Goal: Information Seeking & Learning: Understand process/instructions

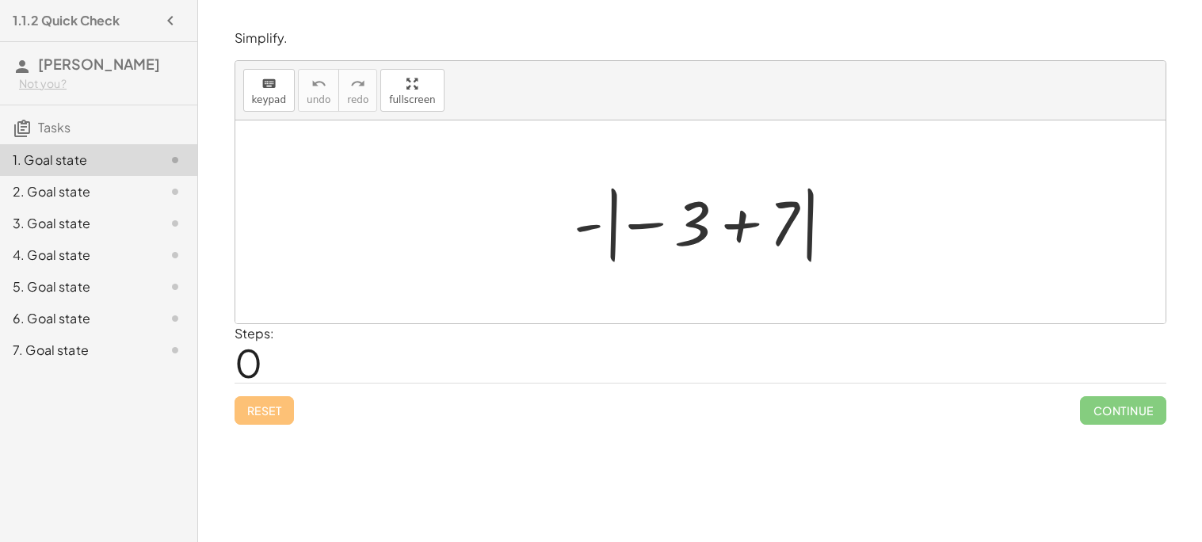
click at [586, 364] on div "Steps: 0" at bounding box center [701, 353] width 932 height 59
click at [147, 14] on div "1.1.2 Quick Check" at bounding box center [98, 20] width 185 height 29
click at [159, 15] on button "button" at bounding box center [170, 20] width 29 height 29
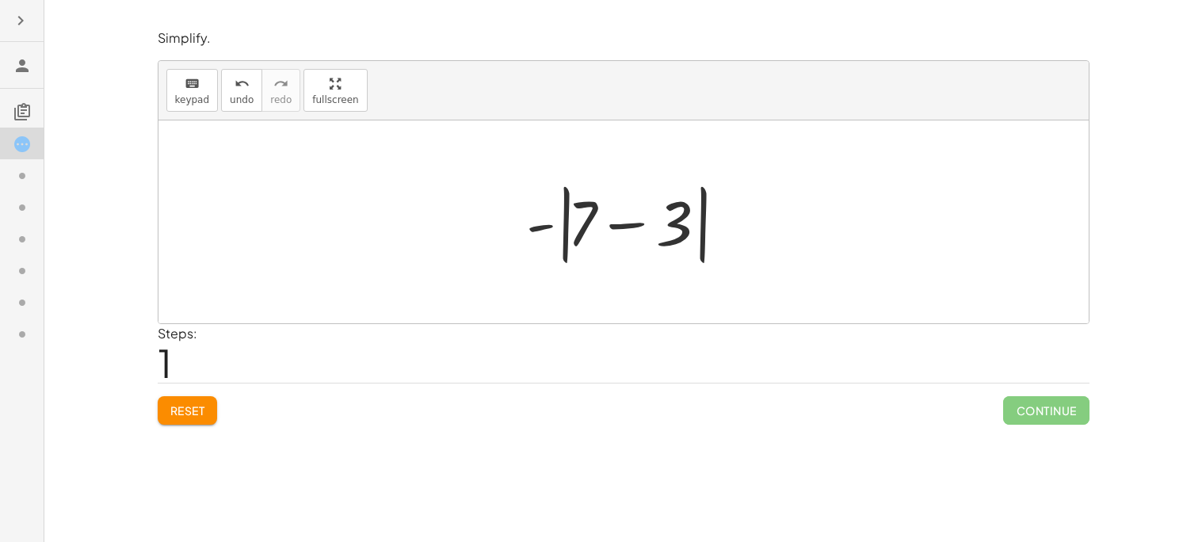
click at [1030, 410] on span "Continue" at bounding box center [1047, 410] width 86 height 29
click at [0, 0] on div "Simplify. keyboard keypad undo undo redo redo fullscreen - | − 3 + 7 | - | − 3 …" at bounding box center [0, 0] width 0 height 0
click at [1048, 419] on span "Continue" at bounding box center [1047, 410] width 86 height 29
click at [1026, 409] on span "Continue" at bounding box center [1047, 410] width 86 height 29
click at [1040, 422] on span "Continue" at bounding box center [1047, 410] width 86 height 29
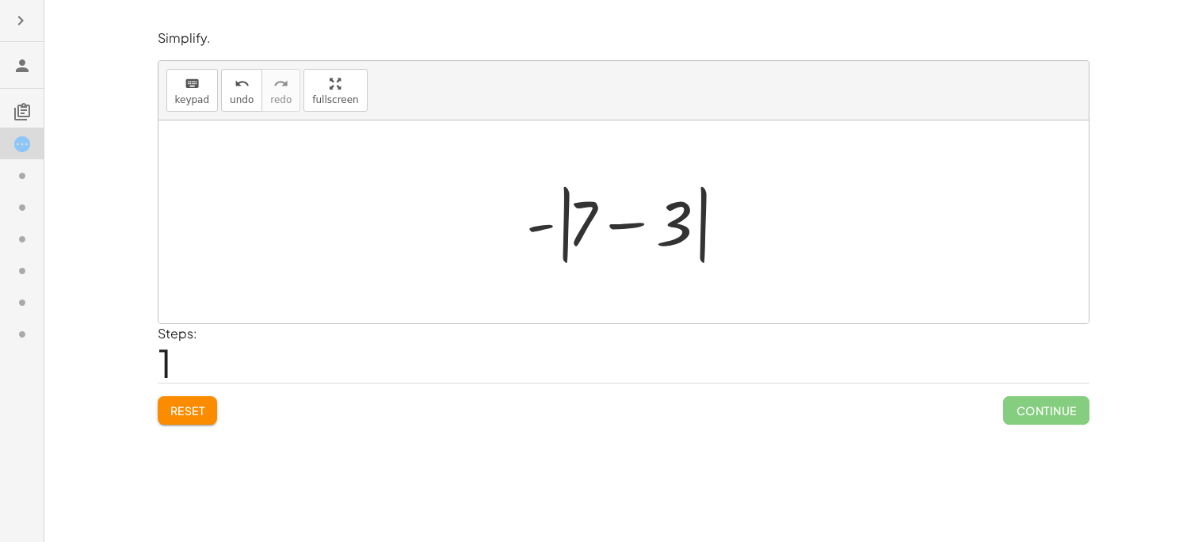
click at [1029, 404] on span "Continue" at bounding box center [1047, 410] width 86 height 29
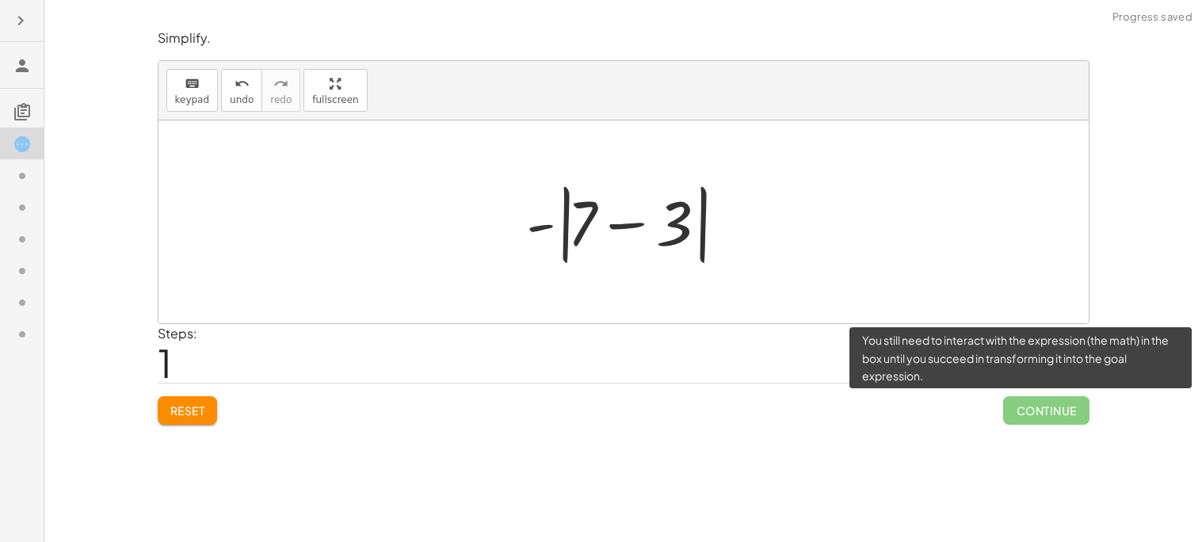
click at [1064, 416] on span "Continue" at bounding box center [1047, 410] width 86 height 29
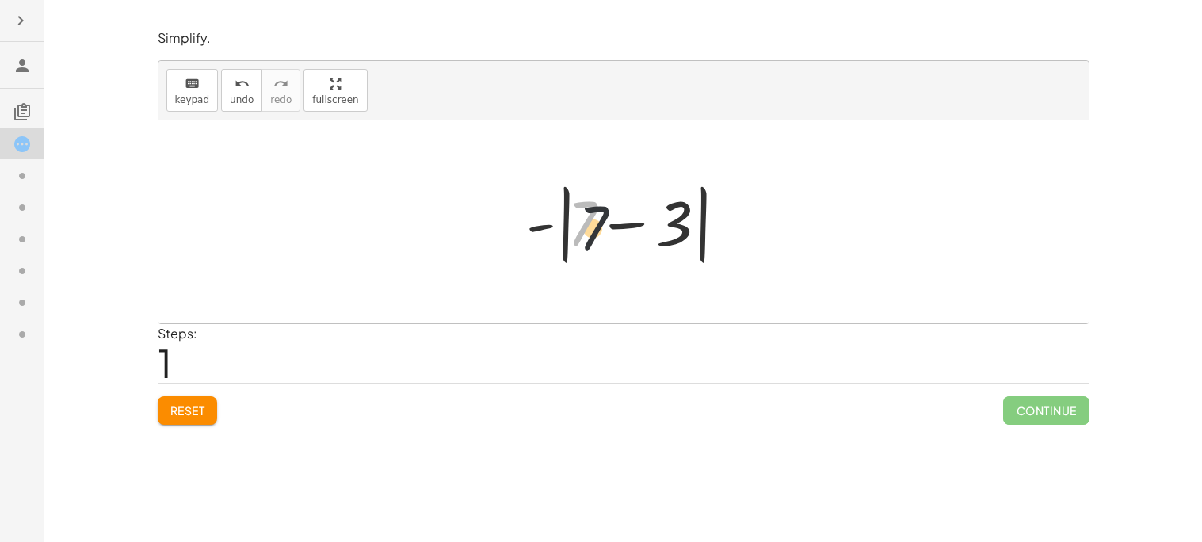
drag, startPoint x: 579, startPoint y: 235, endPoint x: 644, endPoint y: 266, distance: 70.9
click at [644, 266] on div at bounding box center [629, 222] width 223 height 91
click at [536, 233] on div at bounding box center [629, 222] width 223 height 91
drag, startPoint x: 537, startPoint y: 227, endPoint x: 583, endPoint y: 282, distance: 71.5
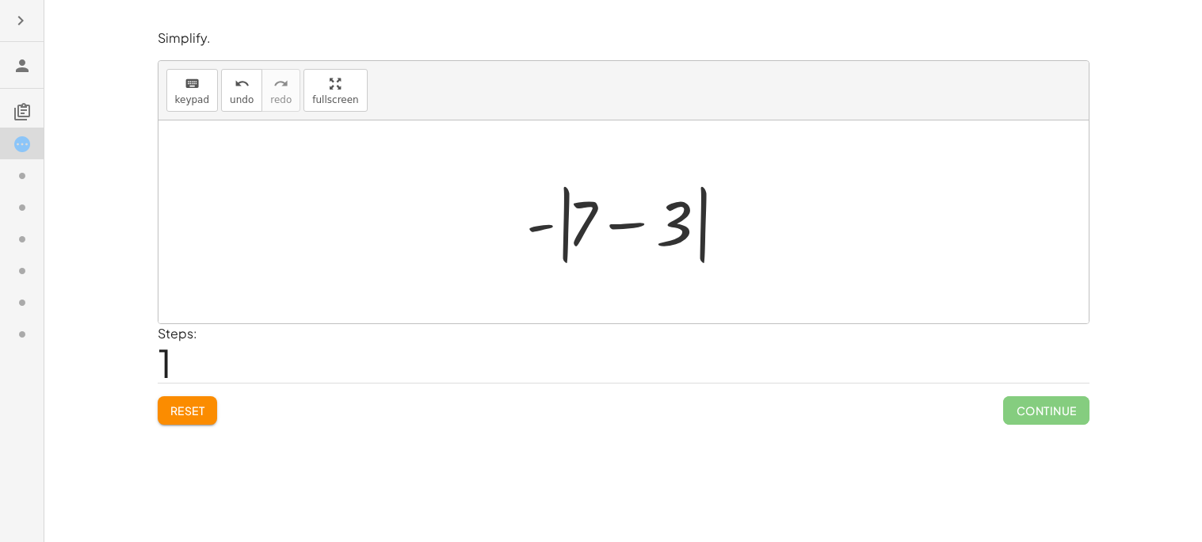
click at [583, 282] on div "- | − 3 + 7 | - | − 3 + 7 |" at bounding box center [624, 221] width 931 height 203
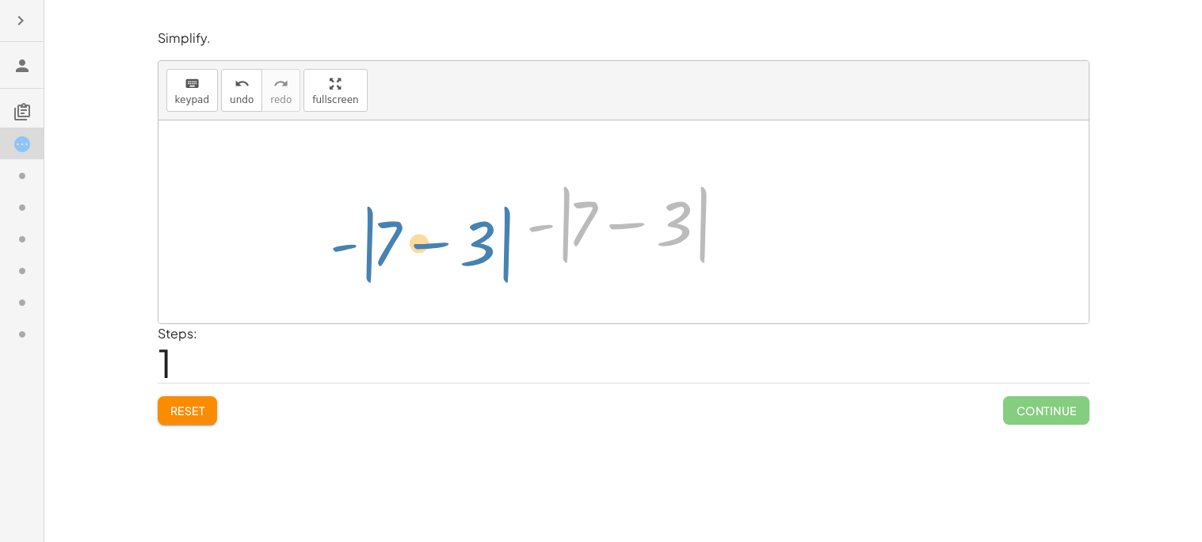
drag, startPoint x: 553, startPoint y: 250, endPoint x: 327, endPoint y: 258, distance: 226.8
click at [327, 258] on div "- | − 3 + 7 | - | + 7 − 3 | - | − 3 + 7 |" at bounding box center [624, 221] width 931 height 203
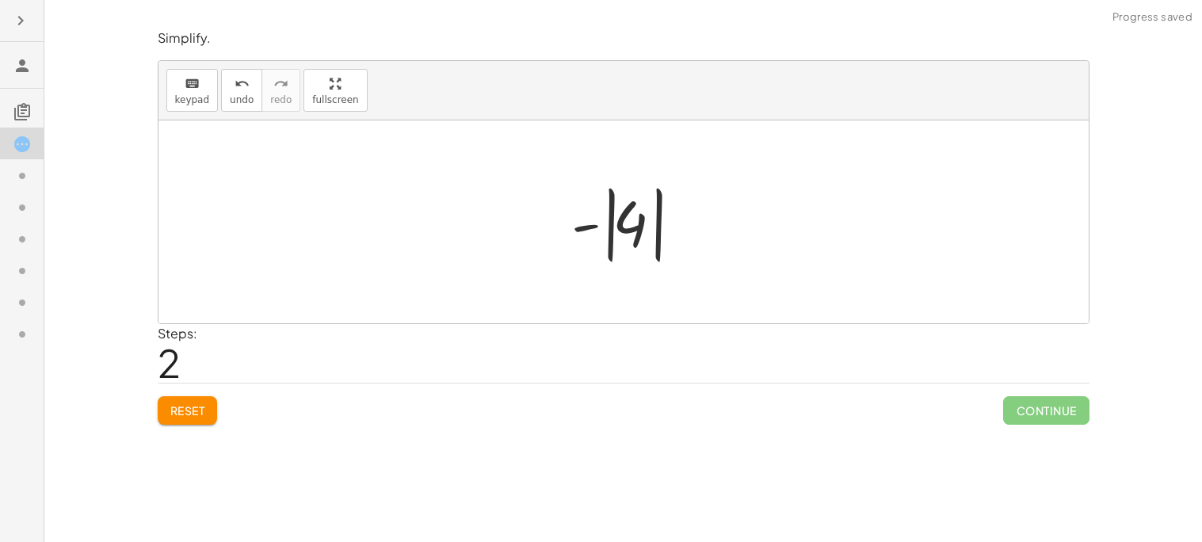
click at [1061, 407] on span "Continue" at bounding box center [1047, 410] width 86 height 29
click at [1033, 404] on span "Continue" at bounding box center [1047, 410] width 86 height 29
click at [1034, 411] on span "Continue" at bounding box center [1047, 410] width 86 height 29
click at [1046, 401] on span "Continue" at bounding box center [1047, 410] width 86 height 29
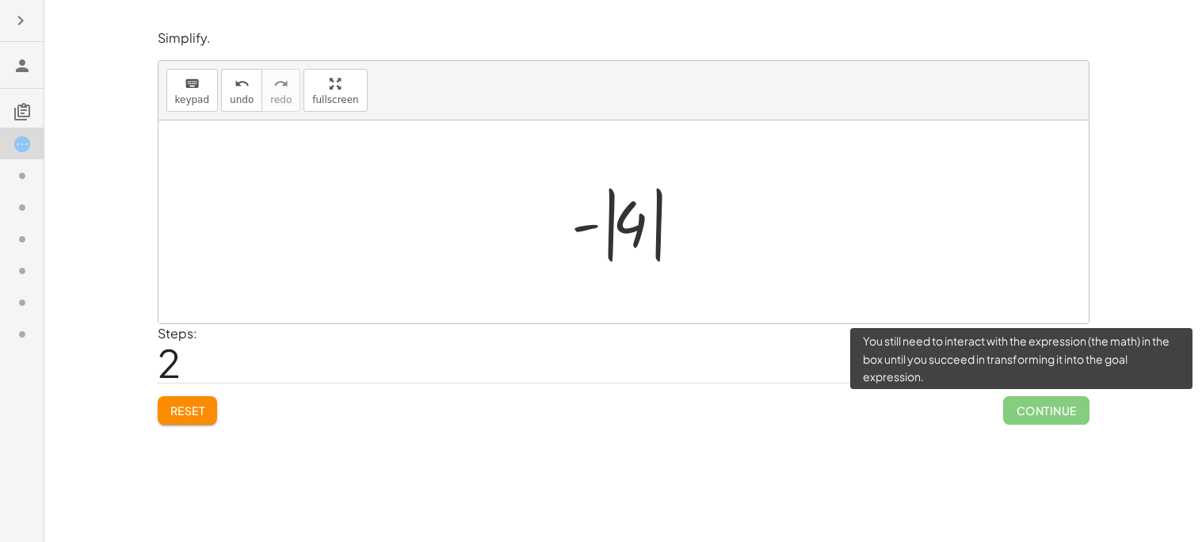
click at [1025, 415] on span "Continue" at bounding box center [1047, 410] width 86 height 29
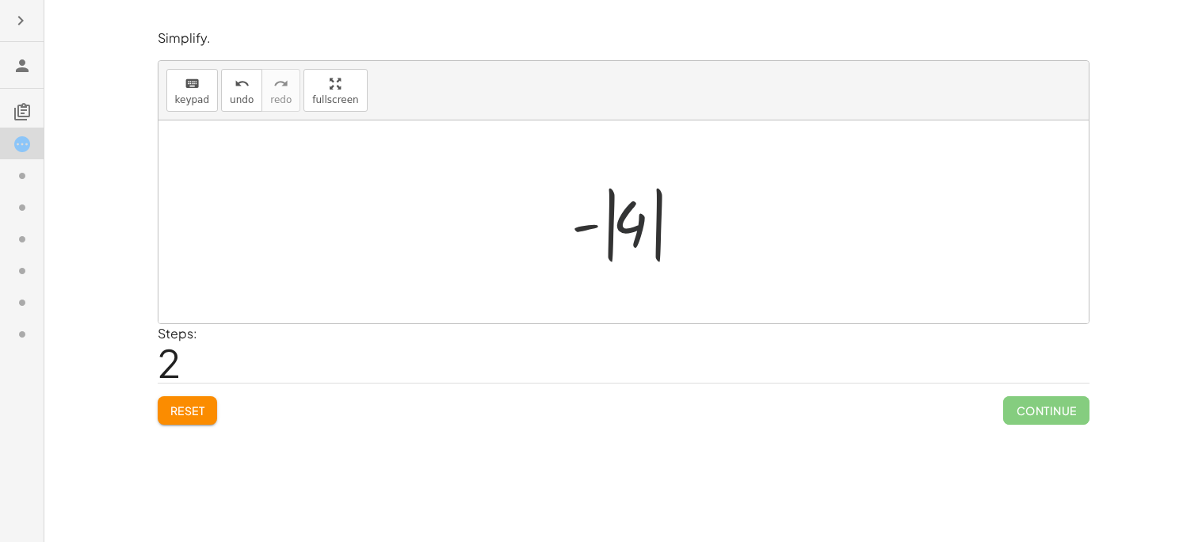
drag, startPoint x: 617, startPoint y: 235, endPoint x: 667, endPoint y: 257, distance: 55.1
click at [667, 257] on div at bounding box center [630, 222] width 133 height 88
drag, startPoint x: 667, startPoint y: 257, endPoint x: 626, endPoint y: 247, distance: 42.3
click at [626, 247] on div at bounding box center [630, 222] width 133 height 88
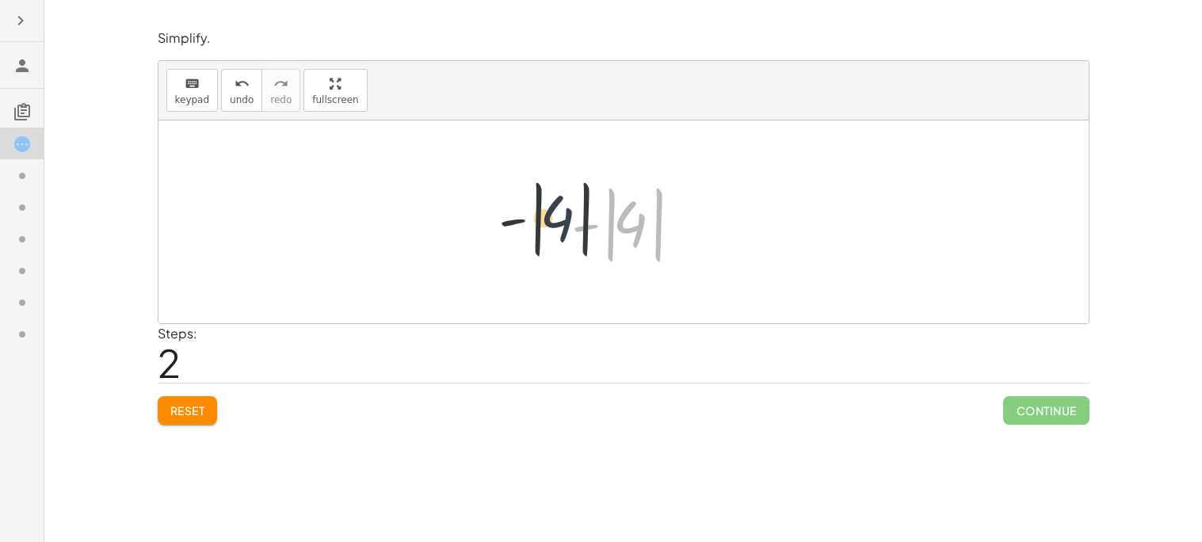
drag, startPoint x: 621, startPoint y: 239, endPoint x: 536, endPoint y: 228, distance: 85.4
click at [536, 228] on div "- | − 3 + 7 | - | + 7 − 3 | - | 4 | - | | 4" at bounding box center [624, 221] width 931 height 203
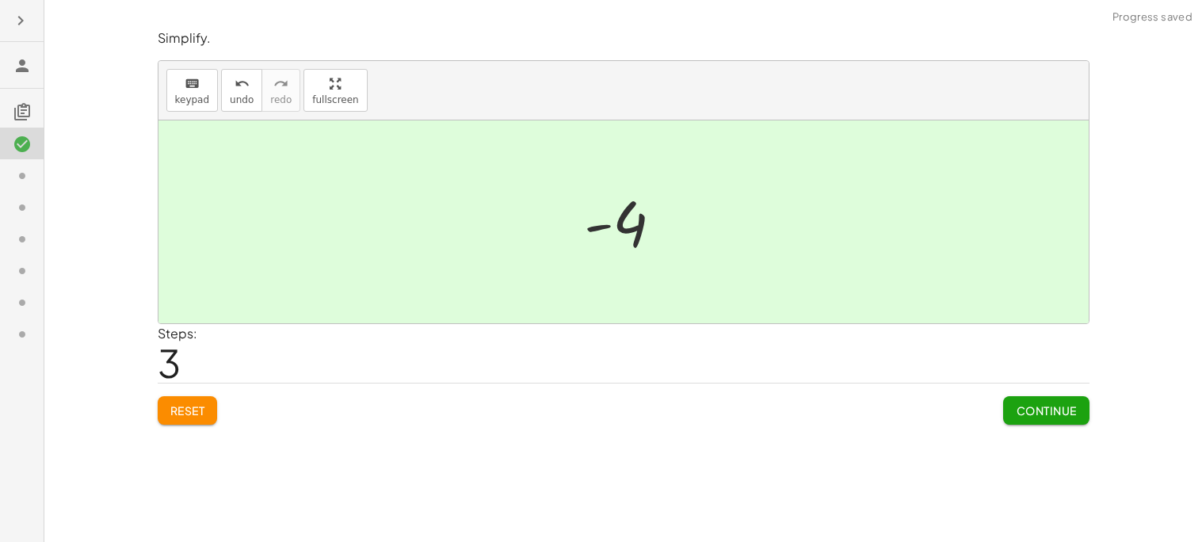
click at [1029, 413] on span "Continue" at bounding box center [1046, 410] width 60 height 14
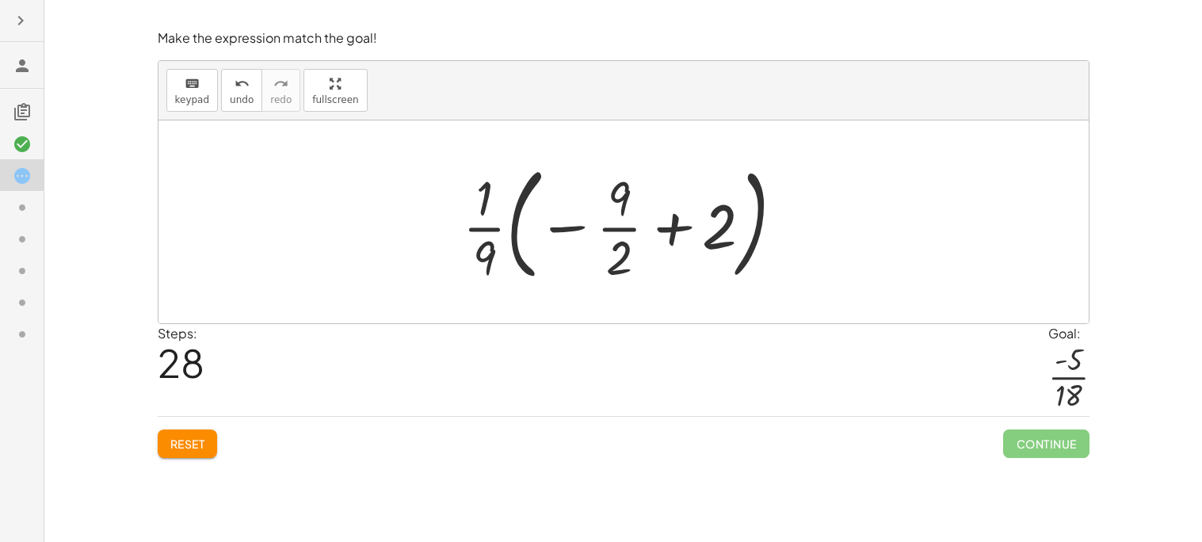
click at [205, 432] on button "Reset" at bounding box center [188, 444] width 60 height 29
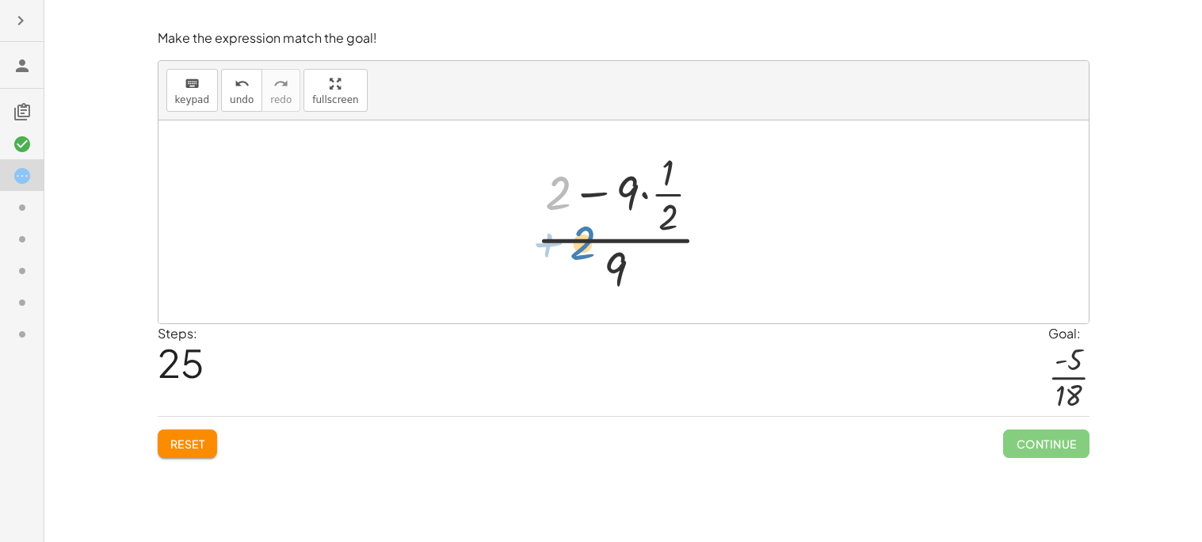
drag, startPoint x: 555, startPoint y: 192, endPoint x: 579, endPoint y: 242, distance: 55.3
click at [579, 242] on div at bounding box center [630, 222] width 205 height 153
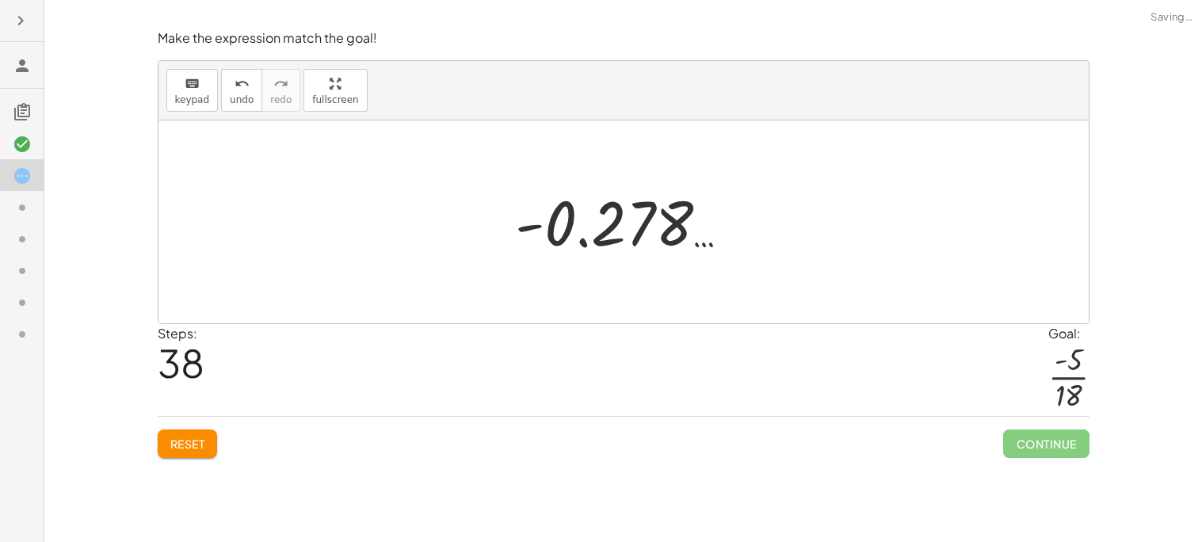
click at [584, 265] on div "+ · 2 · 9 + ( - · 1 · 2 ) + · 2 · 9 + · ( - · 1 · 2 ) · 9 · 9 + · 2 · 9 − · · 1…" at bounding box center [623, 222] width 262 height 86
click at [549, 231] on div at bounding box center [629, 222] width 243 height 78
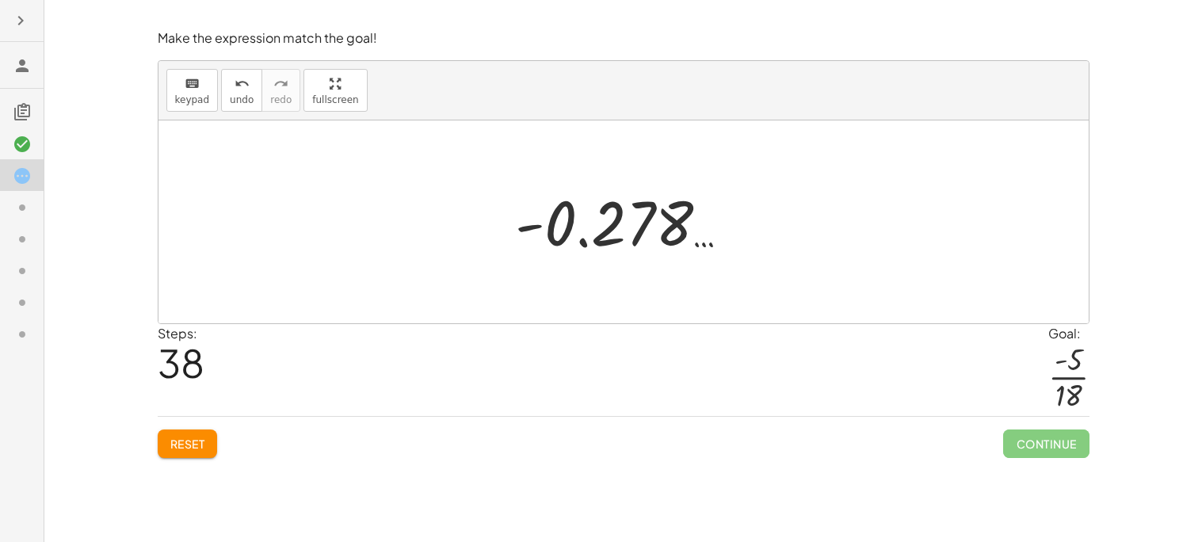
click at [644, 200] on div at bounding box center [629, 222] width 243 height 78
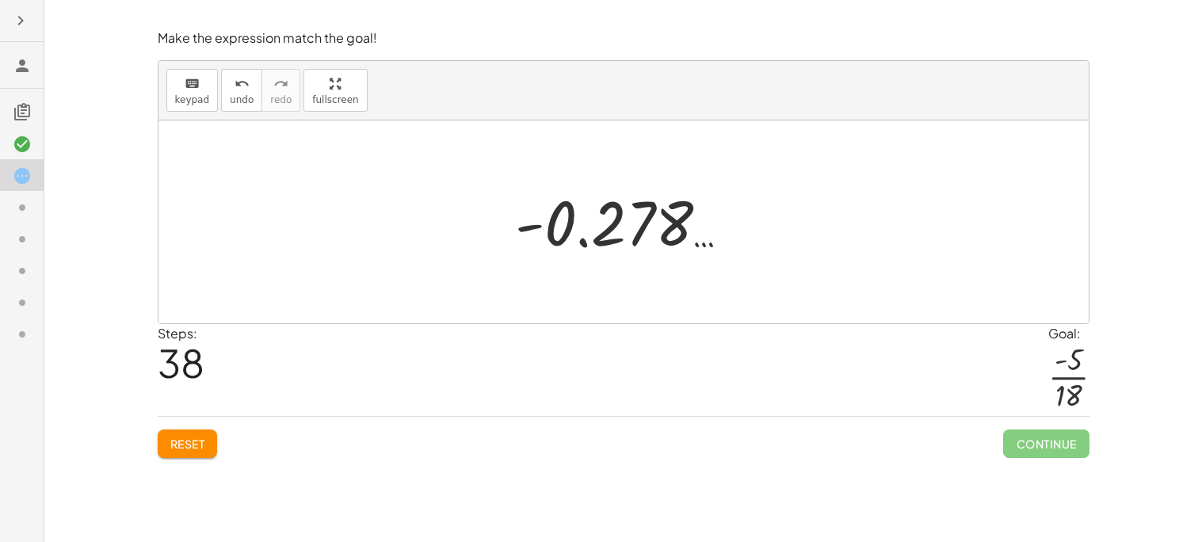
click at [644, 200] on div at bounding box center [629, 222] width 243 height 78
click at [229, 91] on button "undo undo" at bounding box center [241, 90] width 41 height 43
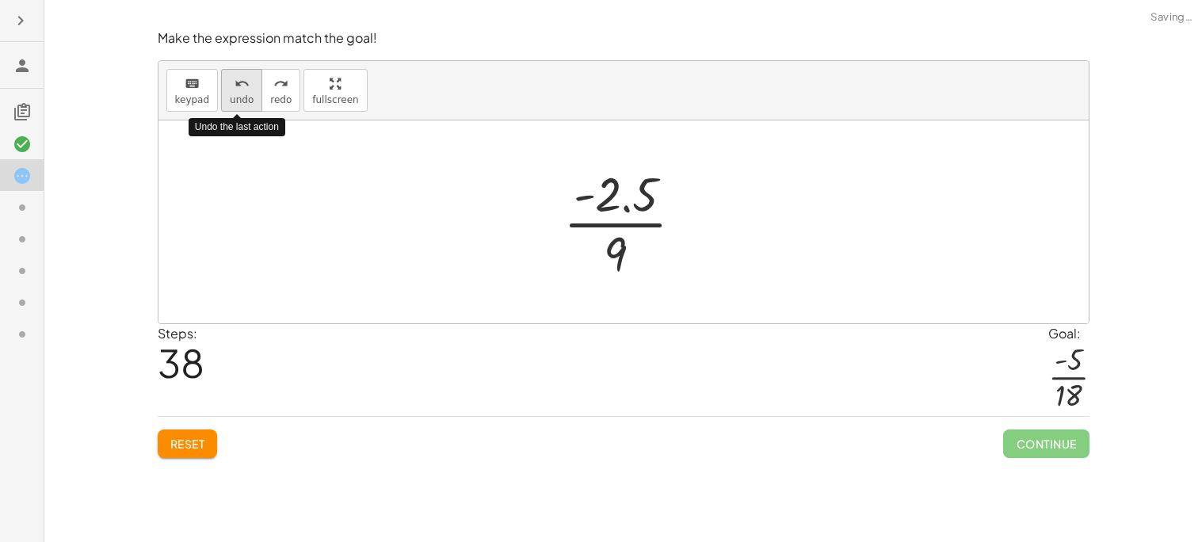
click at [229, 91] on button "undo undo" at bounding box center [241, 90] width 41 height 43
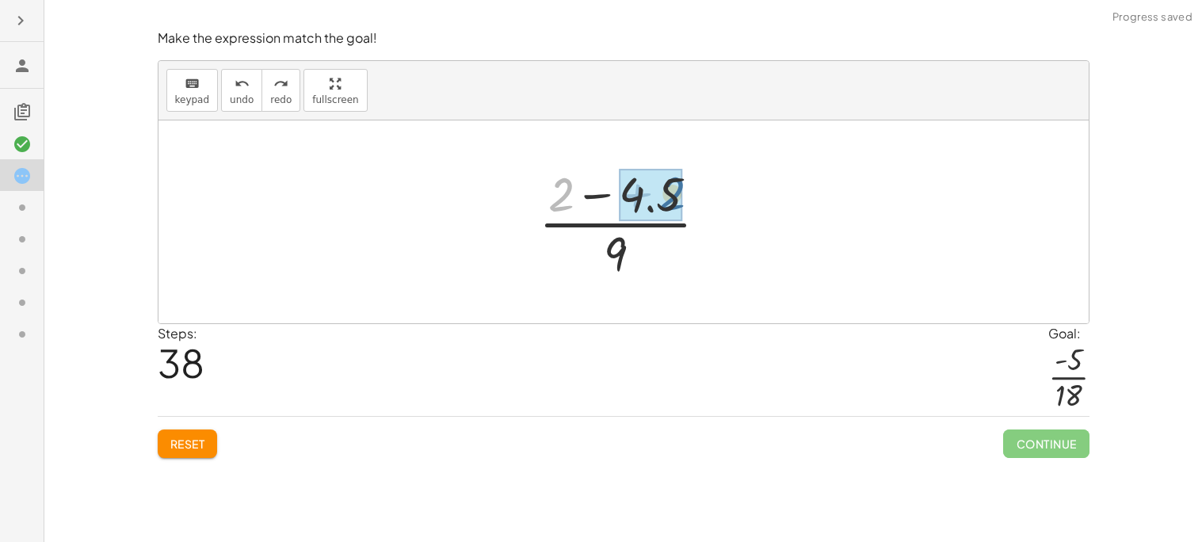
drag, startPoint x: 564, startPoint y: 201, endPoint x: 676, endPoint y: 200, distance: 111.8
click at [635, 204] on div at bounding box center [630, 222] width 149 height 122
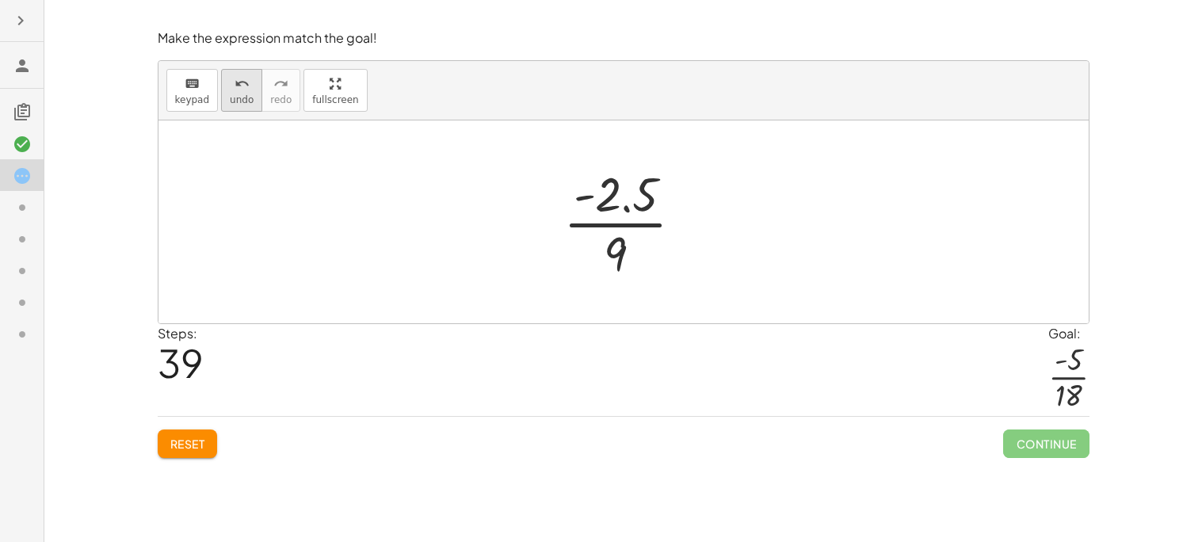
click at [237, 94] on span "undo" at bounding box center [242, 99] width 24 height 11
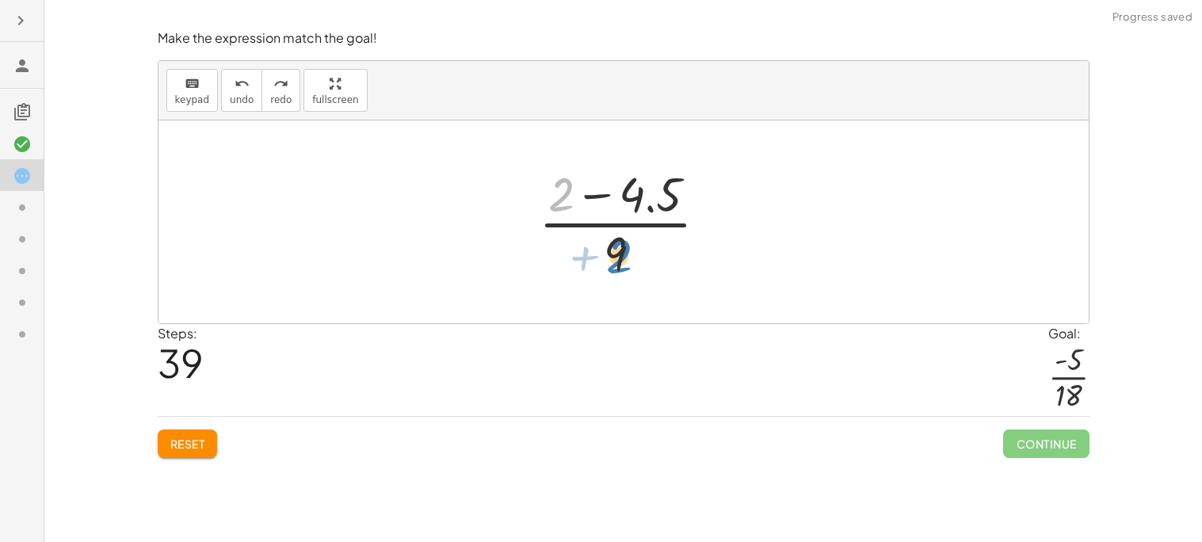
drag, startPoint x: 560, startPoint y: 192, endPoint x: 625, endPoint y: 258, distance: 93.1
click at [625, 258] on div at bounding box center [629, 222] width 197 height 122
drag, startPoint x: 625, startPoint y: 258, endPoint x: 574, endPoint y: 207, distance: 72.9
click at [574, 207] on div at bounding box center [629, 222] width 197 height 122
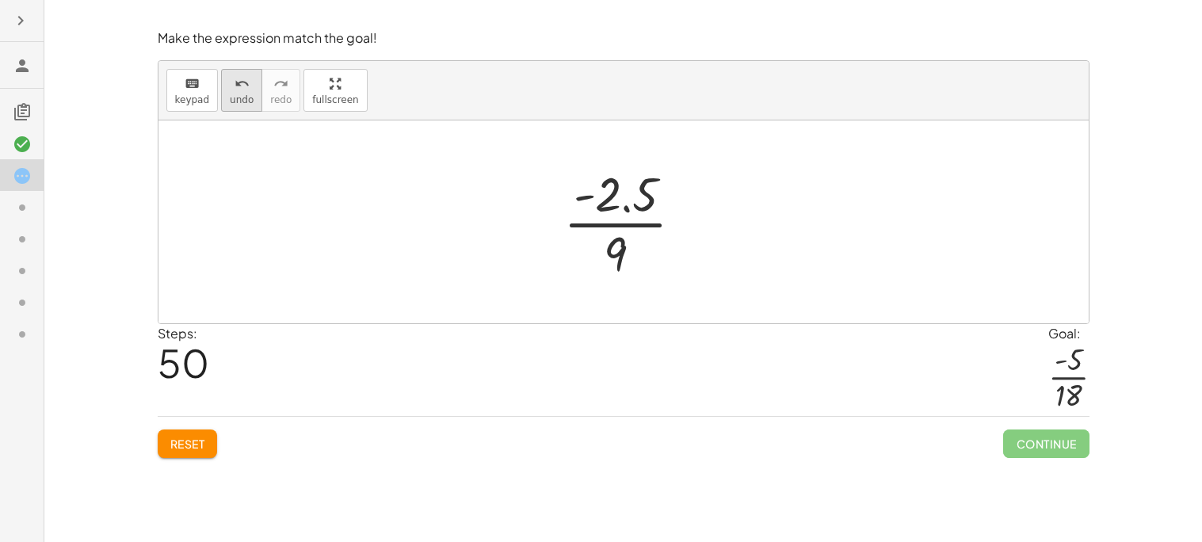
click at [235, 75] on icon "undo" at bounding box center [242, 84] width 15 height 19
click at [551, 215] on div at bounding box center [630, 222] width 159 height 122
click at [663, 222] on div at bounding box center [630, 222] width 159 height 122
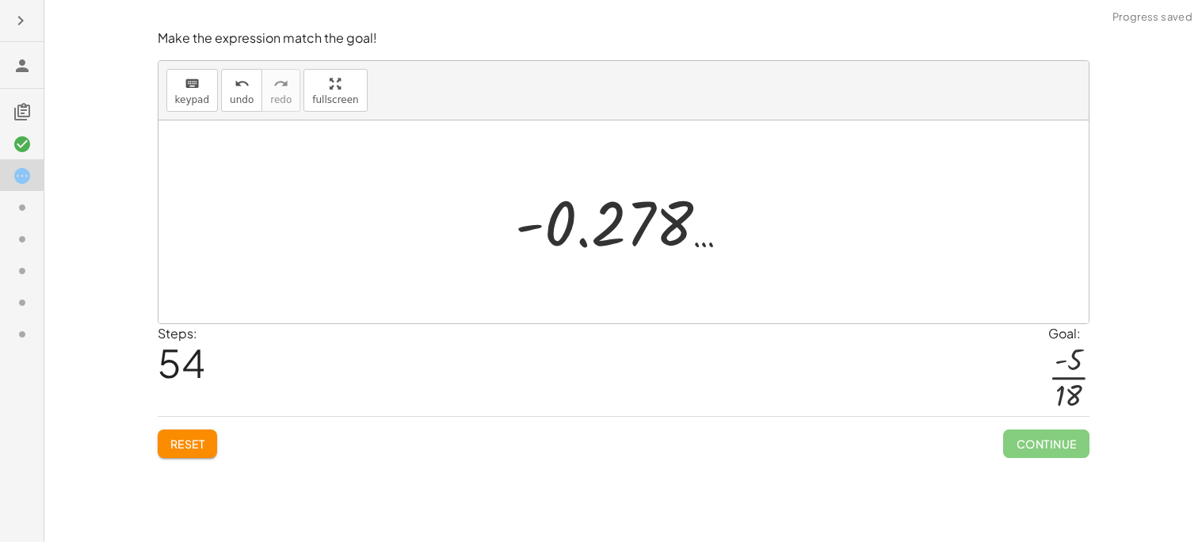
click at [684, 235] on div at bounding box center [629, 222] width 243 height 78
click at [239, 100] on span "undo" at bounding box center [242, 99] width 24 height 11
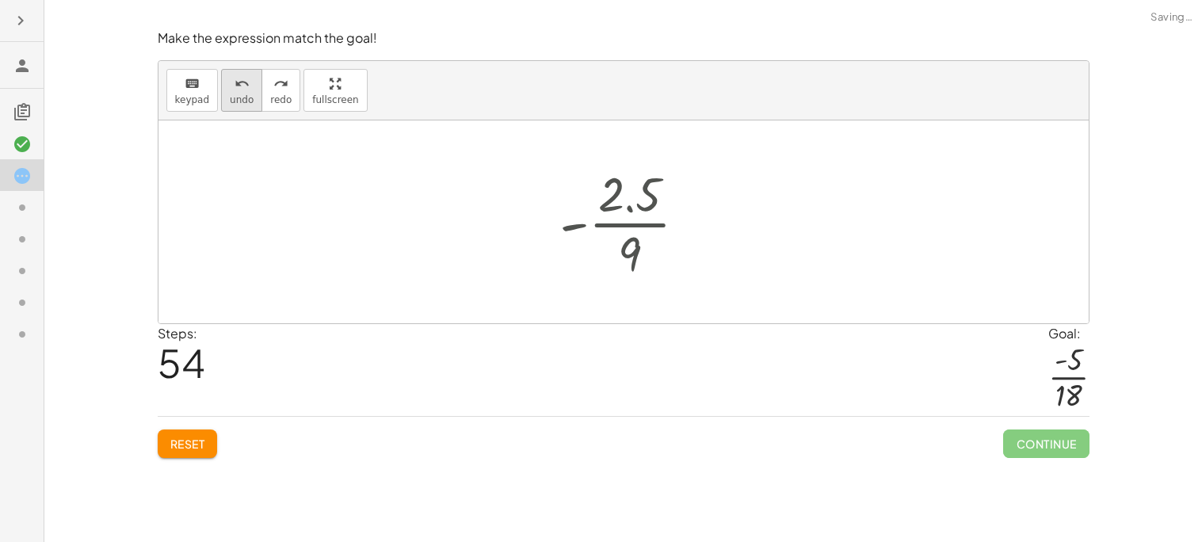
click at [239, 100] on span "undo" at bounding box center [242, 99] width 24 height 11
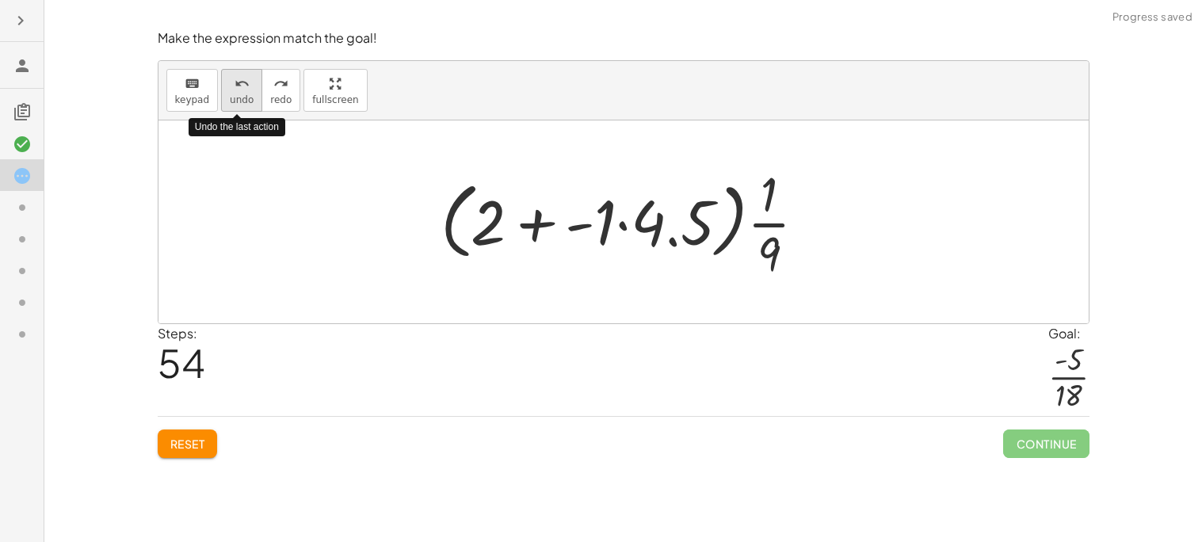
click at [239, 100] on span "undo" at bounding box center [242, 99] width 24 height 11
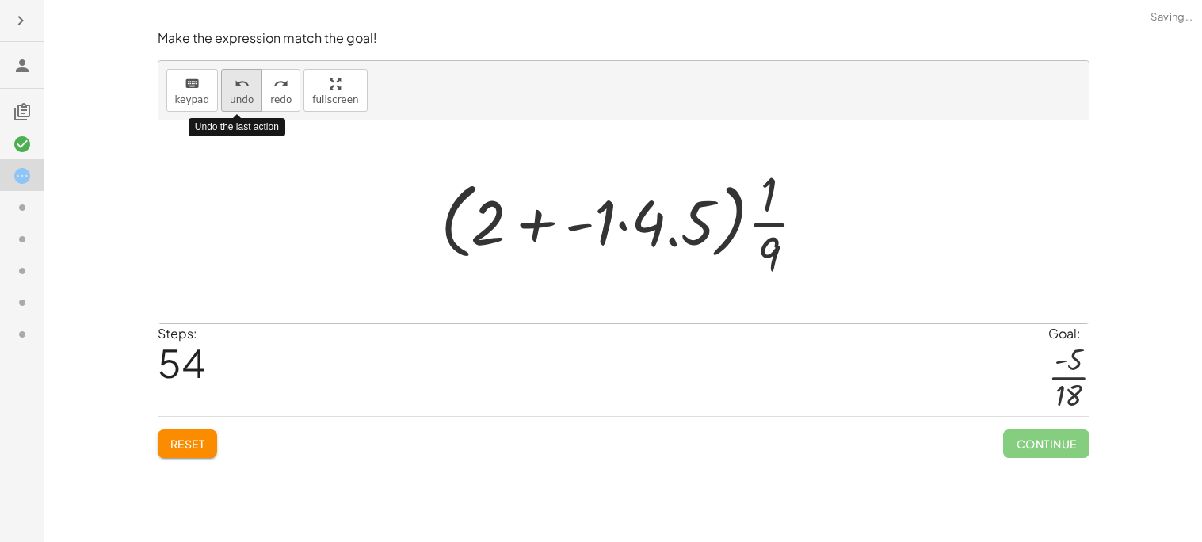
click at [239, 100] on span "undo" at bounding box center [242, 99] width 24 height 11
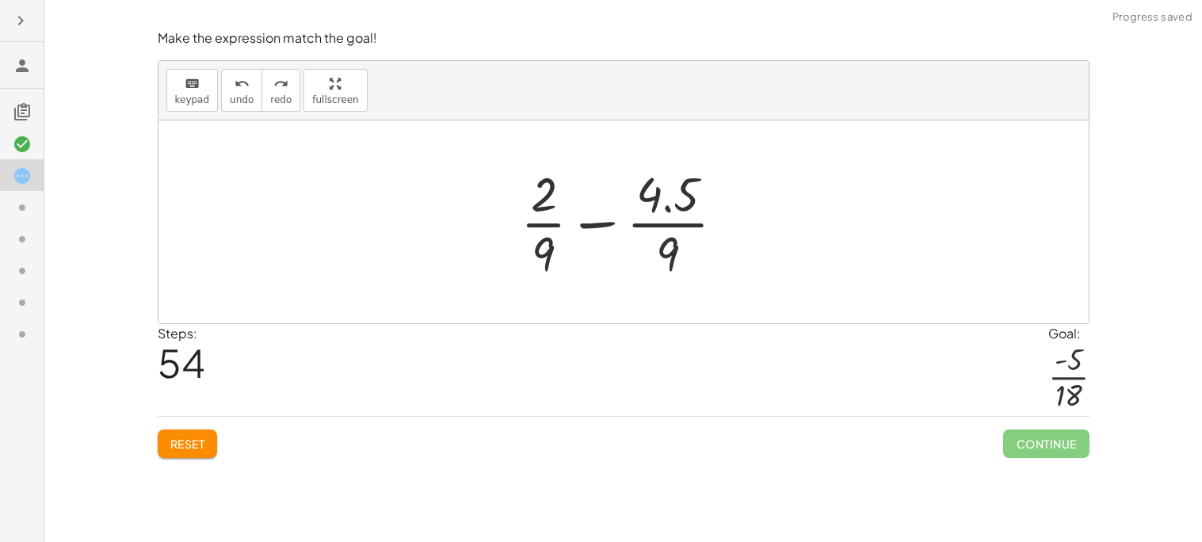
click at [203, 434] on button "Reset" at bounding box center [188, 444] width 60 height 29
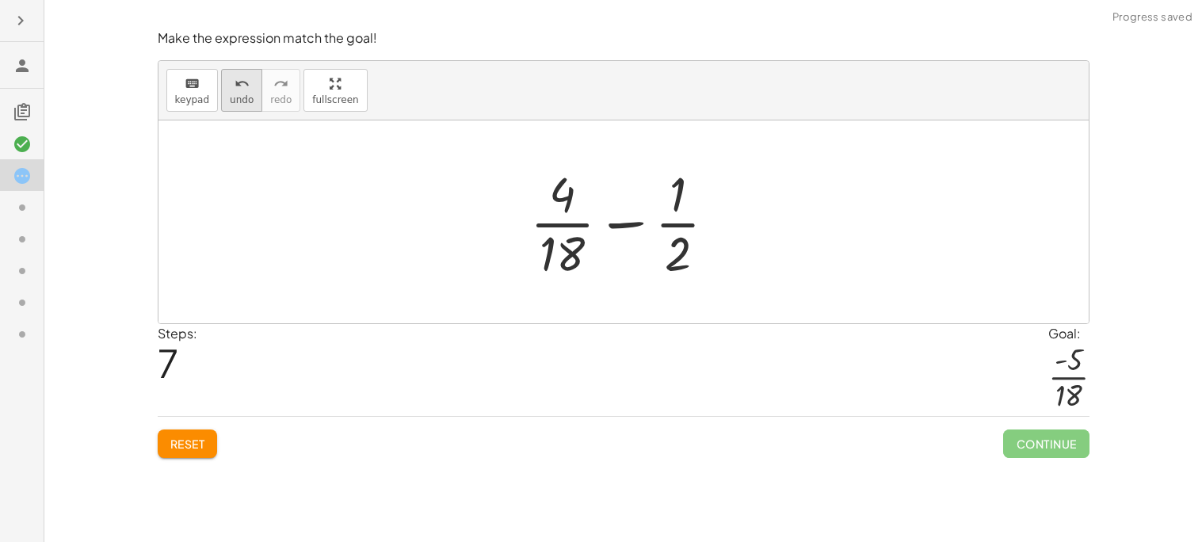
click at [235, 78] on icon "undo" at bounding box center [242, 84] width 15 height 19
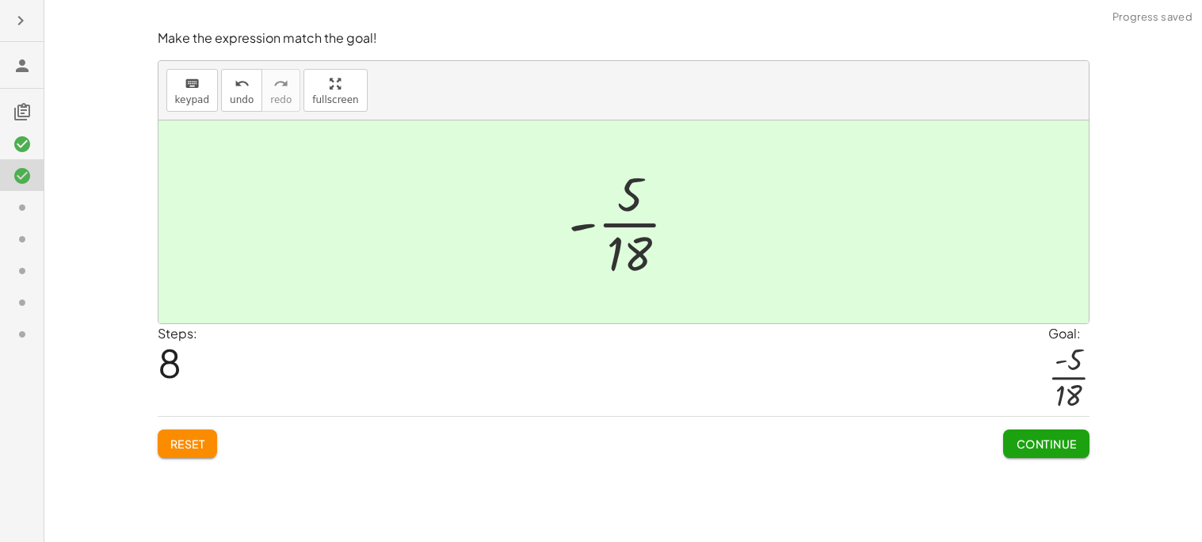
click at [1027, 451] on span "Continue" at bounding box center [1046, 444] width 60 height 14
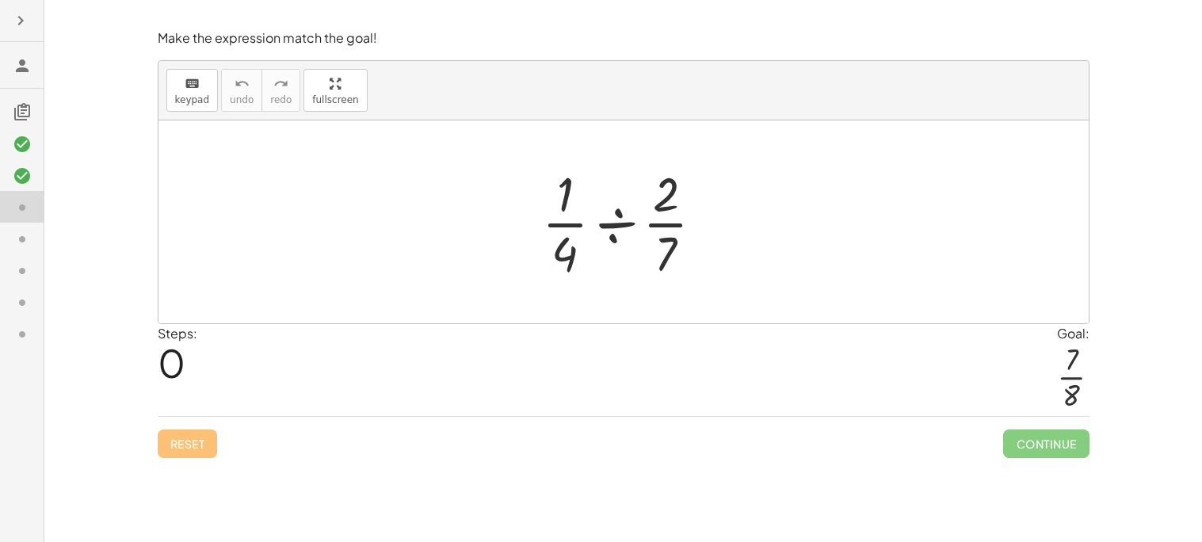
click at [613, 212] on div at bounding box center [629, 222] width 191 height 122
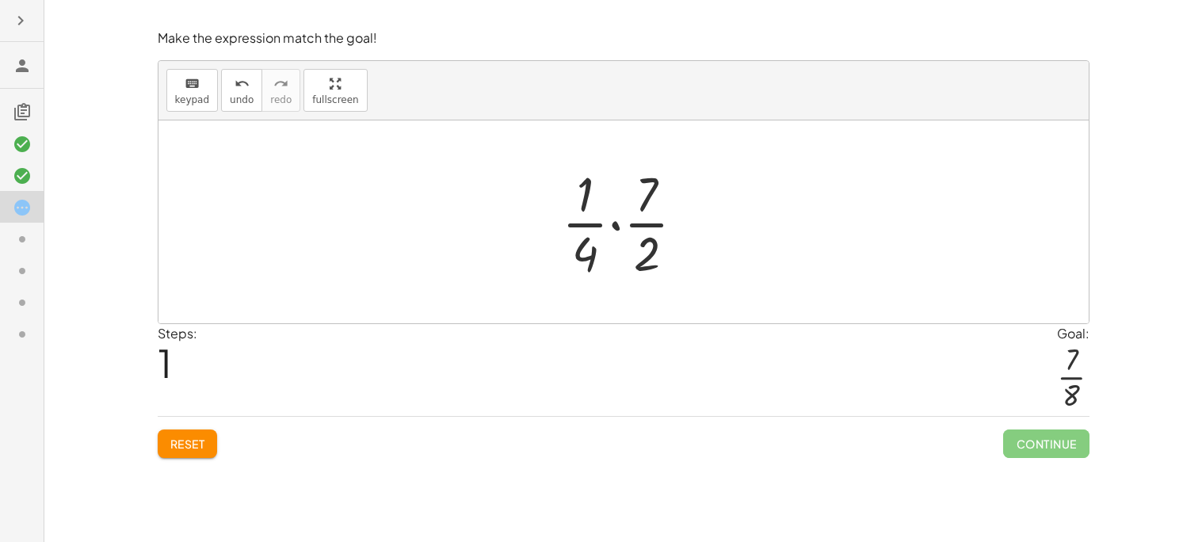
click at [610, 224] on div at bounding box center [630, 222] width 152 height 122
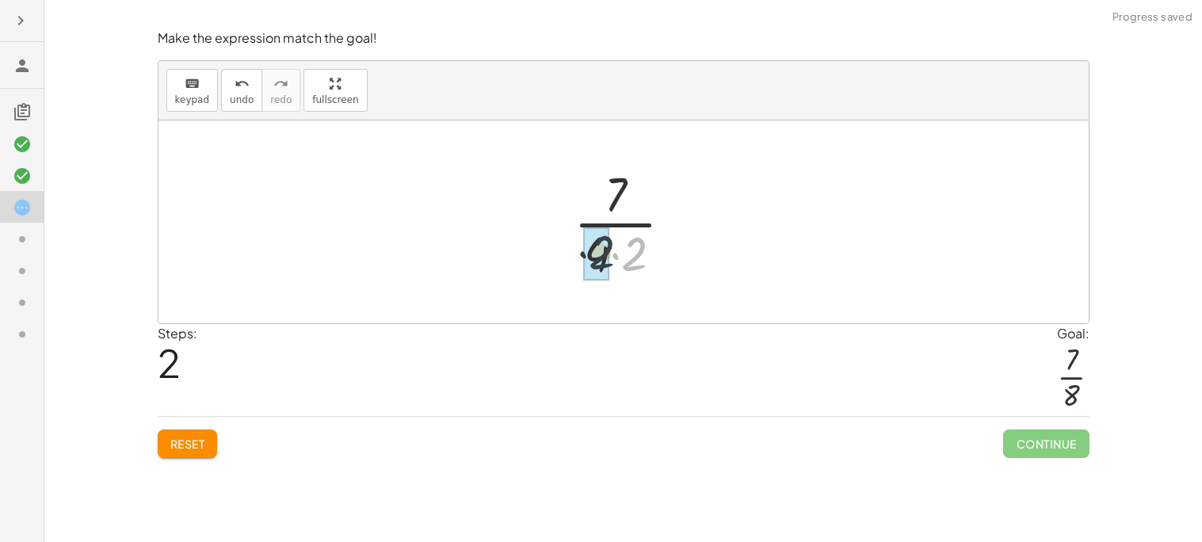
drag, startPoint x: 632, startPoint y: 262, endPoint x: 593, endPoint y: 261, distance: 38.9
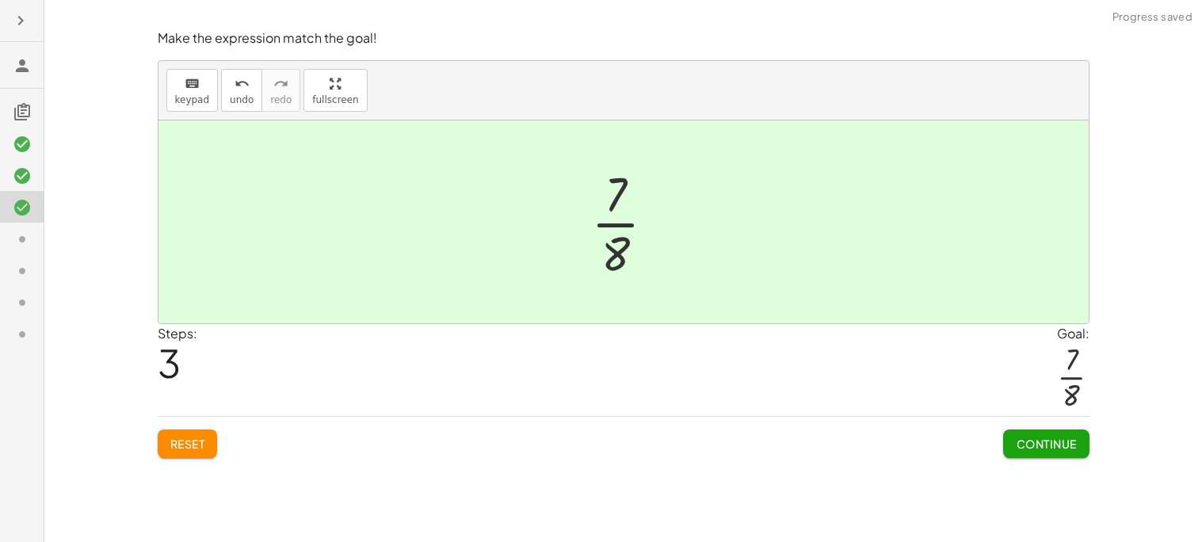
click at [1027, 454] on button "Continue" at bounding box center [1047, 444] width 86 height 29
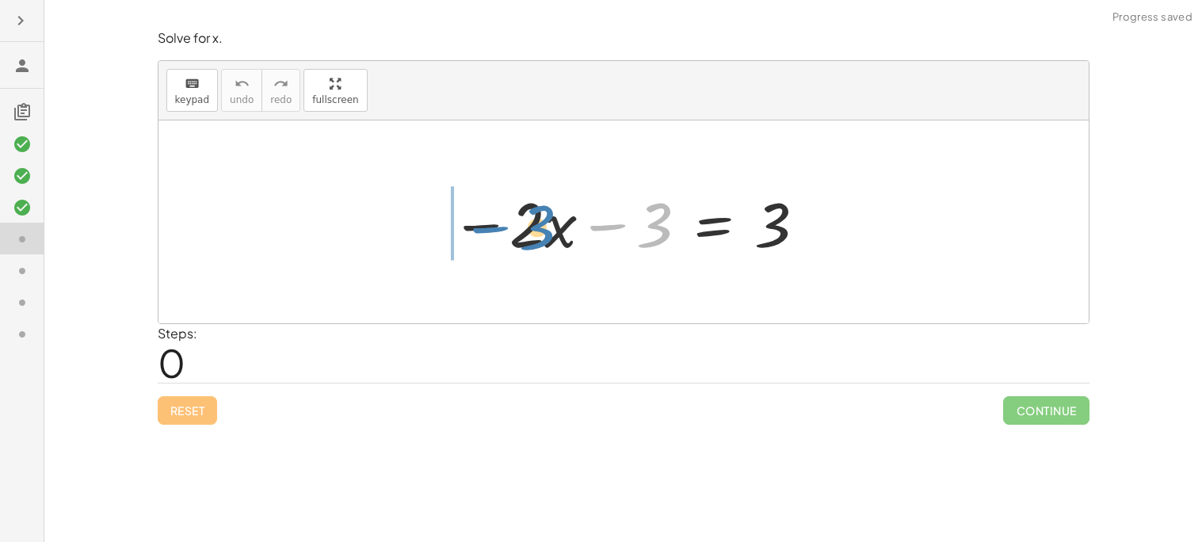
drag, startPoint x: 650, startPoint y: 239, endPoint x: 516, endPoint y: 240, distance: 134.0
click at [516, 240] on div at bounding box center [629, 223] width 373 height 82
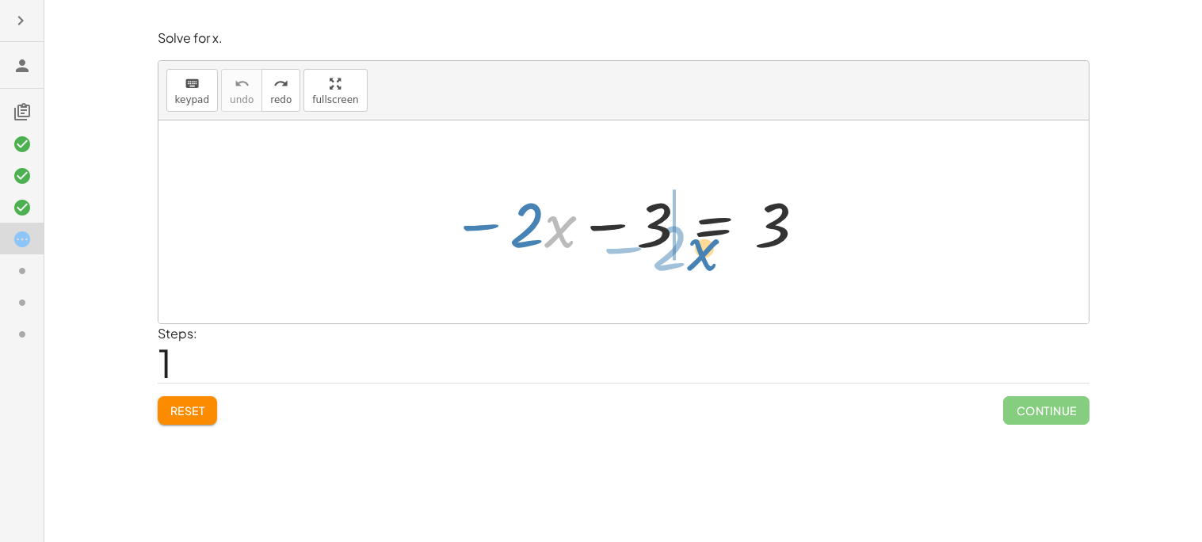
drag, startPoint x: 552, startPoint y: 220, endPoint x: 682, endPoint y: 236, distance: 130.2
click at [682, 236] on div at bounding box center [629, 223] width 373 height 82
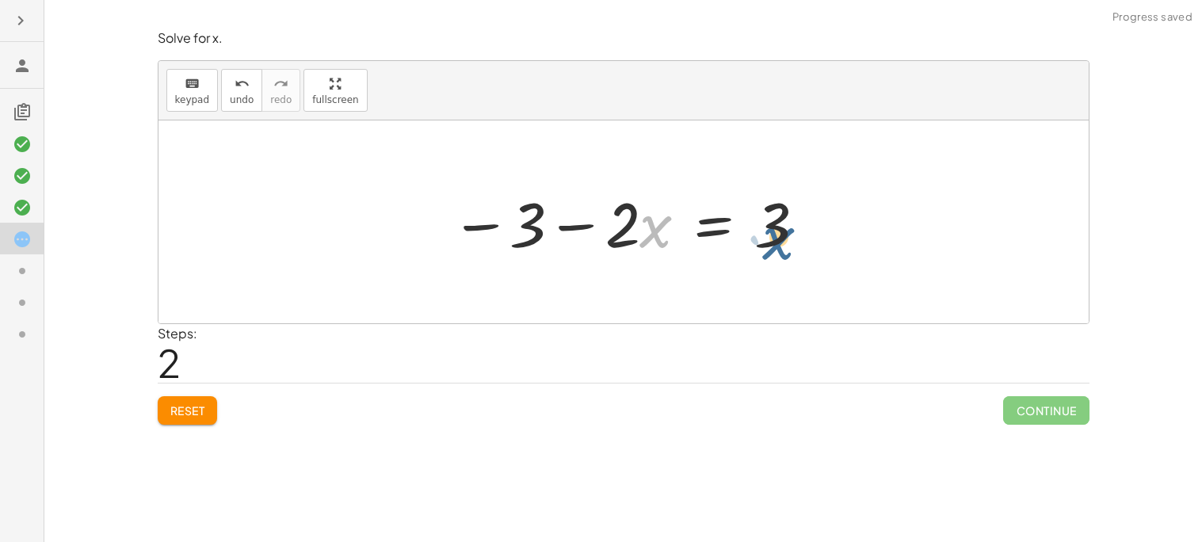
drag, startPoint x: 648, startPoint y: 230, endPoint x: 782, endPoint y: 245, distance: 135.6
click at [782, 245] on div at bounding box center [629, 223] width 373 height 82
click at [575, 226] on div at bounding box center [629, 223] width 373 height 82
drag, startPoint x: 656, startPoint y: 220, endPoint x: 782, endPoint y: 231, distance: 127.3
click at [782, 231] on div at bounding box center [629, 223] width 373 height 82
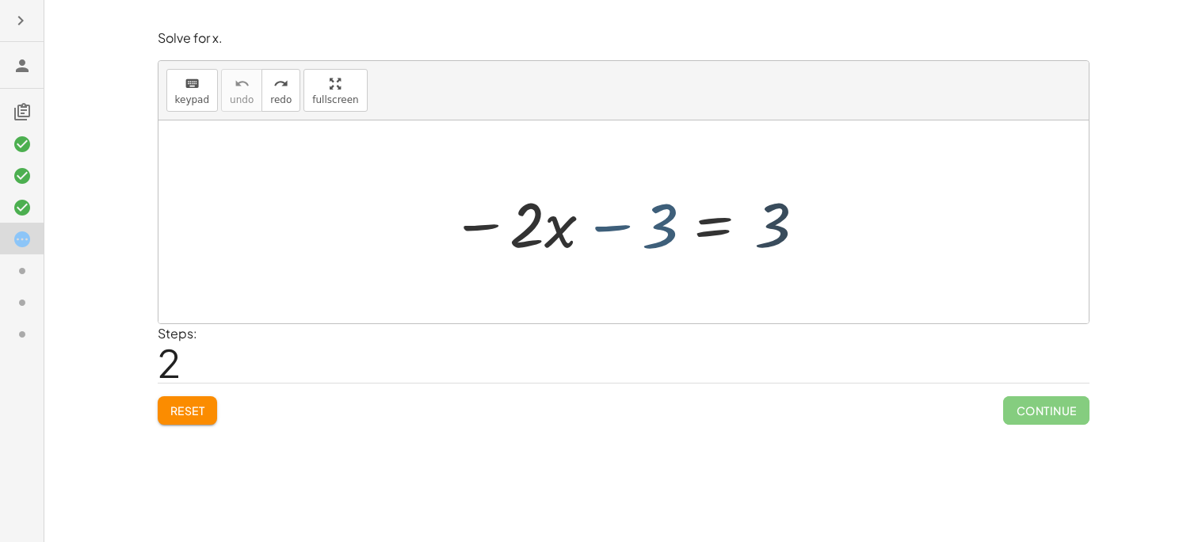
click at [779, 231] on div at bounding box center [629, 223] width 373 height 82
drag, startPoint x: 641, startPoint y: 231, endPoint x: 512, endPoint y: 241, distance: 129.6
click at [512, 241] on div at bounding box center [629, 223] width 373 height 82
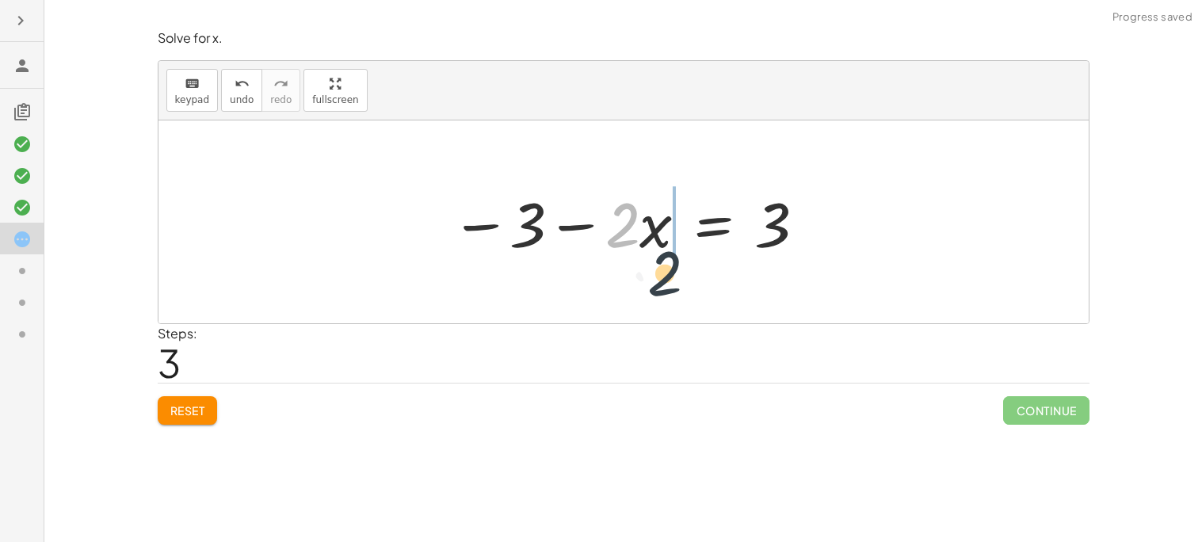
drag, startPoint x: 637, startPoint y: 227, endPoint x: 682, endPoint y: 278, distance: 68.5
click at [682, 278] on div "− · 2 · x − 3 = 3 · 2 − · 2 · x − 3 = 3" at bounding box center [624, 221] width 931 height 203
click at [620, 242] on div at bounding box center [629, 223] width 373 height 82
click at [662, 229] on div at bounding box center [629, 223] width 373 height 82
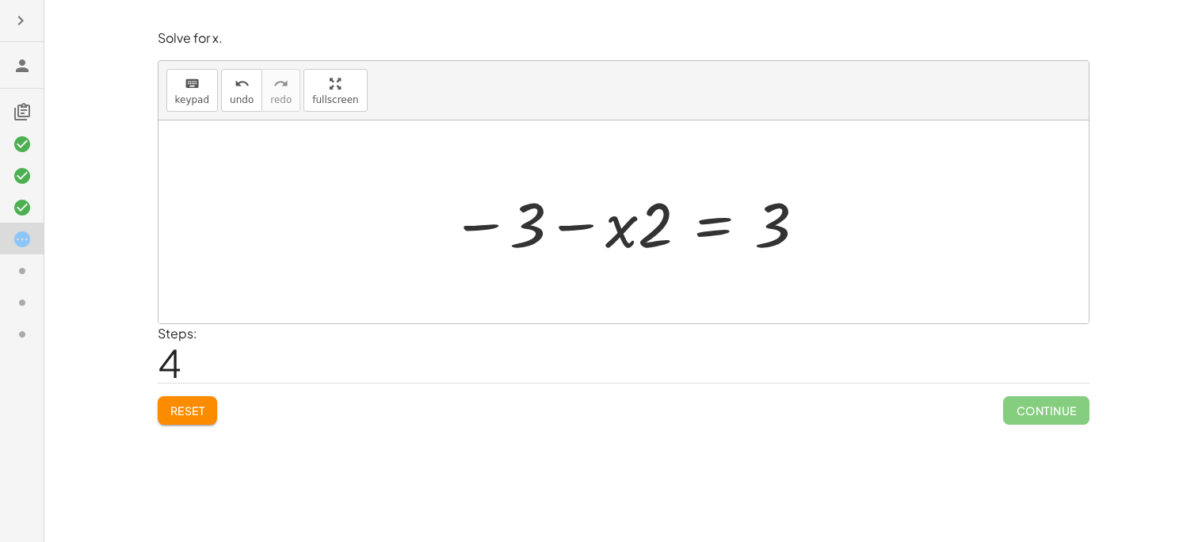
click at [662, 228] on div at bounding box center [629, 223] width 373 height 82
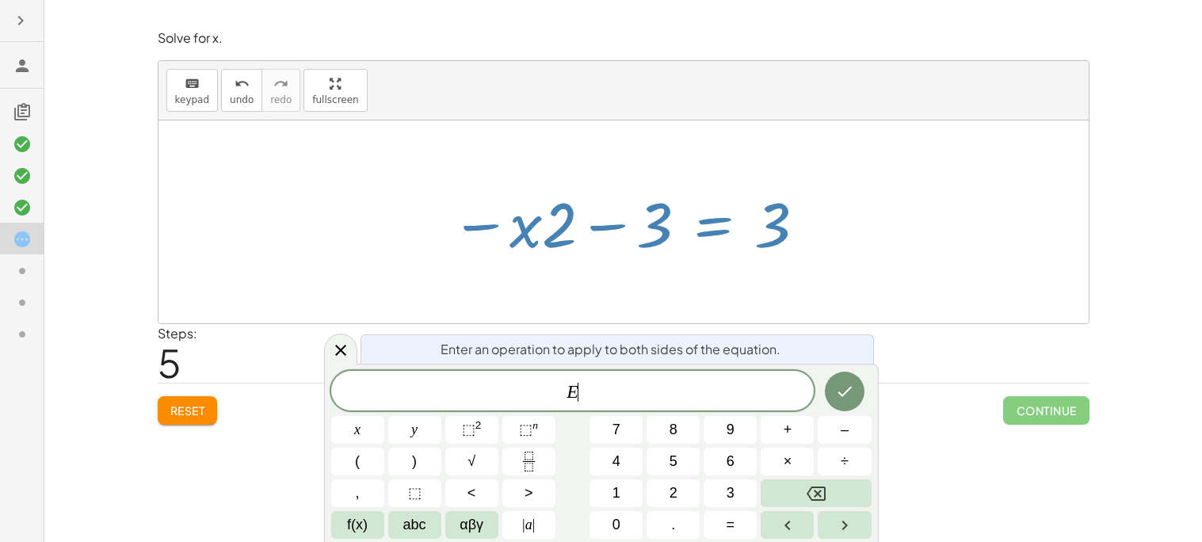
click at [1130, 213] on div "Simplify. keyboard keypad undo undo redo redo fullscreen - | − 3 + 7 | - | + 7 …" at bounding box center [623, 271] width 1158 height 542
click at [849, 388] on icon "Done" at bounding box center [845, 392] width 14 height 10
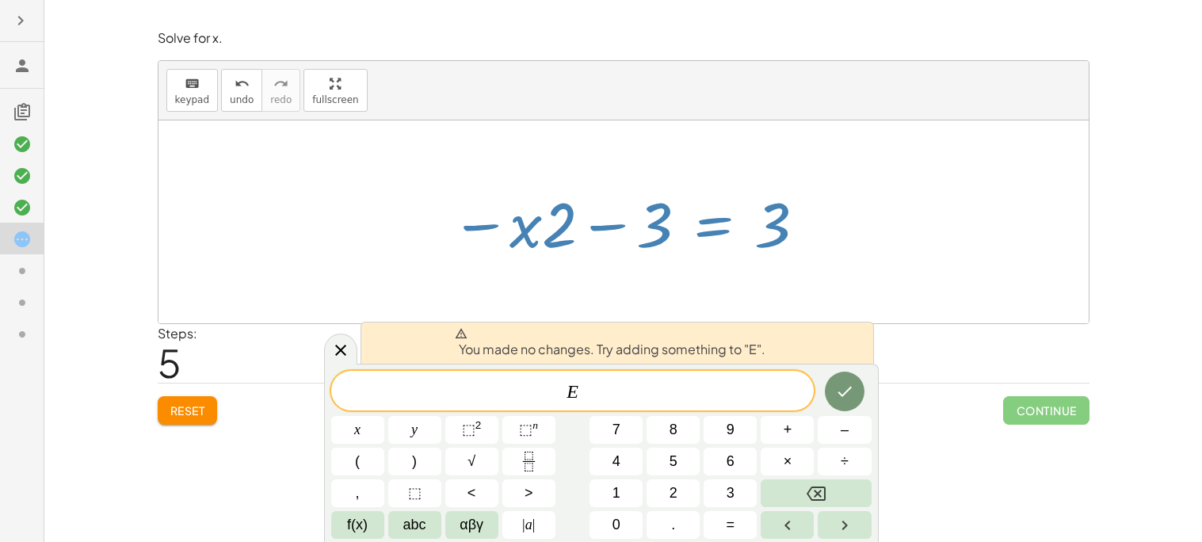
click at [839, 342] on div "You made no changes. Try adding something to "E"." at bounding box center [618, 343] width 514 height 42
click at [384, 416] on div at bounding box center [357, 430] width 53 height 28
click at [209, 440] on div "Simplify. keyboard keypad undo undo redo redo fullscreen - | − 3 + 7 | - | + 7 …" at bounding box center [623, 271] width 1158 height 542
click at [0, 0] on div "Solve for x. keyboard keypad undo undo redo redo fullscreen − · 2 · x − 3 = 3 −…" at bounding box center [0, 0] width 0 height 0
click at [335, 348] on icon at bounding box center [340, 350] width 19 height 19
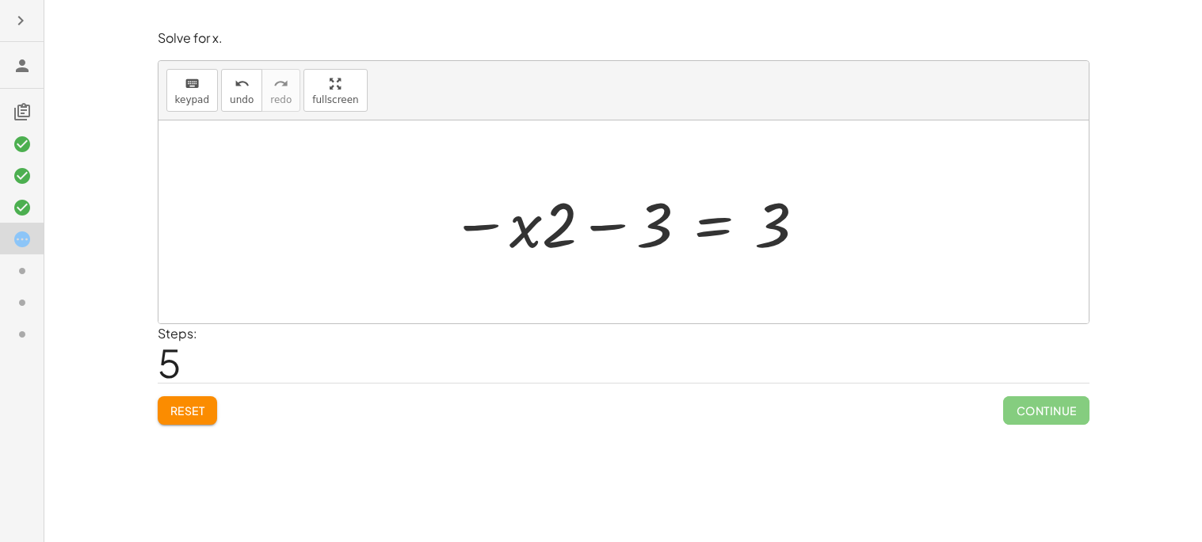
click at [177, 394] on div "Reset Continue" at bounding box center [624, 404] width 932 height 42
click at [184, 402] on button "Reset" at bounding box center [188, 410] width 60 height 29
drag, startPoint x: 515, startPoint y: 231, endPoint x: 552, endPoint y: 231, distance: 36.5
click at [552, 231] on div at bounding box center [629, 223] width 373 height 82
drag, startPoint x: 637, startPoint y: 227, endPoint x: 533, endPoint y: 239, distance: 104.5
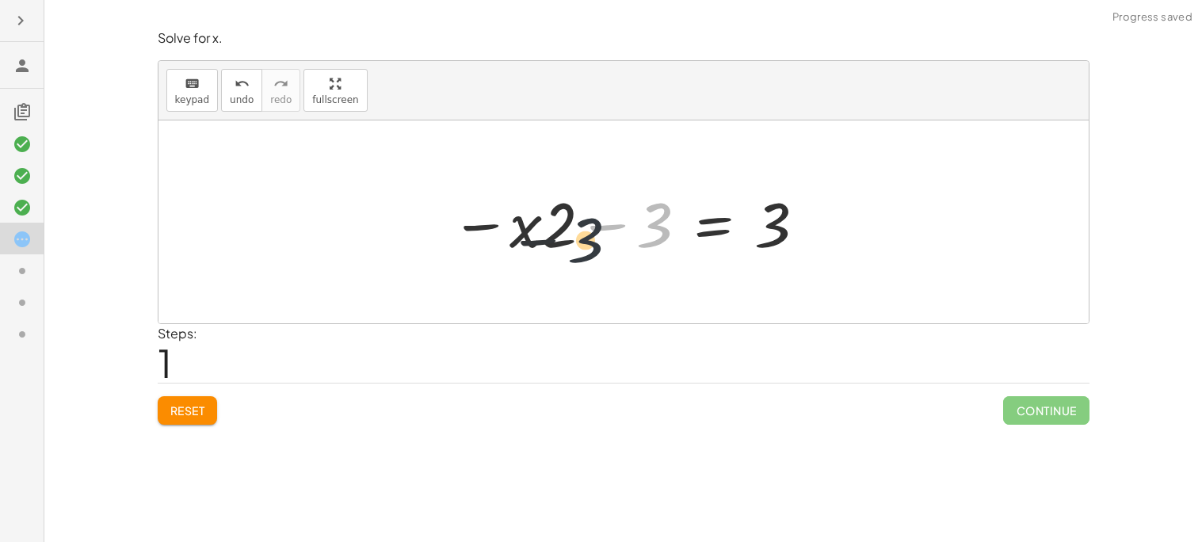
click at [533, 239] on div at bounding box center [629, 223] width 373 height 82
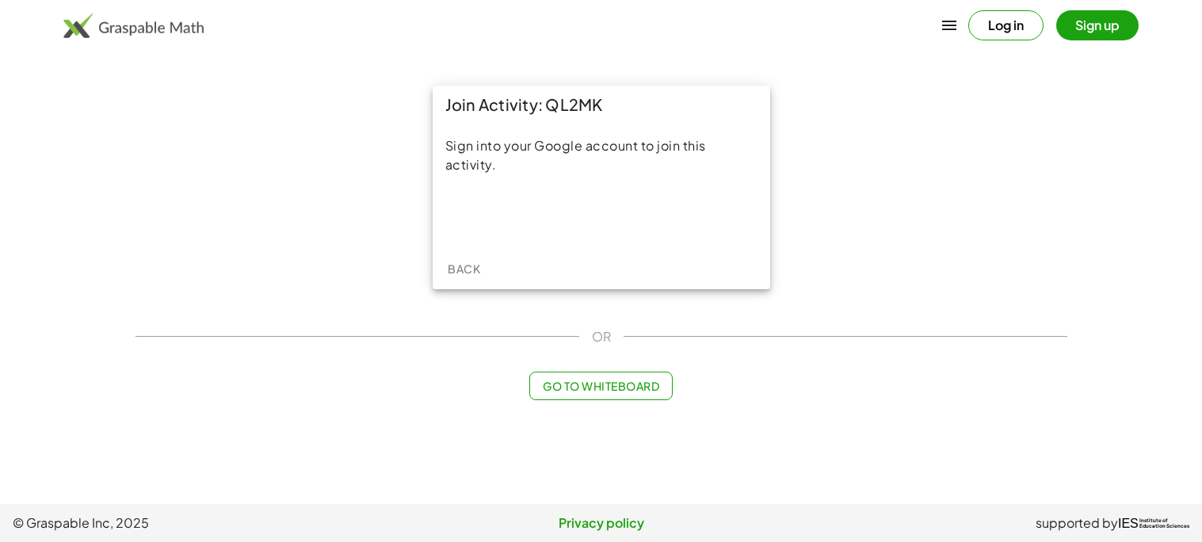
click at [605, 393] on button "Go to Whiteboard" at bounding box center [601, 386] width 143 height 29
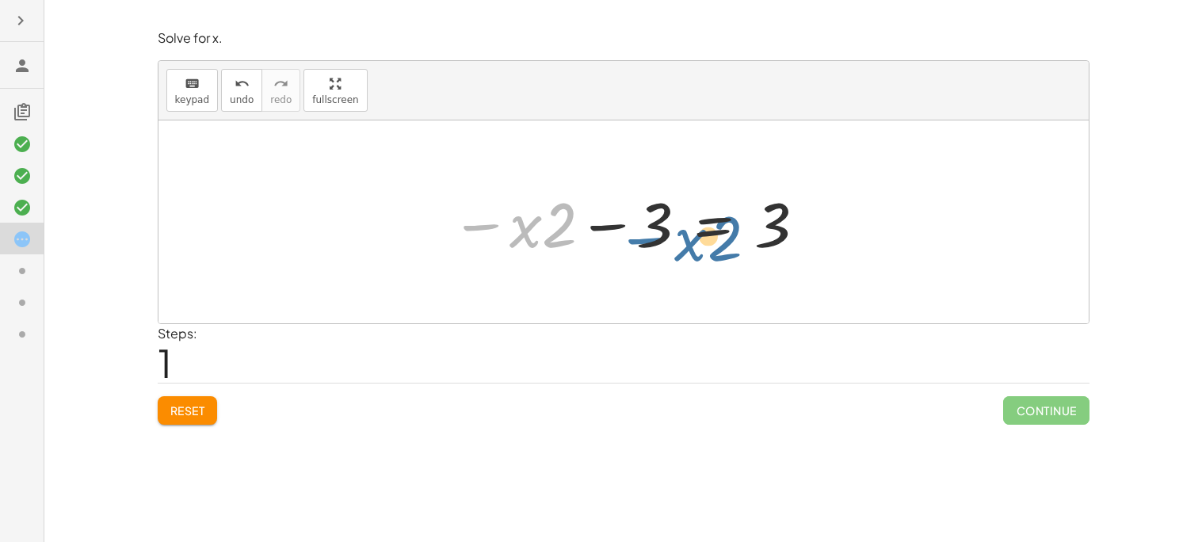
drag, startPoint x: 467, startPoint y: 225, endPoint x: 648, endPoint y: 236, distance: 181.9
click at [648, 236] on div at bounding box center [629, 223] width 373 height 82
drag, startPoint x: 484, startPoint y: 231, endPoint x: 710, endPoint y: 232, distance: 225.9
click at [710, 232] on div at bounding box center [629, 223] width 373 height 82
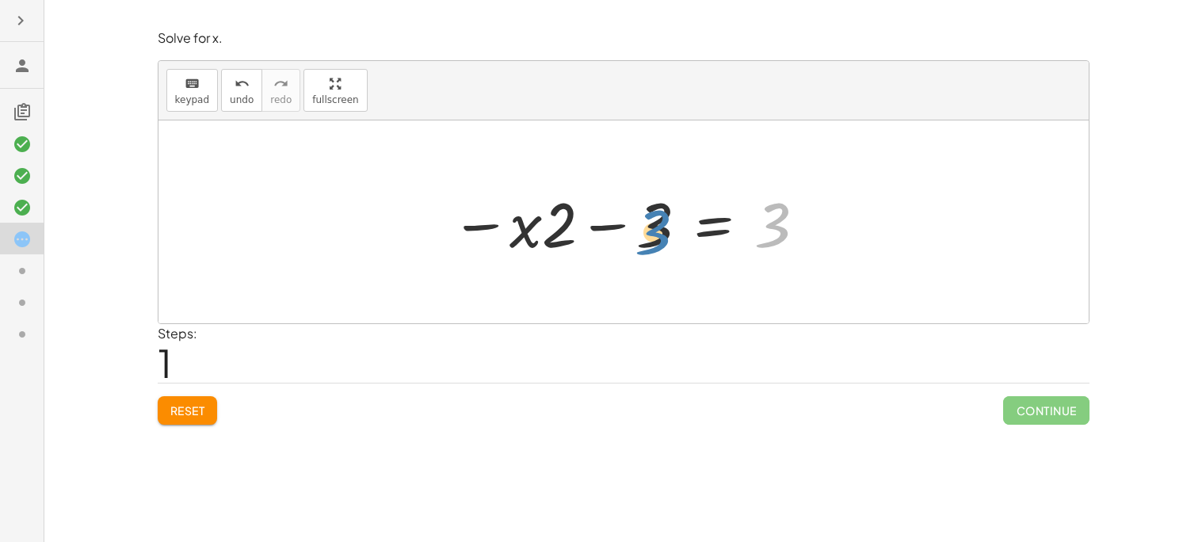
drag, startPoint x: 758, startPoint y: 233, endPoint x: 631, endPoint y: 243, distance: 127.2
click at [631, 243] on div at bounding box center [629, 223] width 373 height 82
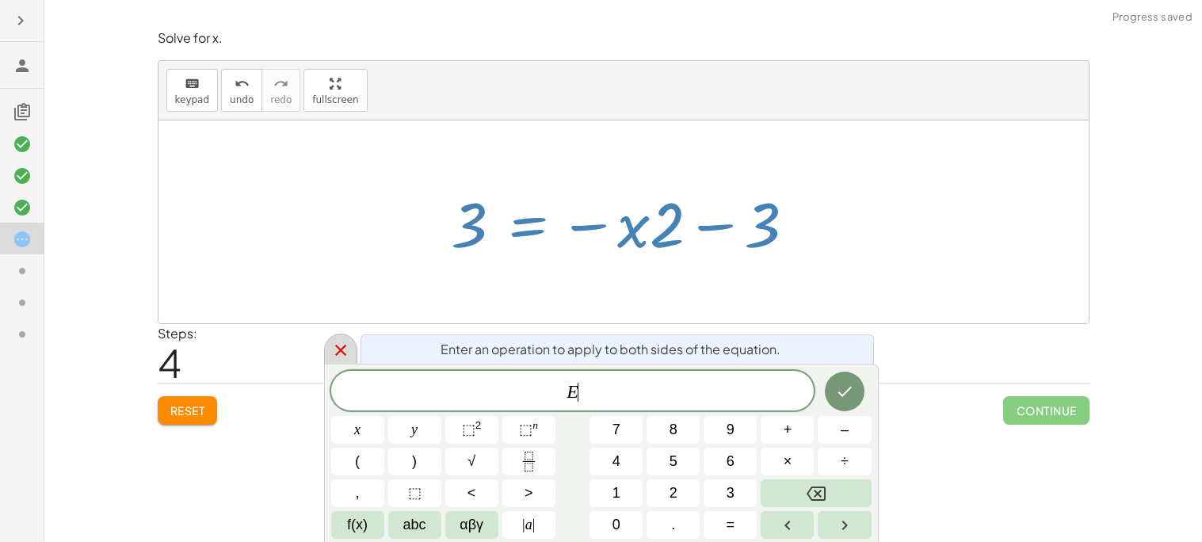
click at [327, 354] on div at bounding box center [340, 349] width 33 height 31
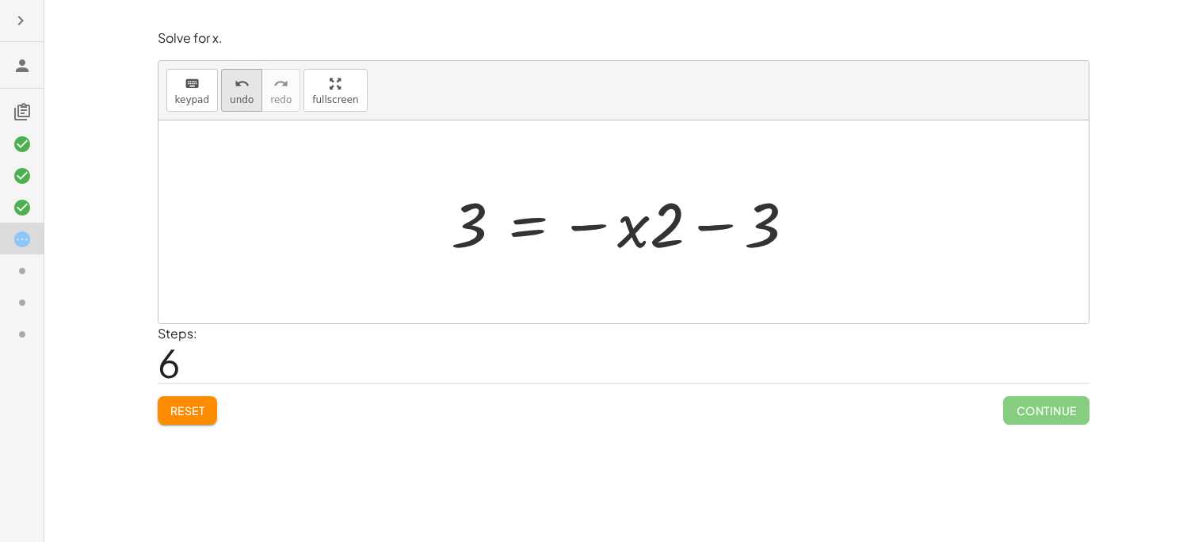
click at [250, 103] on button "undo undo" at bounding box center [241, 90] width 41 height 43
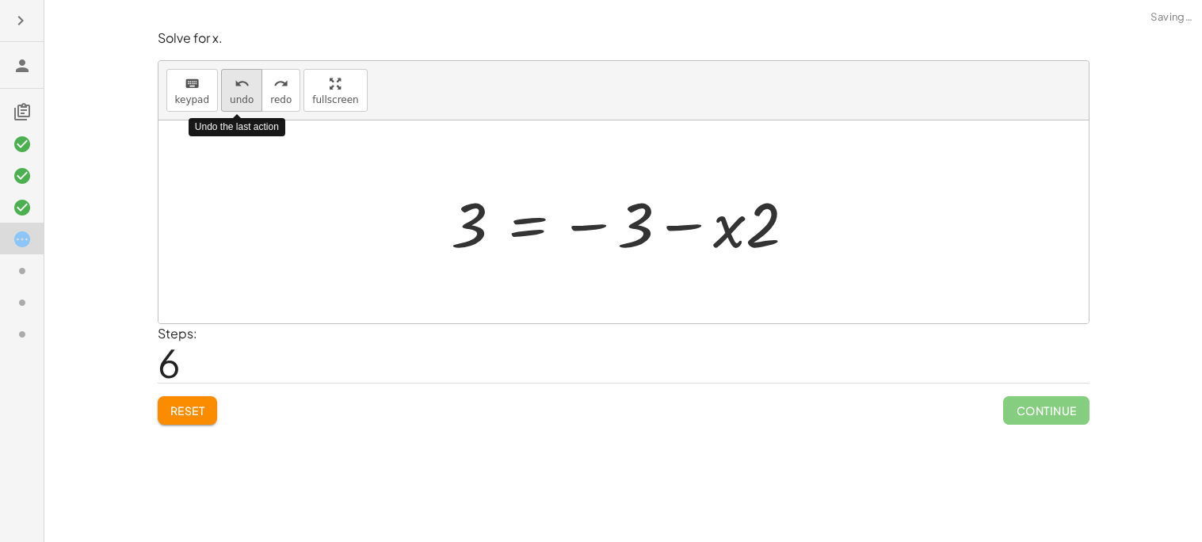
click at [250, 103] on button "undo undo" at bounding box center [241, 90] width 41 height 43
click at [189, 416] on span "Reset" at bounding box center [187, 410] width 35 height 14
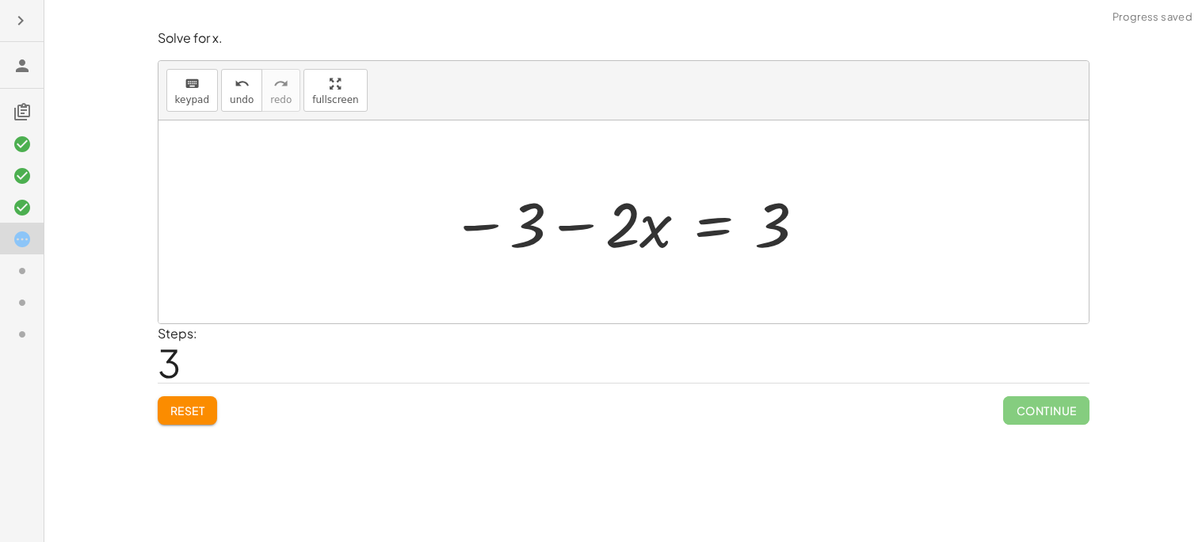
click at [193, 416] on span "Reset" at bounding box center [187, 410] width 35 height 14
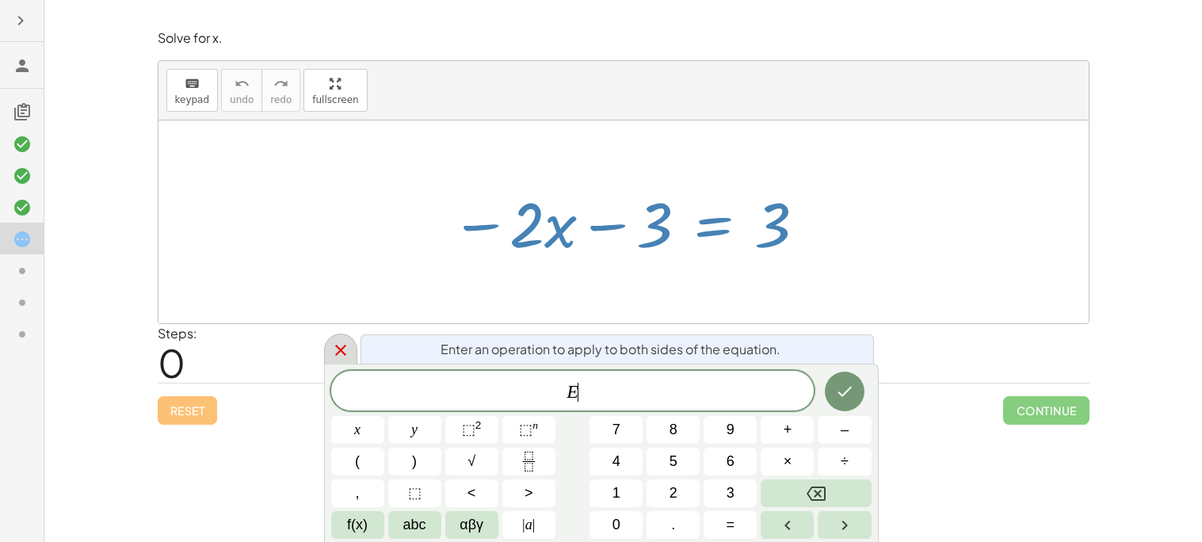
click at [338, 338] on div at bounding box center [340, 349] width 33 height 31
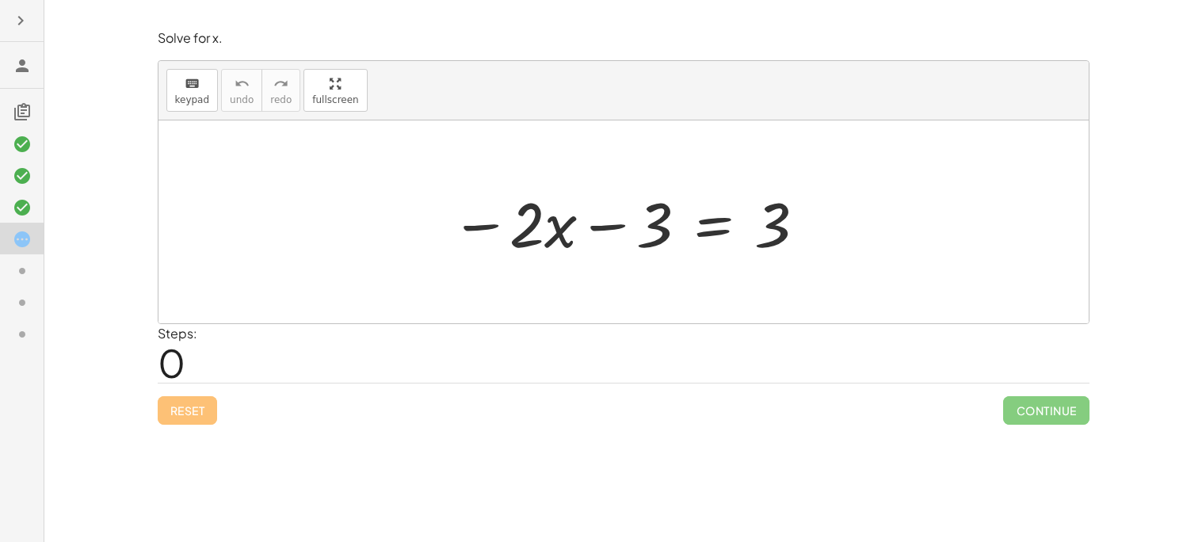
click at [197, 413] on div "Reset Continue" at bounding box center [624, 404] width 932 height 42
click at [528, 244] on div at bounding box center [629, 223] width 373 height 82
click at [545, 233] on div at bounding box center [629, 223] width 373 height 82
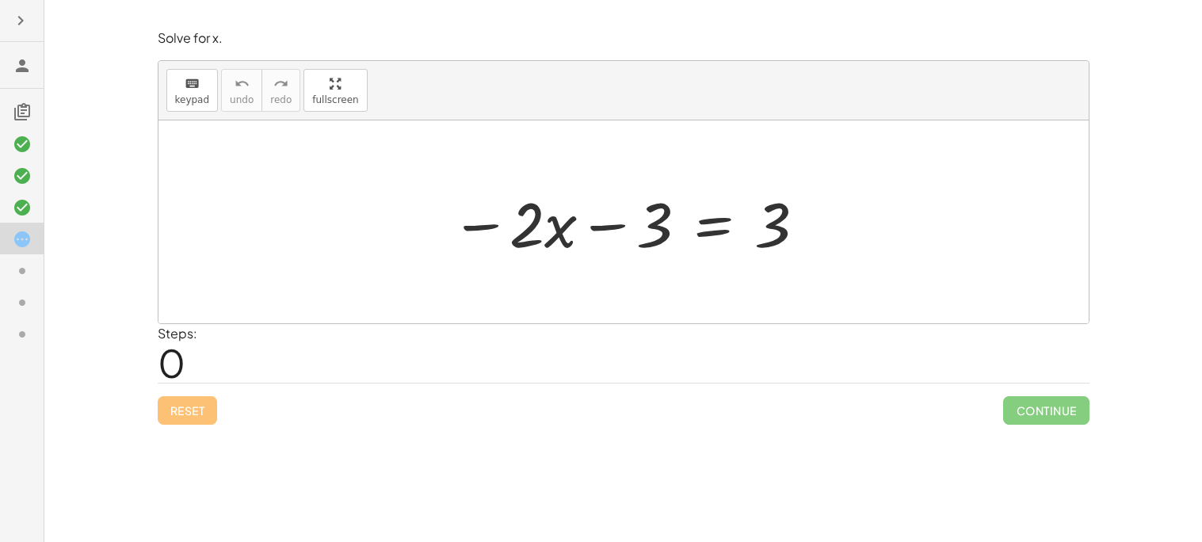
click at [545, 233] on div at bounding box center [629, 223] width 373 height 82
drag, startPoint x: 545, startPoint y: 233, endPoint x: 666, endPoint y: 231, distance: 120.5
click at [666, 231] on div at bounding box center [629, 223] width 373 height 82
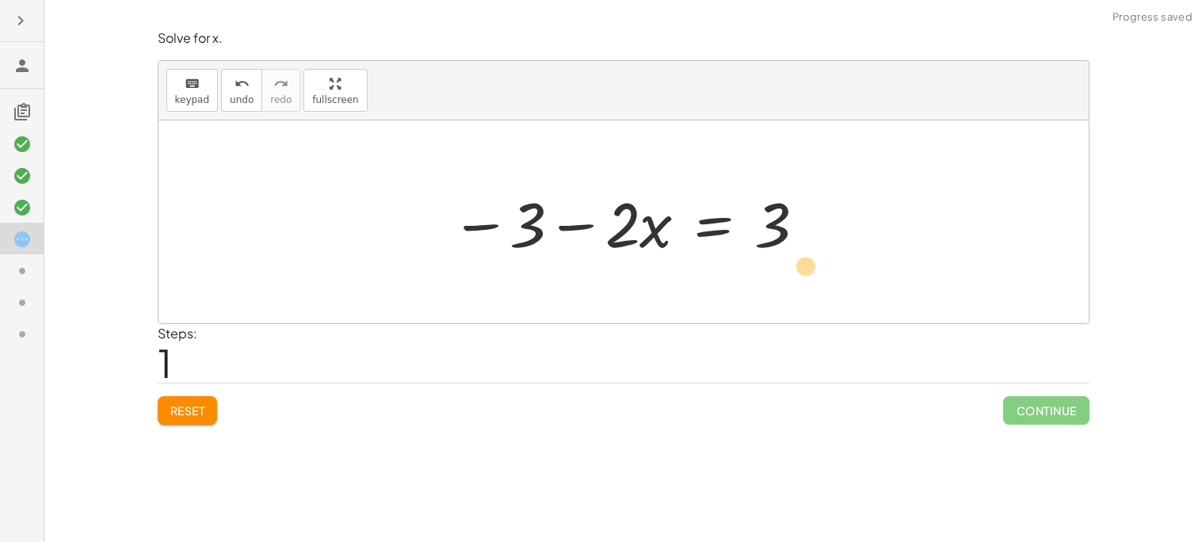
drag, startPoint x: 530, startPoint y: 233, endPoint x: 843, endPoint y: 275, distance: 315.1
click at [843, 275] on div "− · 2 · x − 3 = 3 − 3 − · 2 · x − 3 = 3" at bounding box center [624, 221] width 931 height 203
drag, startPoint x: 843, startPoint y: 275, endPoint x: 808, endPoint y: 252, distance: 41.8
click at [808, 252] on div "− · 2 · x − 3 = 3 − 3 − · 2 · x − 3 = 3" at bounding box center [624, 221] width 931 height 203
drag, startPoint x: 534, startPoint y: 224, endPoint x: 580, endPoint y: 234, distance: 47.1
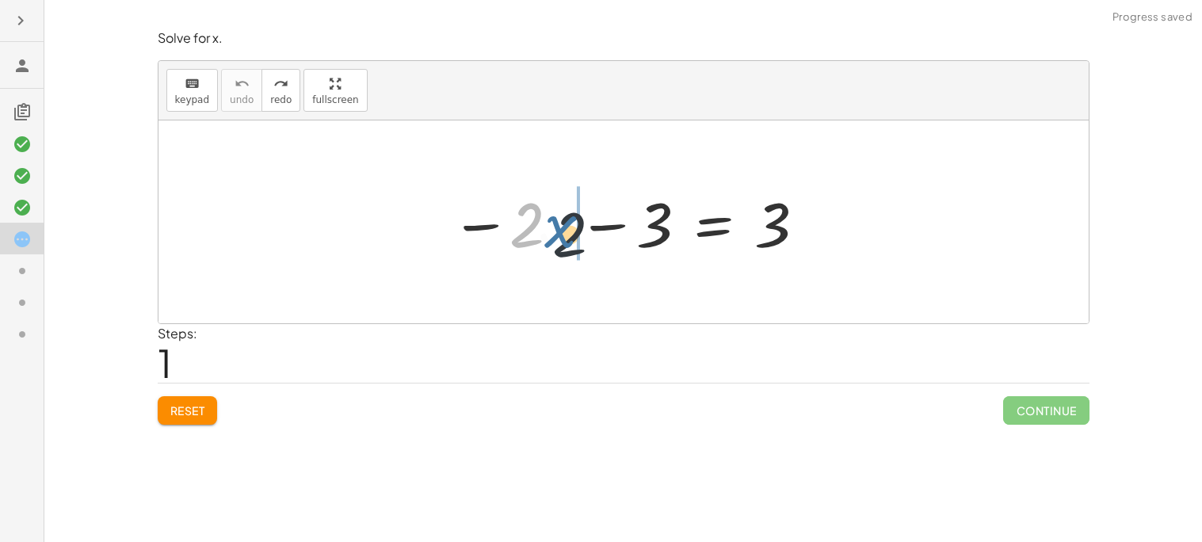
click at [580, 234] on div at bounding box center [629, 223] width 373 height 82
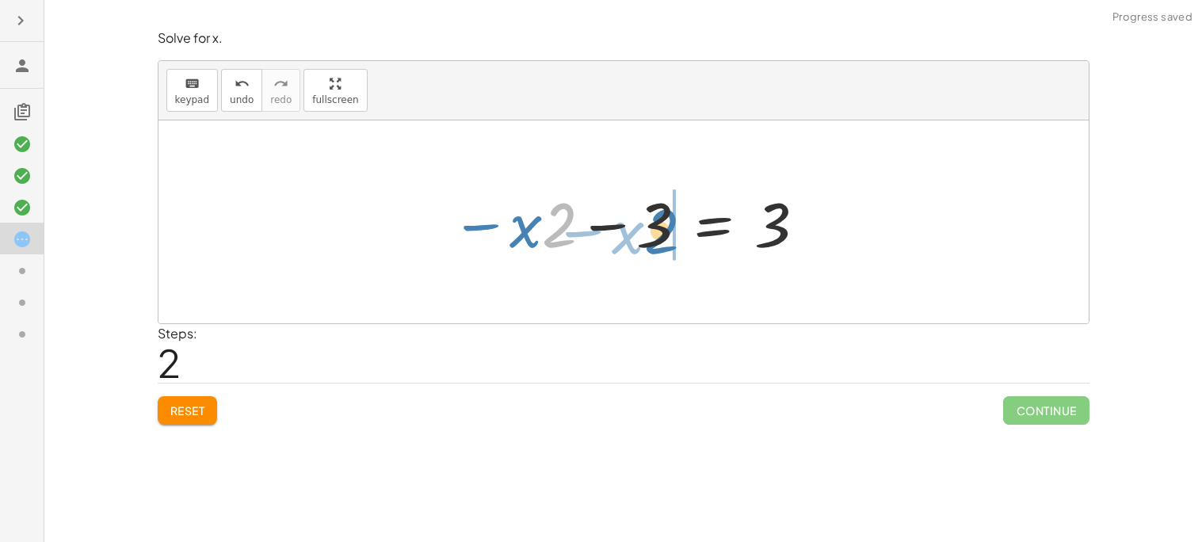
drag, startPoint x: 563, startPoint y: 231, endPoint x: 669, endPoint y: 236, distance: 106.4
click at [669, 236] on div at bounding box center [629, 223] width 373 height 82
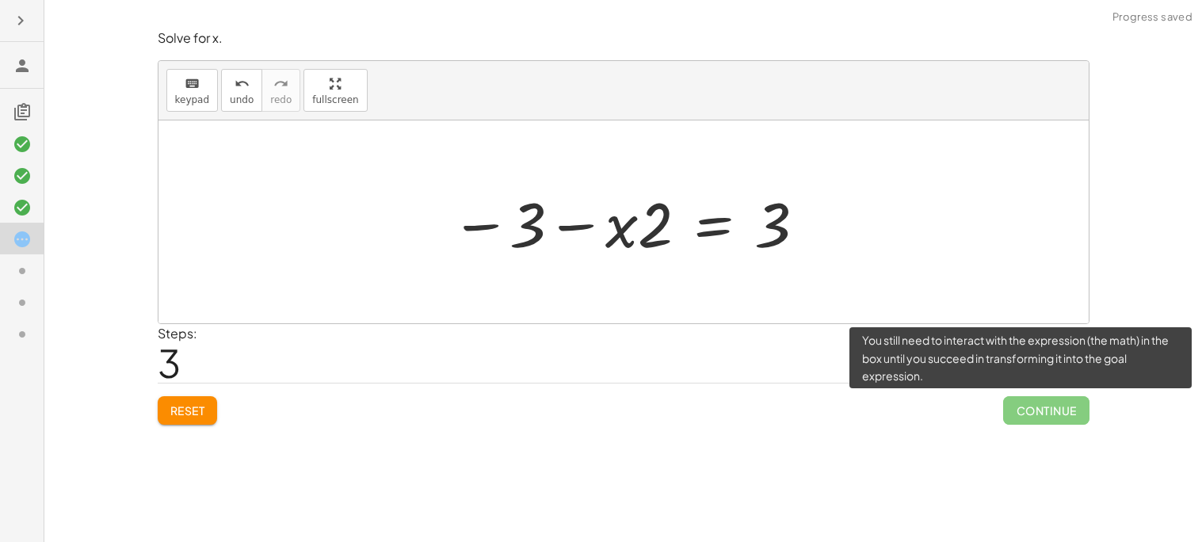
click at [1034, 400] on span "Continue" at bounding box center [1047, 410] width 86 height 29
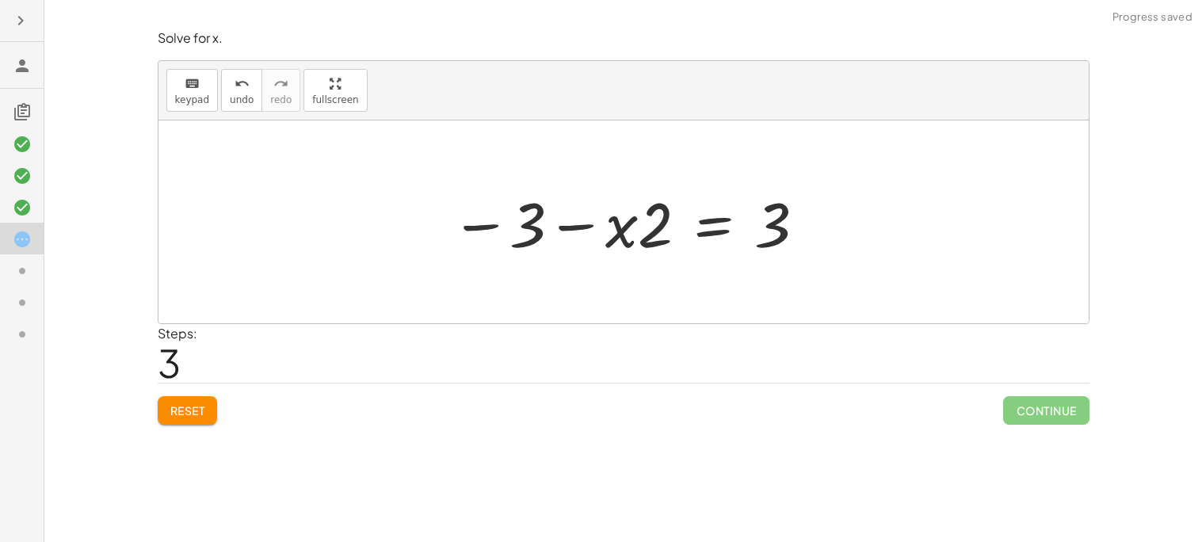
click at [604, 76] on div "keyboard keypad undo undo redo redo fullscreen" at bounding box center [624, 90] width 931 height 59
click at [209, 400] on button "Reset" at bounding box center [188, 410] width 60 height 29
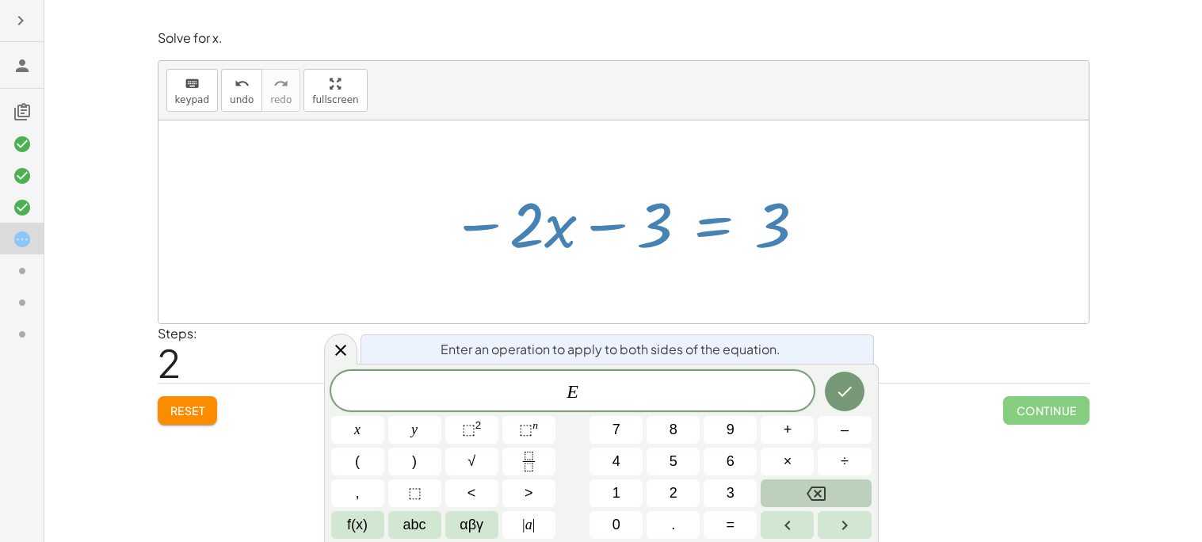
click at [824, 491] on icon "Backspace" at bounding box center [816, 494] width 19 height 14
click at [857, 384] on button "Done" at bounding box center [845, 392] width 40 height 40
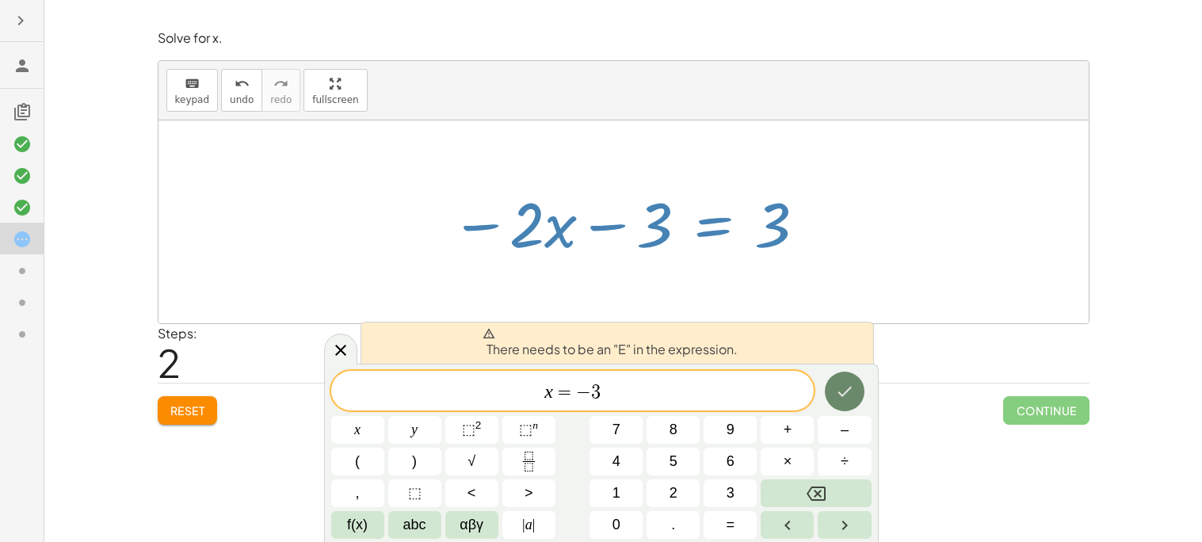
click at [857, 384] on button "Done" at bounding box center [845, 392] width 40 height 40
click at [544, 397] on span "x = − 3 ​" at bounding box center [573, 392] width 484 height 22
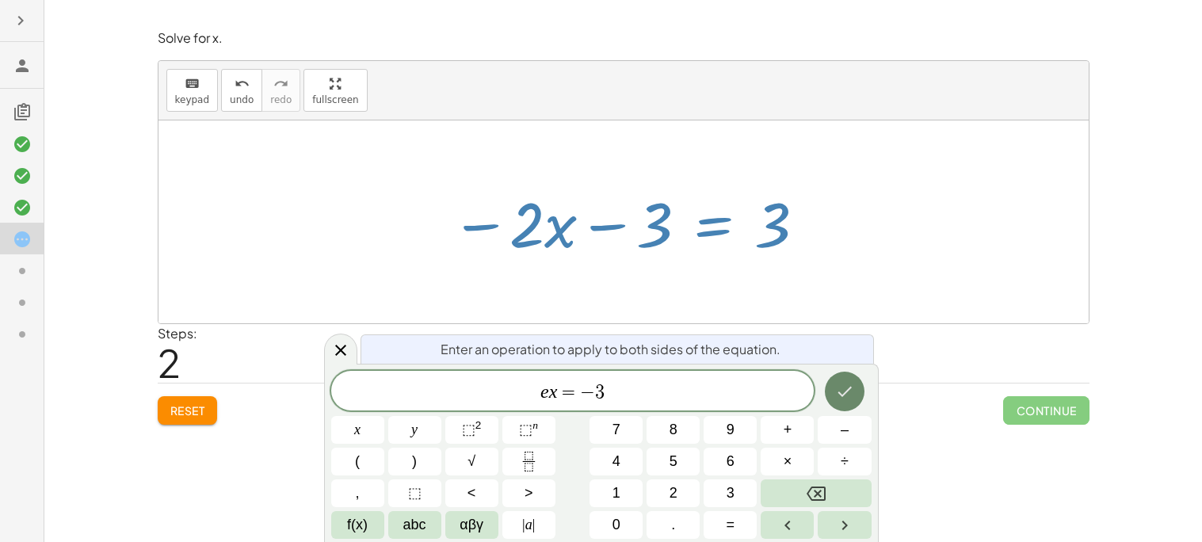
click at [847, 378] on button "Done" at bounding box center [845, 392] width 40 height 40
click at [849, 403] on button "Done" at bounding box center [845, 392] width 40 height 40
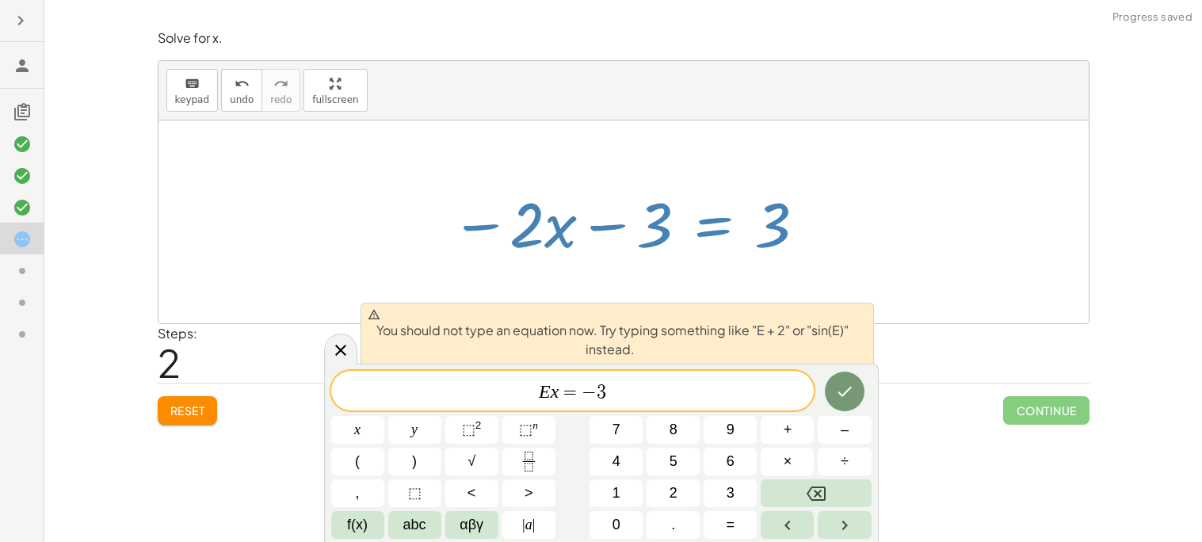
click at [858, 384] on button "Done" at bounding box center [845, 392] width 40 height 40
click at [555, 394] on var "x" at bounding box center [555, 391] width 9 height 21
click at [557, 394] on var "x" at bounding box center [555, 391] width 9 height 21
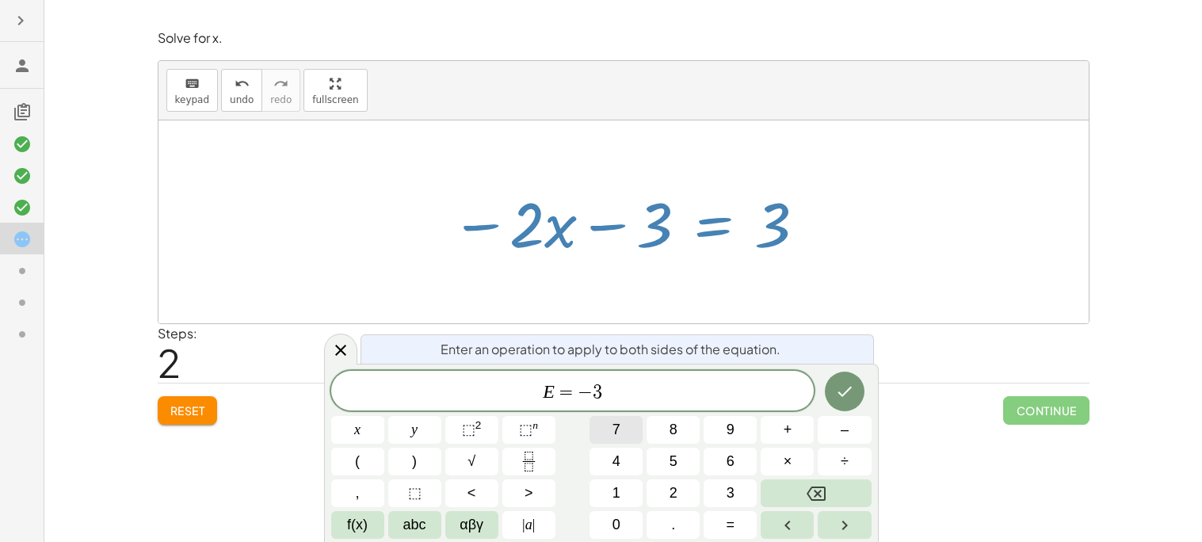
click at [848, 403] on button "Done" at bounding box center [845, 392] width 40 height 40
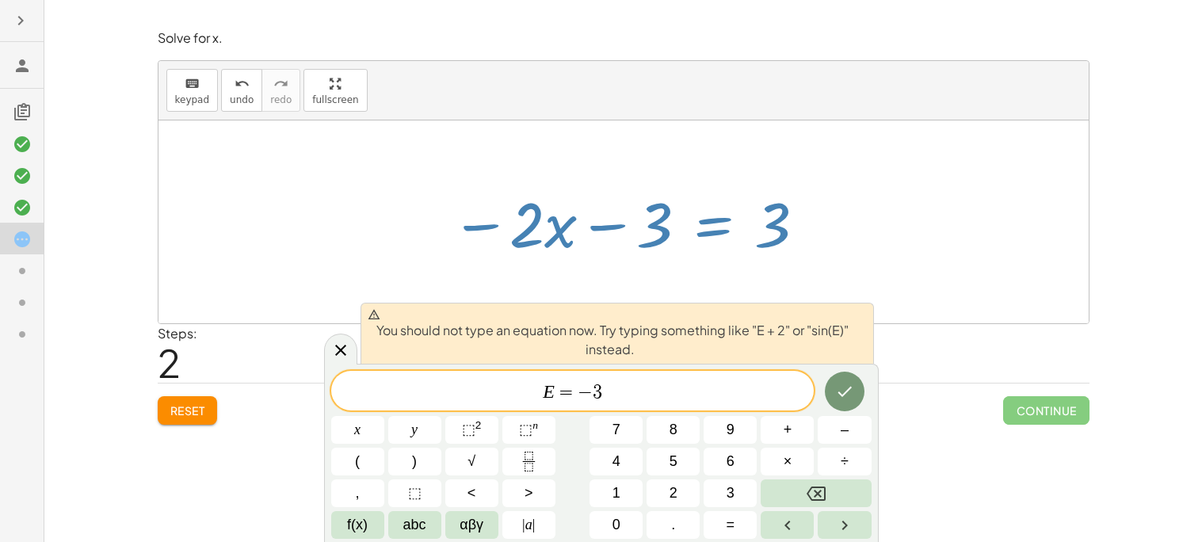
click at [781, 400] on span "E ​ = − 3" at bounding box center [573, 392] width 484 height 22
click at [349, 358] on icon at bounding box center [340, 350] width 19 height 19
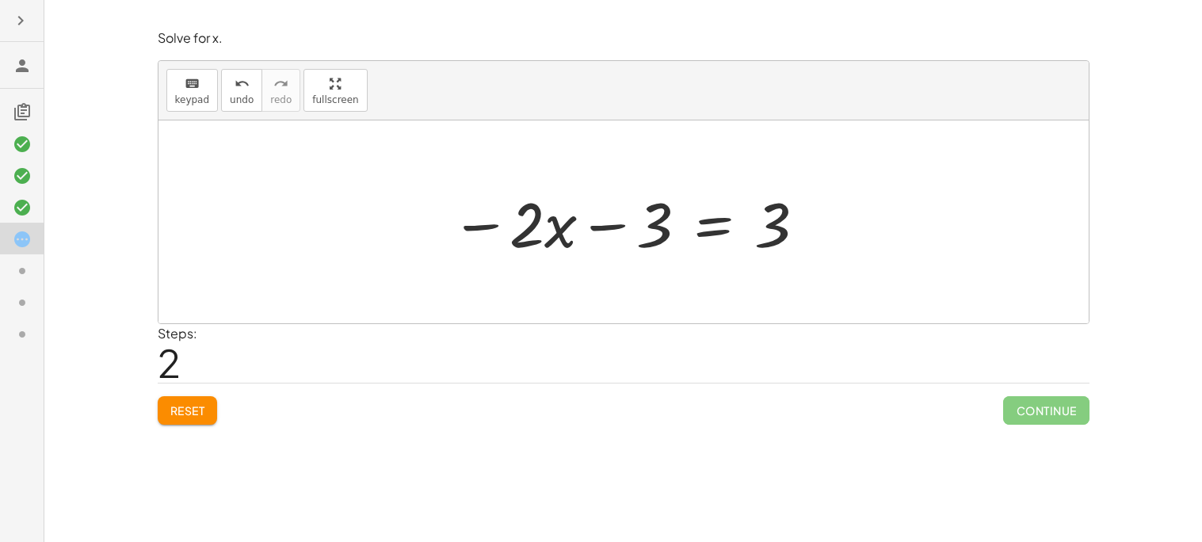
click at [491, 171] on div at bounding box center [624, 221] width 931 height 203
click at [360, 267] on div at bounding box center [624, 221] width 931 height 203
click at [655, 344] on div "Steps: 2" at bounding box center [624, 353] width 932 height 59
click at [640, 379] on div "Steps: 2" at bounding box center [624, 353] width 932 height 59
click at [596, 461] on div "Simplify. keyboard keypad undo undo redo redo fullscreen - | − 3 + 7 | - | + 7 …" at bounding box center [623, 271] width 1158 height 542
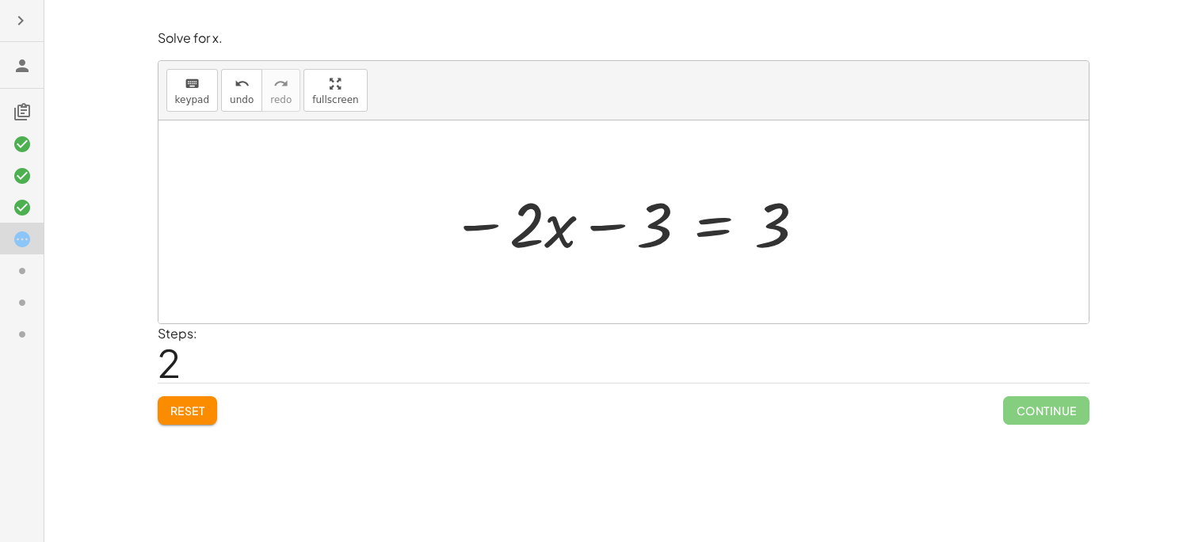
click at [180, 410] on span "Reset" at bounding box center [187, 410] width 35 height 14
click at [178, 97] on span "keypad" at bounding box center [192, 99] width 35 height 11
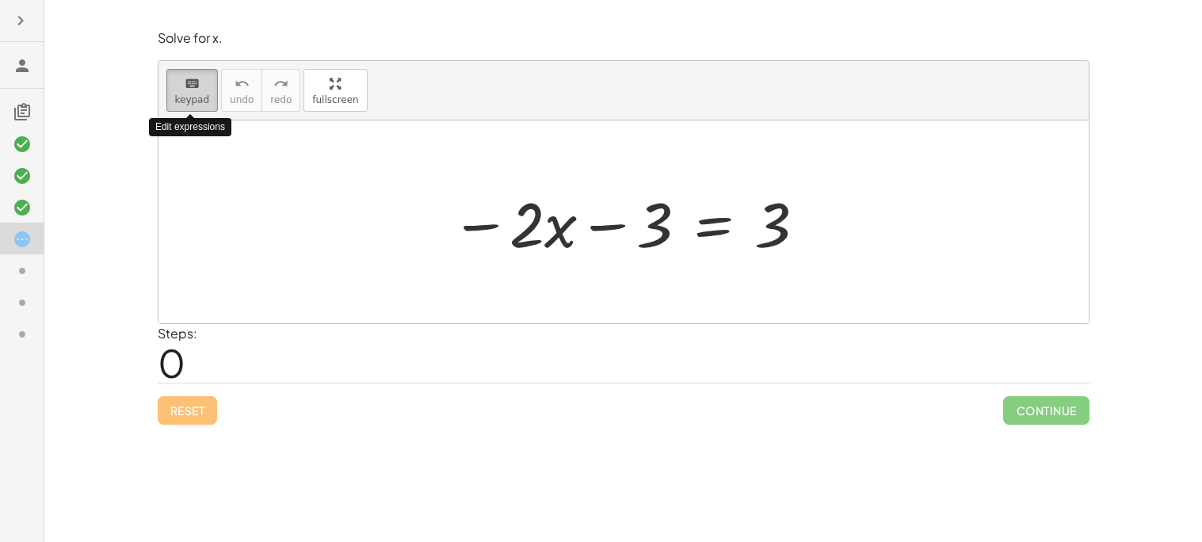
click at [178, 97] on span "keypad" at bounding box center [192, 99] width 35 height 11
drag, startPoint x: 549, startPoint y: 240, endPoint x: 403, endPoint y: 273, distance: 149.6
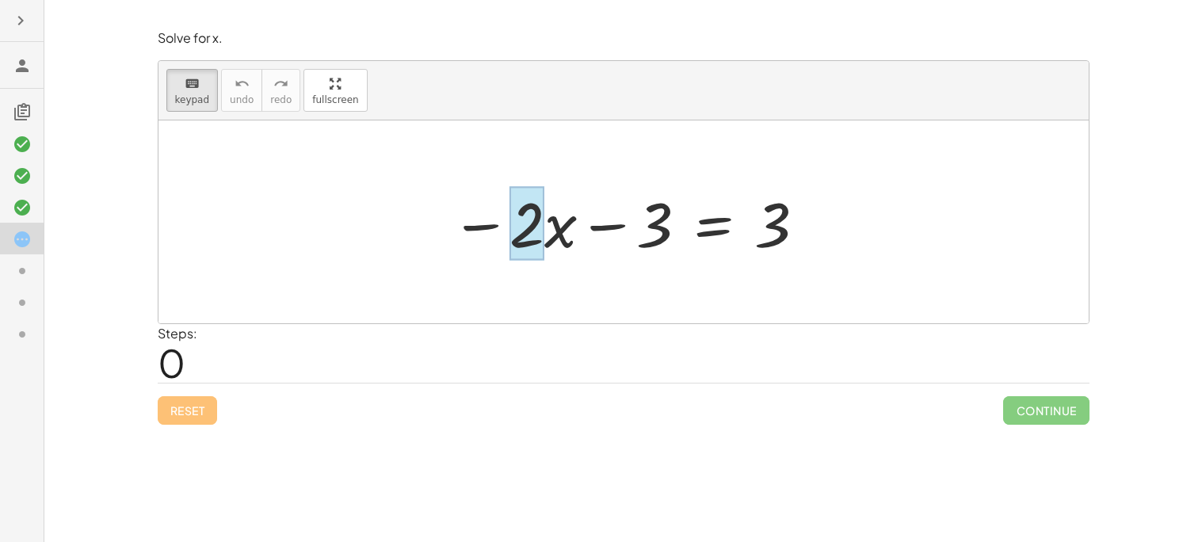
click at [522, 243] on div at bounding box center [527, 224] width 35 height 74
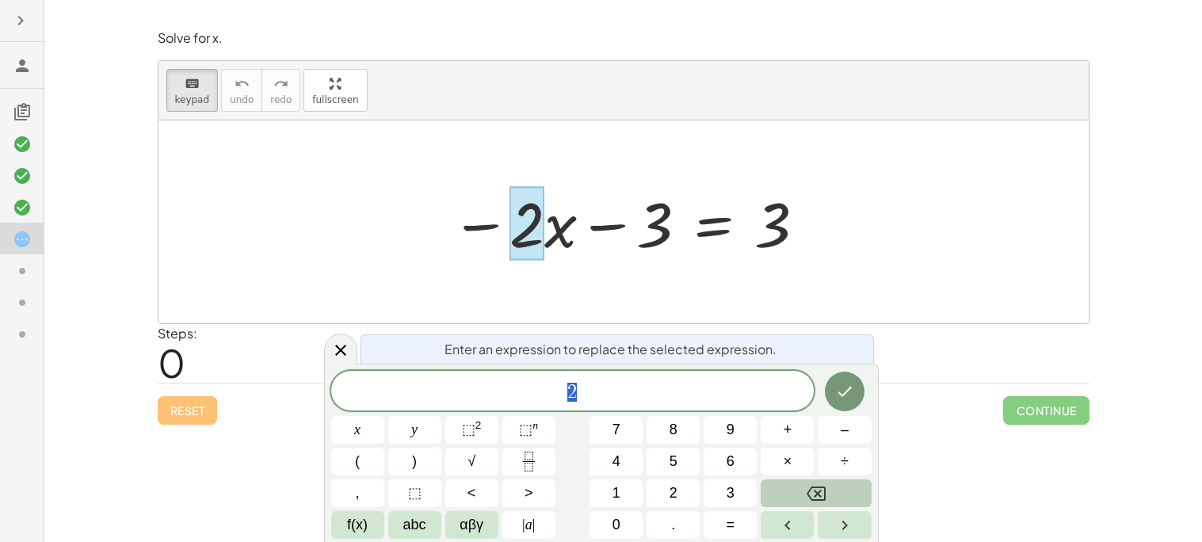
click at [822, 486] on icon "Backspace" at bounding box center [816, 493] width 19 height 19
click at [491, 213] on div at bounding box center [629, 223] width 373 height 82
click at [338, 349] on icon at bounding box center [340, 349] width 11 height 11
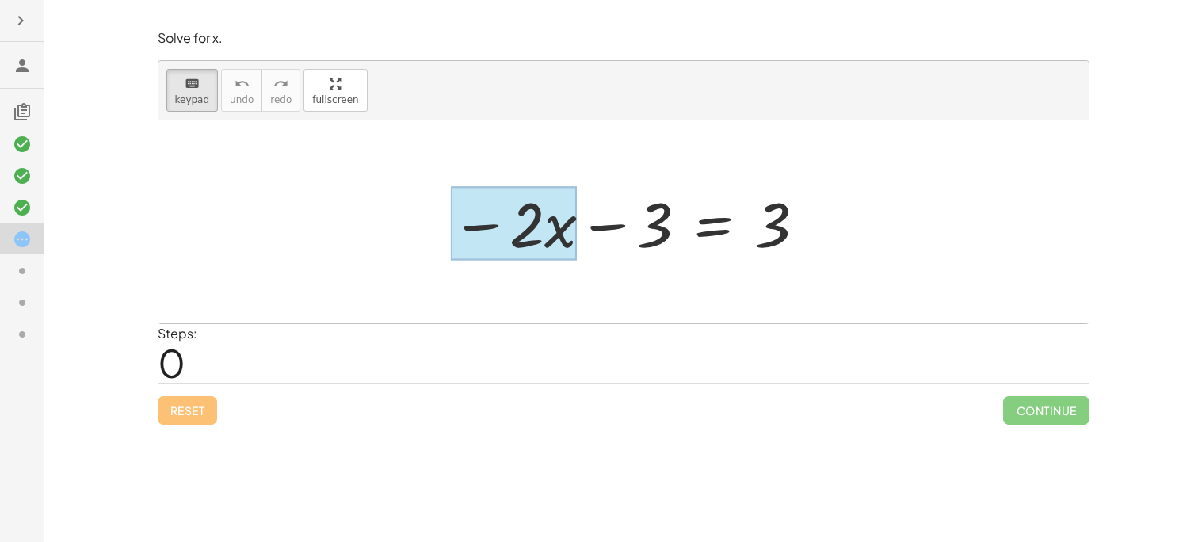
click at [554, 237] on div at bounding box center [514, 224] width 127 height 74
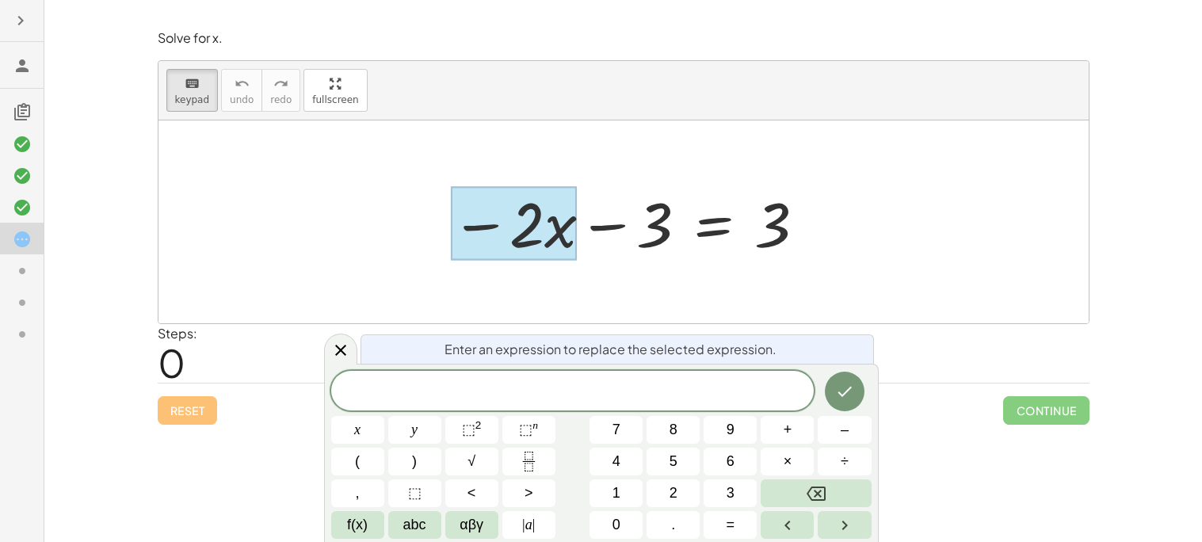
click at [837, 391] on icon "Done" at bounding box center [844, 391] width 19 height 19
click at [837, 396] on icon "Done" at bounding box center [844, 391] width 19 height 19
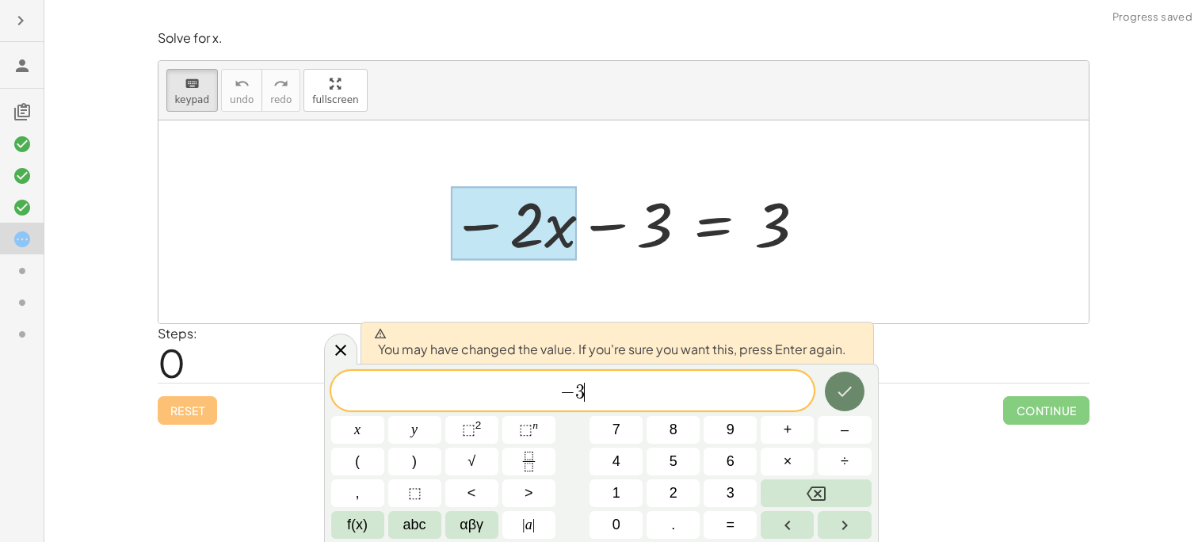
click at [837, 396] on icon "Done" at bounding box center [844, 391] width 19 height 19
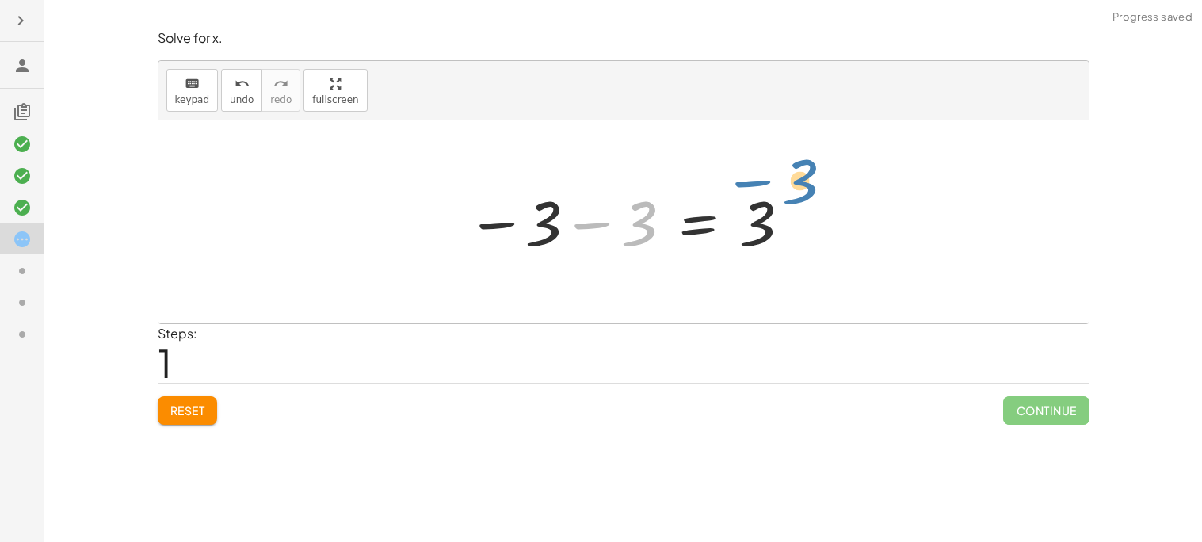
drag, startPoint x: 640, startPoint y: 215, endPoint x: 799, endPoint y: 203, distance: 159.8
click at [799, 203] on div at bounding box center [630, 222] width 342 height 78
click at [730, 228] on div at bounding box center [630, 222] width 342 height 78
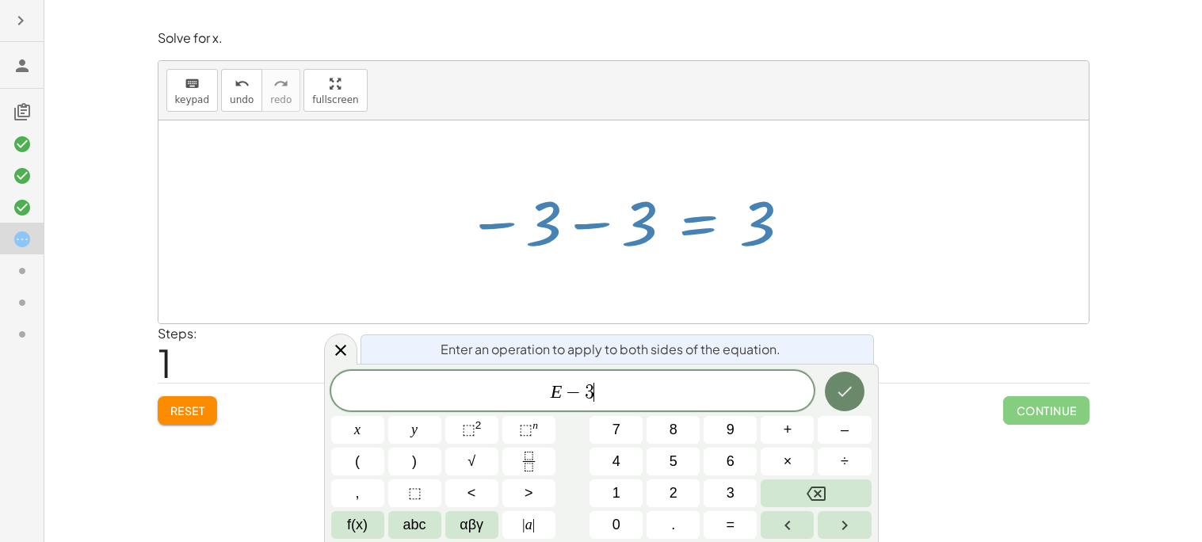
click at [851, 393] on icon "Done" at bounding box center [844, 391] width 19 height 19
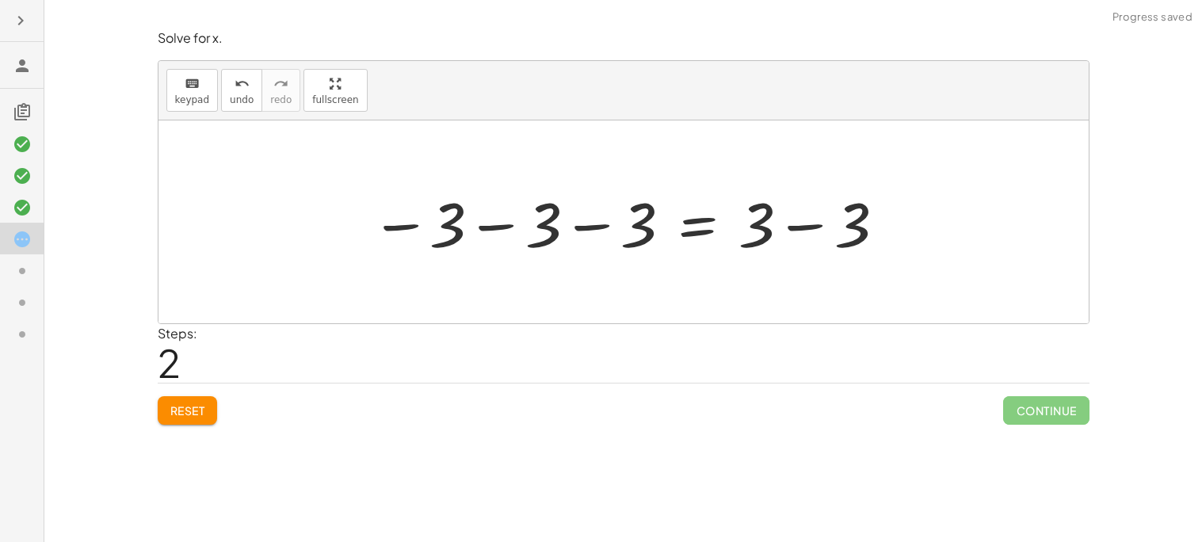
click at [644, 230] on div at bounding box center [629, 223] width 533 height 82
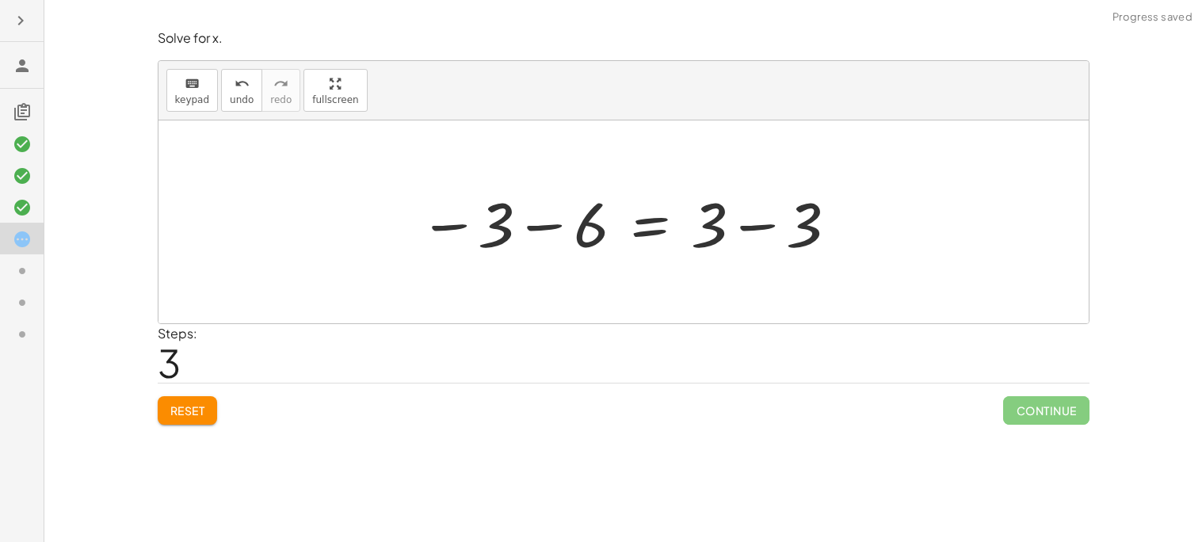
click at [659, 208] on div at bounding box center [629, 223] width 437 height 82
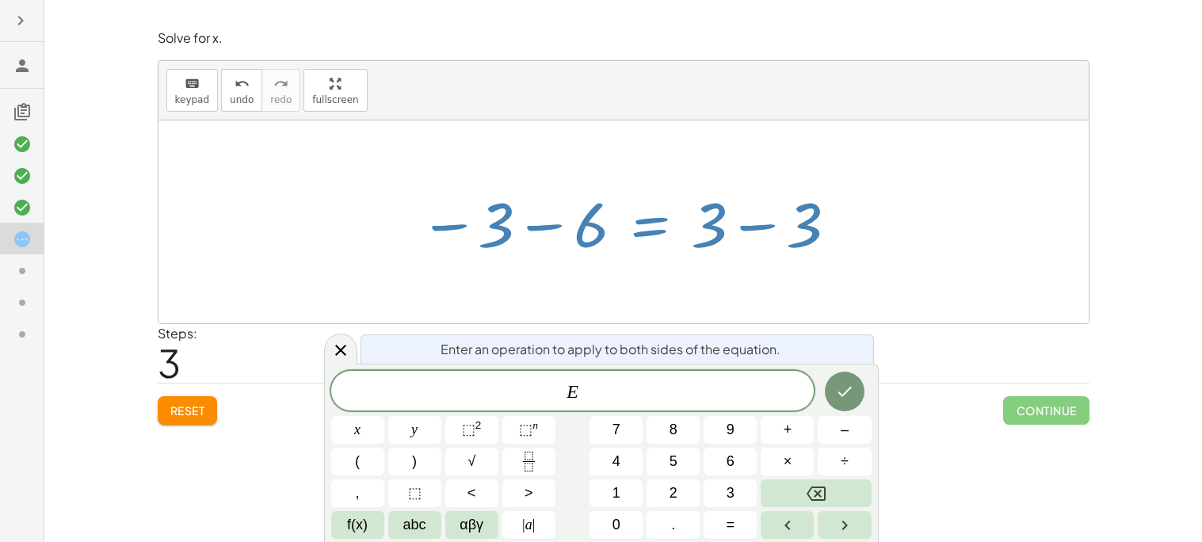
click at [180, 407] on span "Reset" at bounding box center [187, 410] width 35 height 14
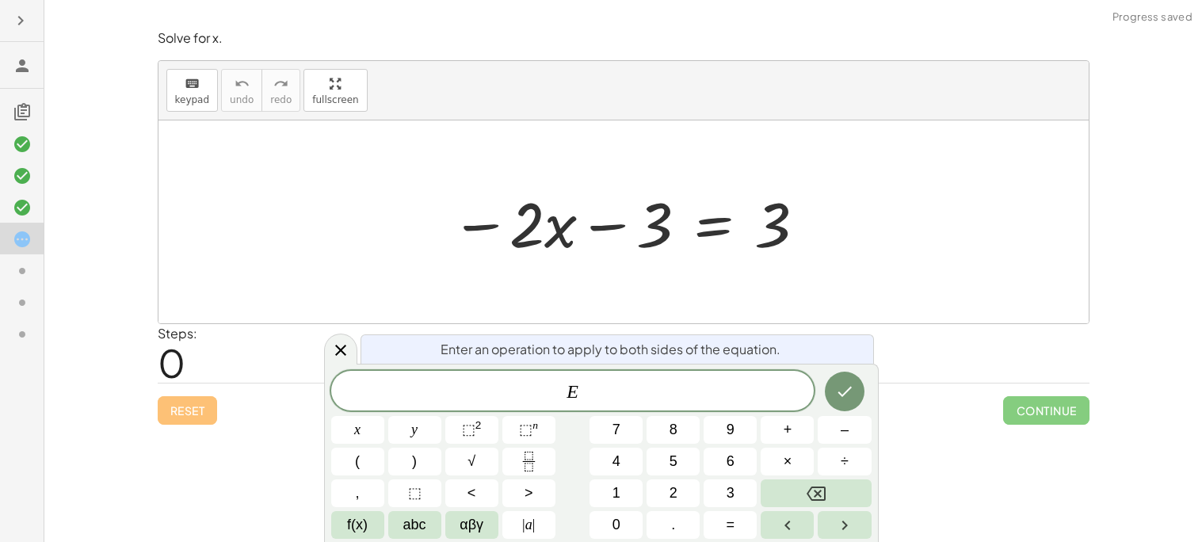
click at [596, 408] on div "E" at bounding box center [573, 391] width 484 height 40
click at [826, 394] on button "Done" at bounding box center [845, 392] width 40 height 40
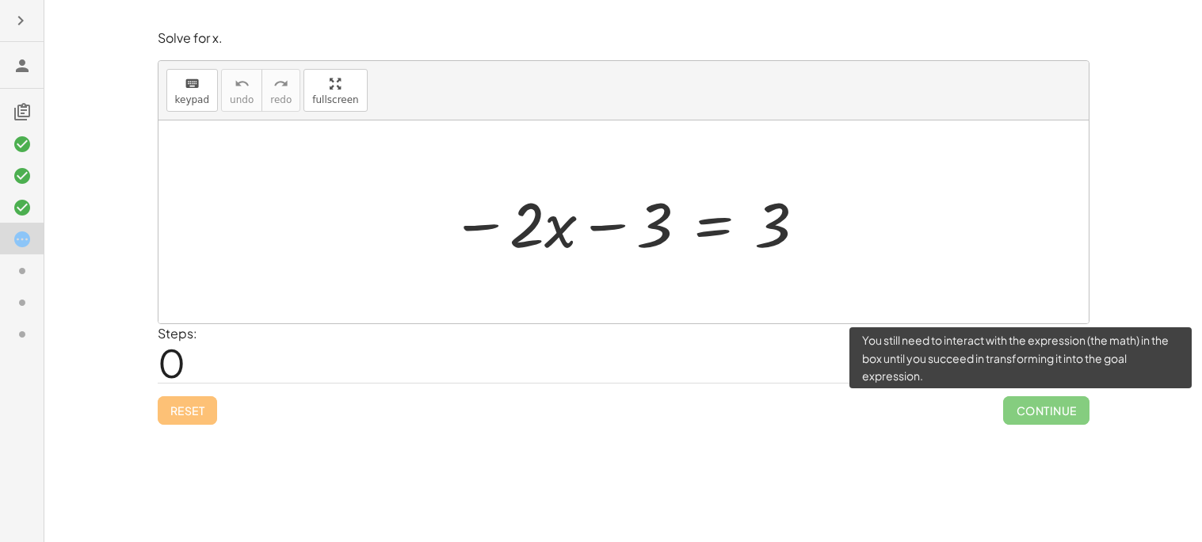
click at [1036, 421] on span "Continue" at bounding box center [1047, 410] width 86 height 29
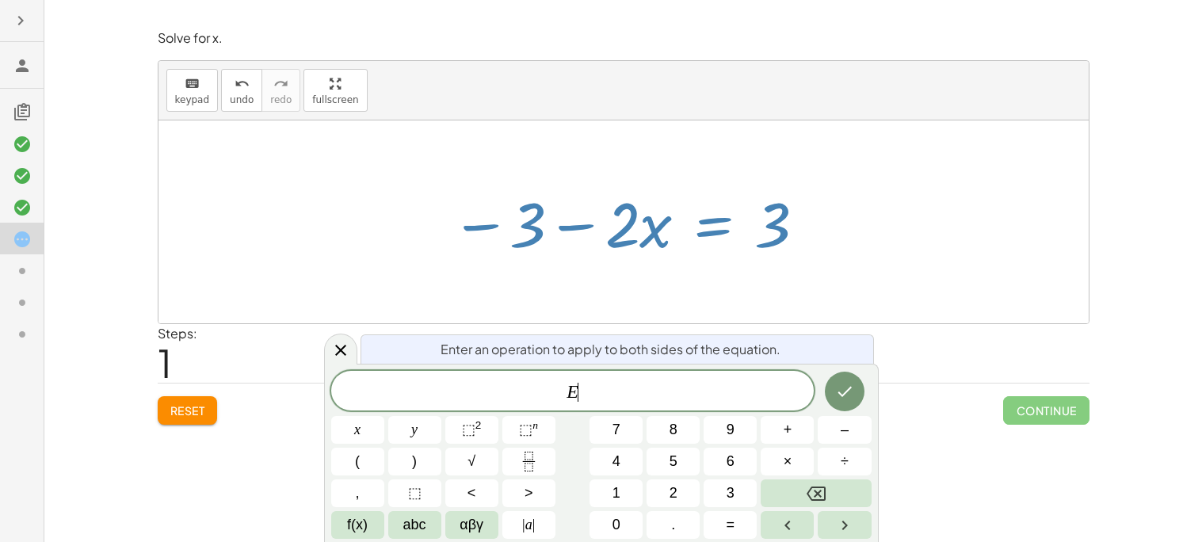
click at [177, 411] on span "Reset" at bounding box center [187, 410] width 35 height 14
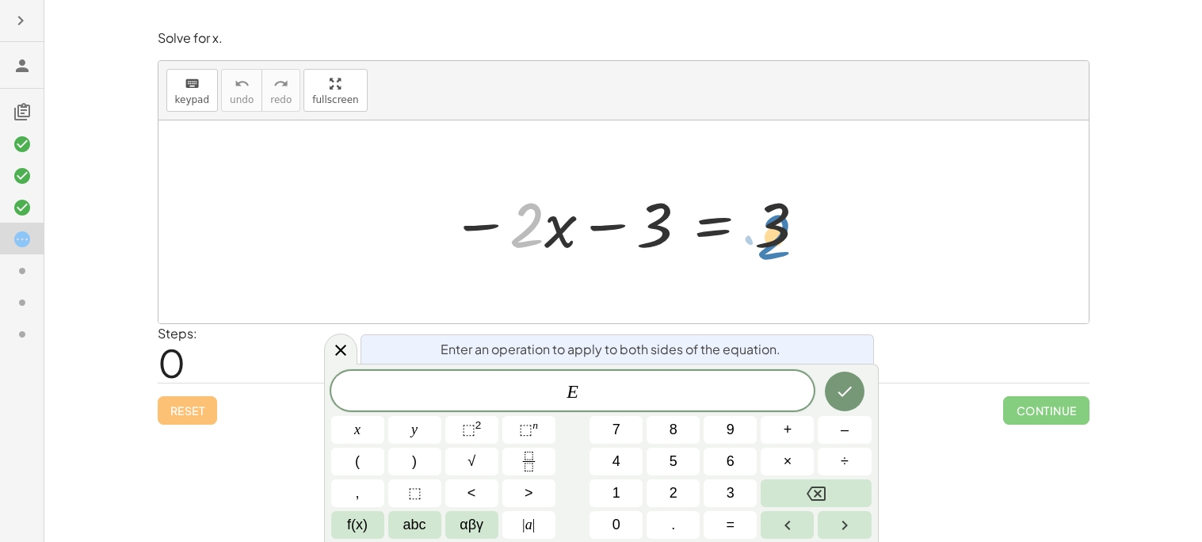
drag, startPoint x: 539, startPoint y: 228, endPoint x: 784, endPoint y: 237, distance: 245.1
click at [784, 237] on div at bounding box center [629, 223] width 373 height 82
click at [534, 225] on div at bounding box center [629, 223] width 373 height 82
click at [384, 416] on div at bounding box center [357, 430] width 53 height 28
click at [333, 361] on div at bounding box center [340, 349] width 33 height 31
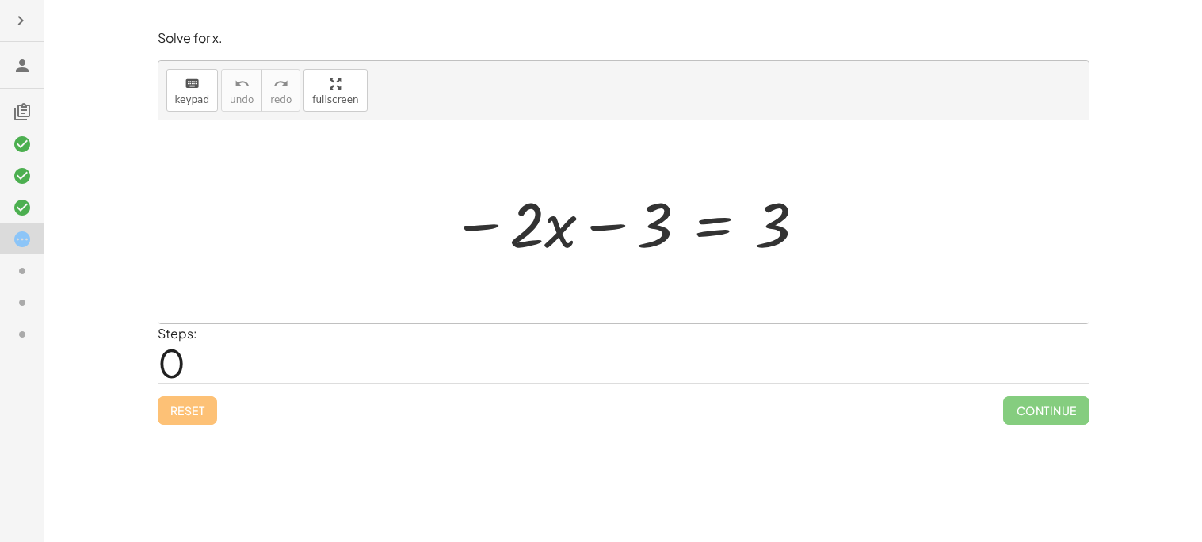
click at [526, 223] on div at bounding box center [629, 223] width 373 height 82
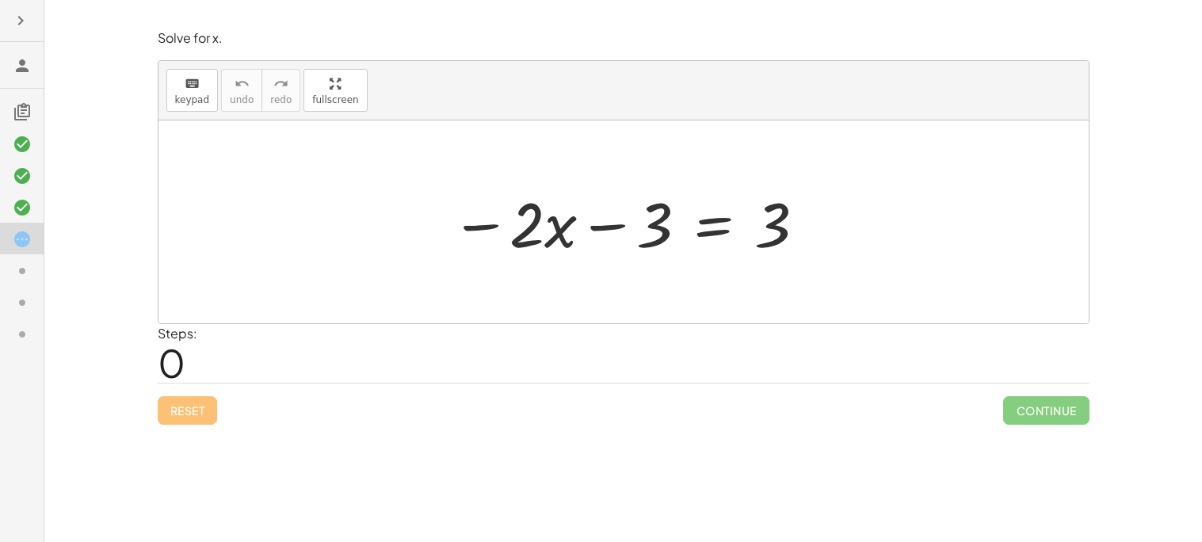
click at [526, 223] on div at bounding box center [629, 223] width 373 height 82
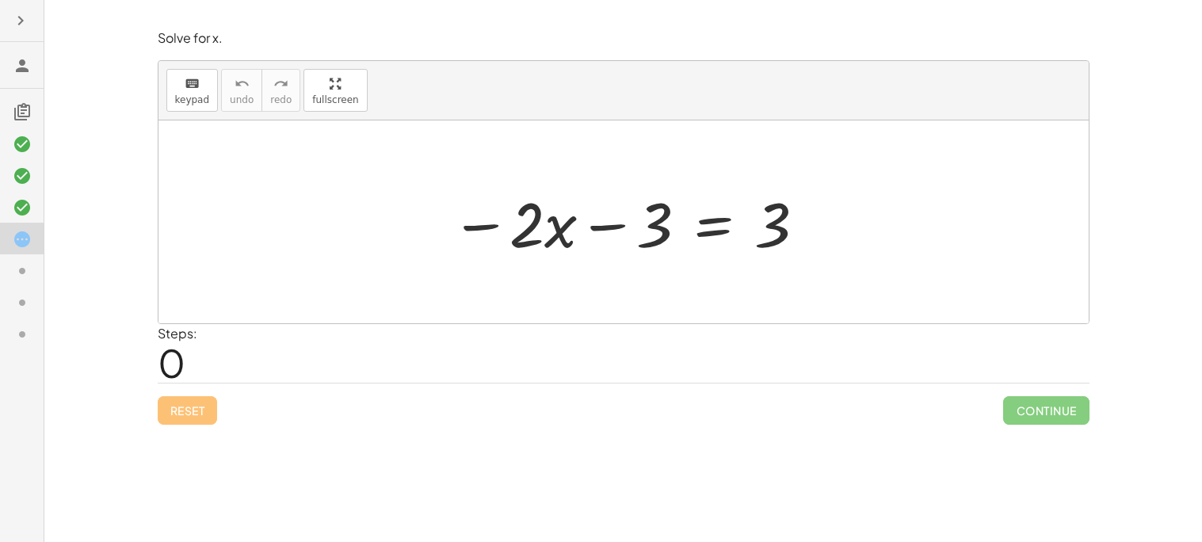
click at [653, 207] on div at bounding box center [629, 223] width 373 height 82
click at [653, 208] on div at bounding box center [629, 223] width 373 height 82
click at [769, 206] on div at bounding box center [629, 223] width 373 height 82
click at [654, 240] on div at bounding box center [629, 223] width 373 height 82
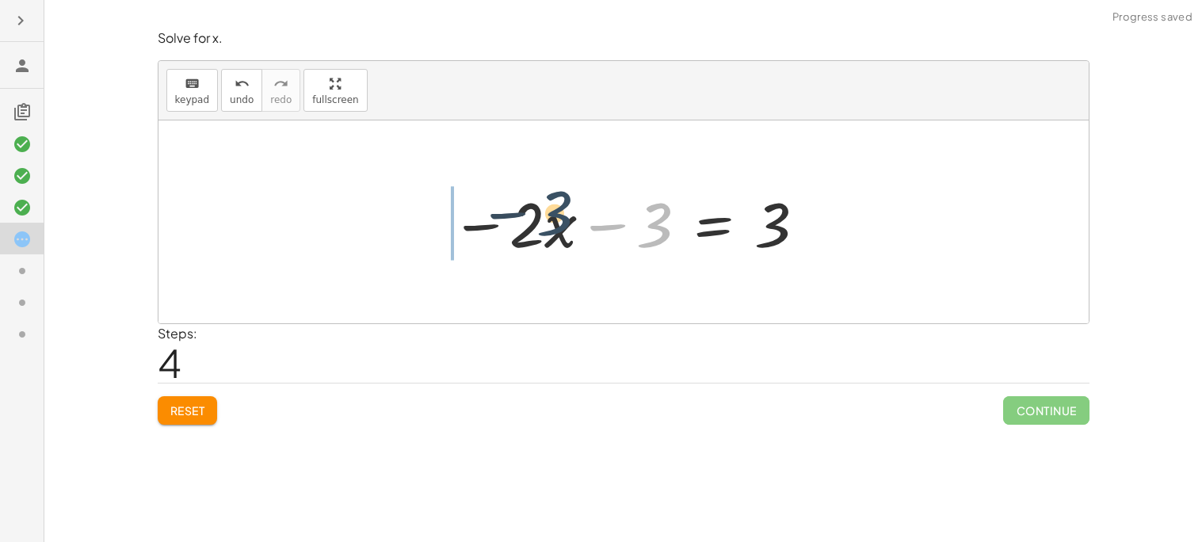
drag, startPoint x: 654, startPoint y: 240, endPoint x: 535, endPoint y: 235, distance: 119.0
click at [535, 235] on div at bounding box center [629, 223] width 373 height 82
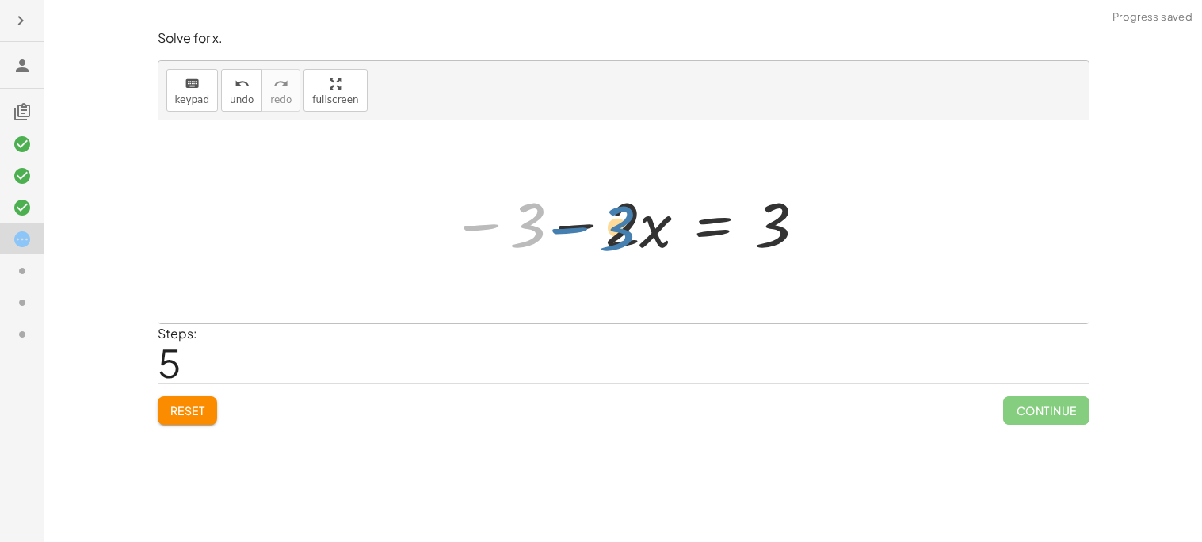
drag, startPoint x: 544, startPoint y: 231, endPoint x: 667, endPoint y: 236, distance: 123.0
click at [667, 236] on div at bounding box center [629, 223] width 373 height 82
click at [632, 227] on div at bounding box center [629, 223] width 373 height 82
click at [637, 228] on div at bounding box center [629, 223] width 373 height 82
click at [552, 240] on div at bounding box center [629, 223] width 373 height 82
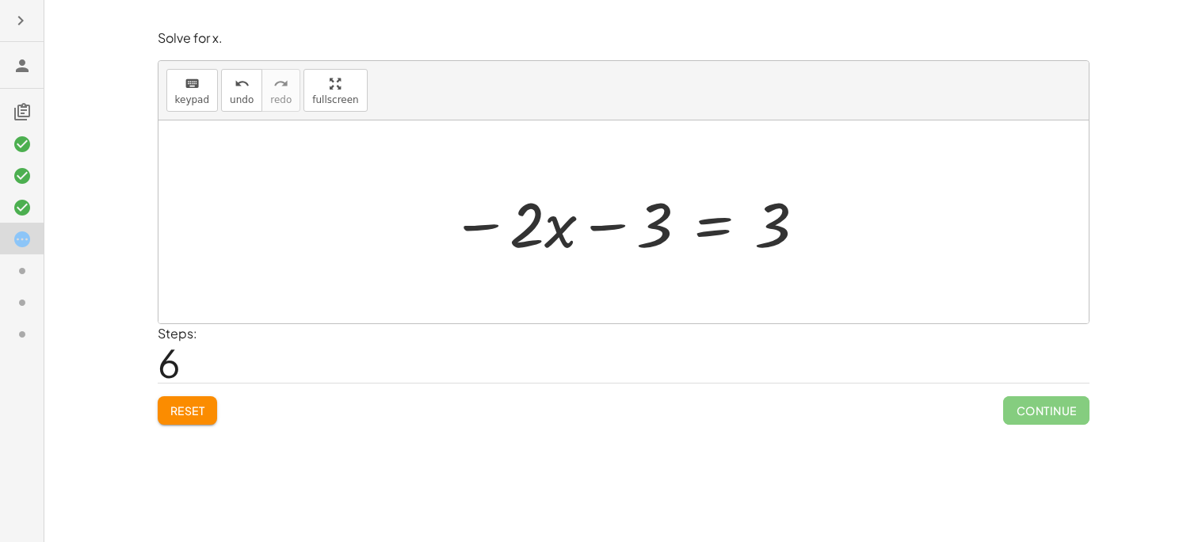
click at [552, 240] on div at bounding box center [629, 223] width 373 height 82
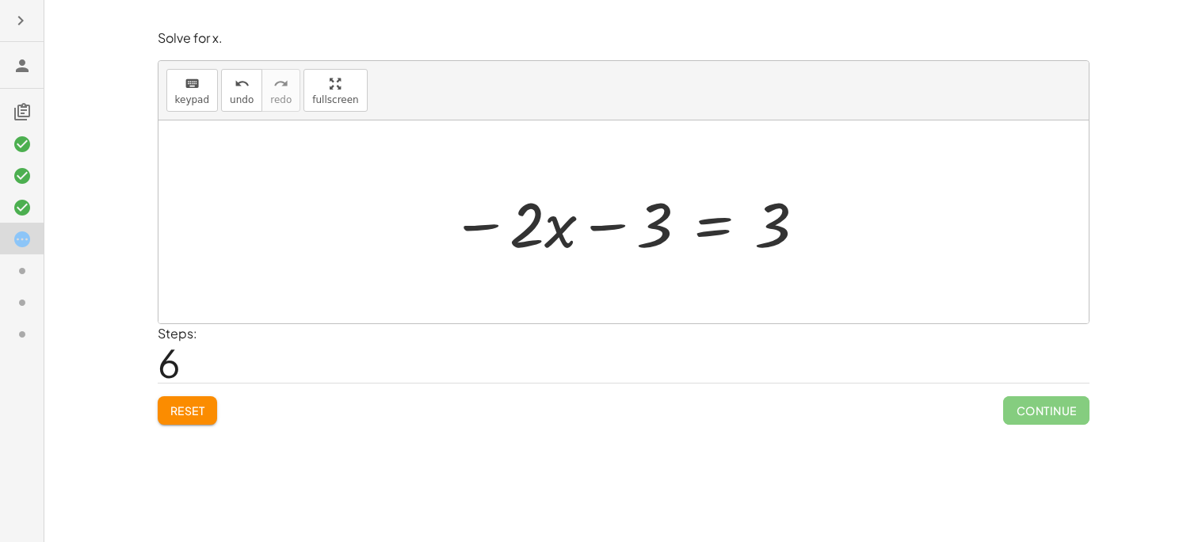
click at [552, 240] on div at bounding box center [629, 223] width 373 height 82
drag, startPoint x: 552, startPoint y: 240, endPoint x: 670, endPoint y: 225, distance: 119.1
click at [670, 225] on div at bounding box center [629, 223] width 373 height 82
drag, startPoint x: 647, startPoint y: 230, endPoint x: 526, endPoint y: 234, distance: 121.3
click at [526, 234] on div at bounding box center [629, 223] width 373 height 82
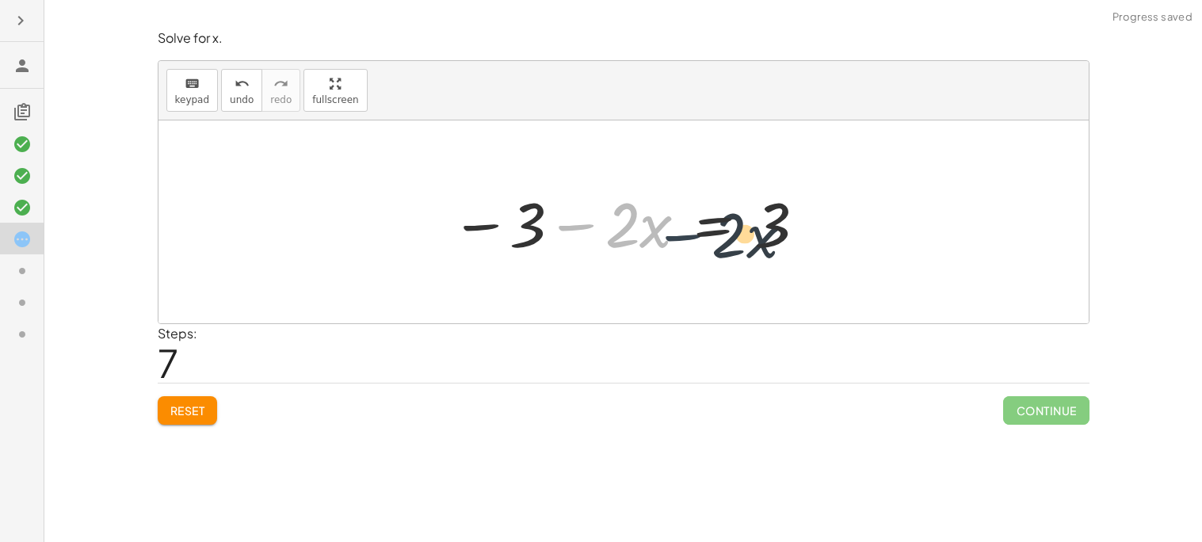
drag, startPoint x: 598, startPoint y: 229, endPoint x: 706, endPoint y: 240, distance: 108.4
click at [706, 240] on div at bounding box center [629, 223] width 373 height 82
drag, startPoint x: 647, startPoint y: 235, endPoint x: 799, endPoint y: 255, distance: 153.5
click at [799, 255] on div at bounding box center [629, 223] width 373 height 82
drag, startPoint x: 616, startPoint y: 235, endPoint x: 742, endPoint y: 247, distance: 126.6
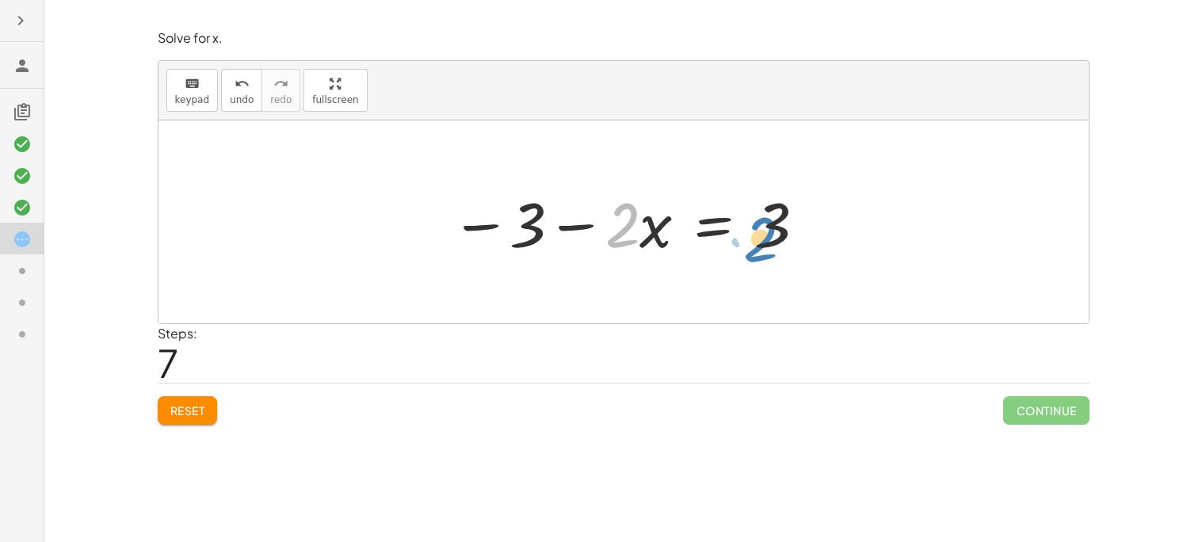
click at [742, 247] on div at bounding box center [629, 223] width 373 height 82
drag, startPoint x: 575, startPoint y: 225, endPoint x: 757, endPoint y: 214, distance: 182.7
click at [757, 214] on div at bounding box center [629, 223] width 373 height 82
drag, startPoint x: 527, startPoint y: 233, endPoint x: 900, endPoint y: 235, distance: 373.4
click at [900, 235] on div at bounding box center [624, 221] width 931 height 203
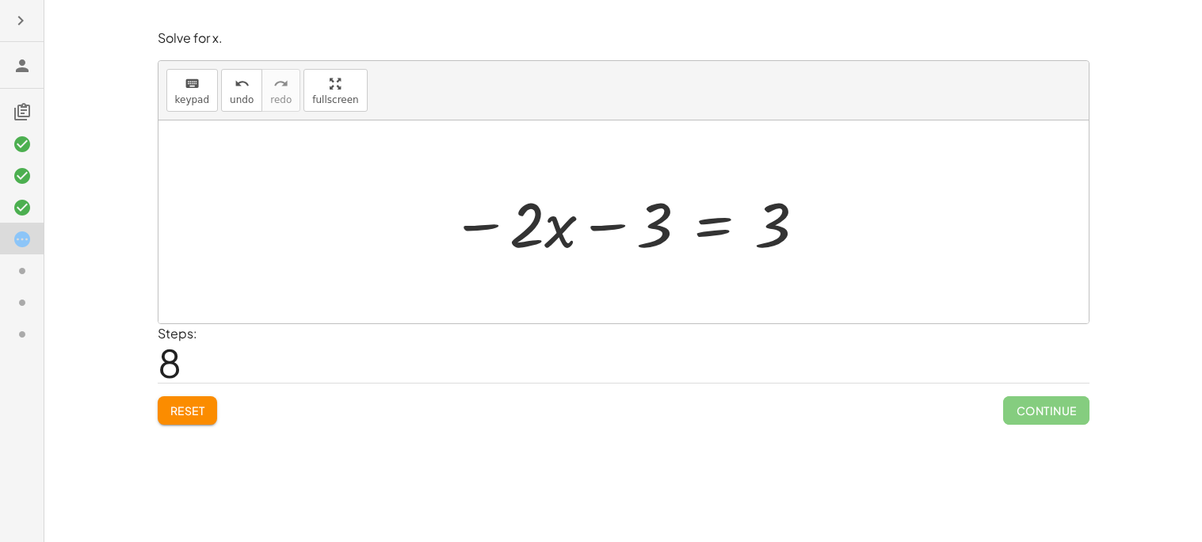
click at [189, 400] on button "Reset" at bounding box center [188, 410] width 60 height 29
drag, startPoint x: 530, startPoint y: 220, endPoint x: 634, endPoint y: 220, distance: 103.8
click at [634, 220] on div at bounding box center [629, 223] width 373 height 82
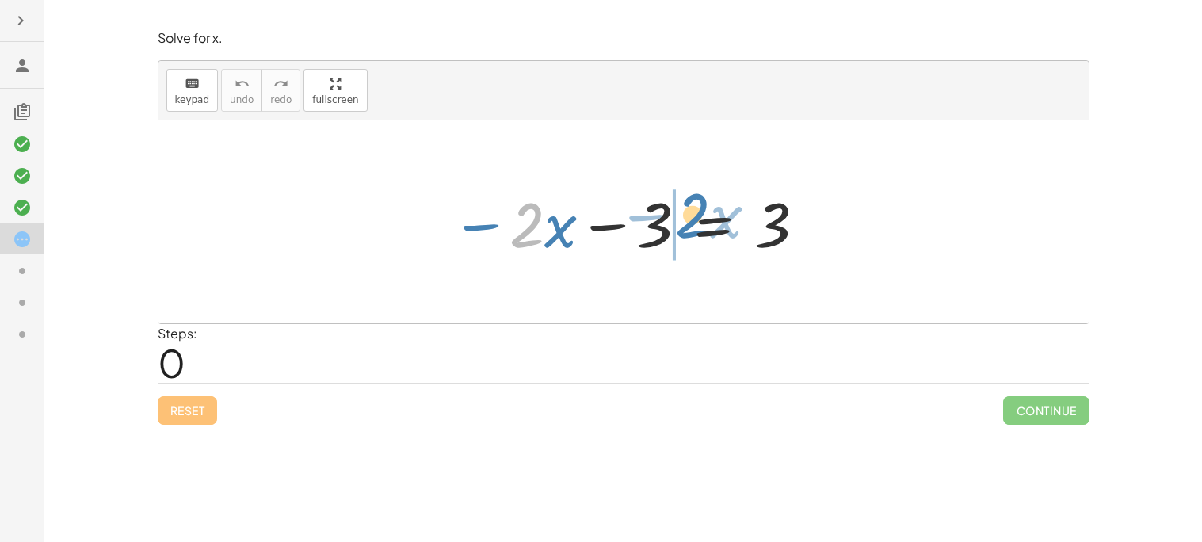
drag, startPoint x: 540, startPoint y: 230, endPoint x: 698, endPoint y: 221, distance: 158.8
click at [698, 221] on div at bounding box center [629, 223] width 373 height 82
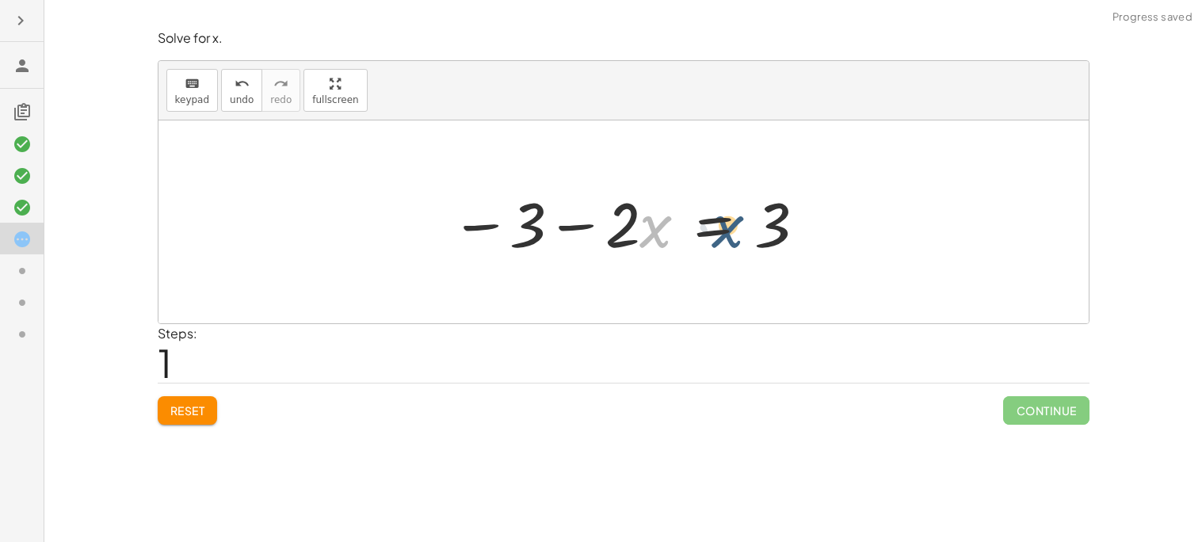
drag, startPoint x: 664, startPoint y: 216, endPoint x: 764, endPoint y: 214, distance: 99.9
click at [764, 214] on div at bounding box center [629, 223] width 373 height 82
drag, startPoint x: 636, startPoint y: 231, endPoint x: 793, endPoint y: 246, distance: 157.6
click at [793, 246] on div at bounding box center [629, 223] width 373 height 82
drag, startPoint x: 545, startPoint y: 224, endPoint x: 685, endPoint y: 233, distance: 139.8
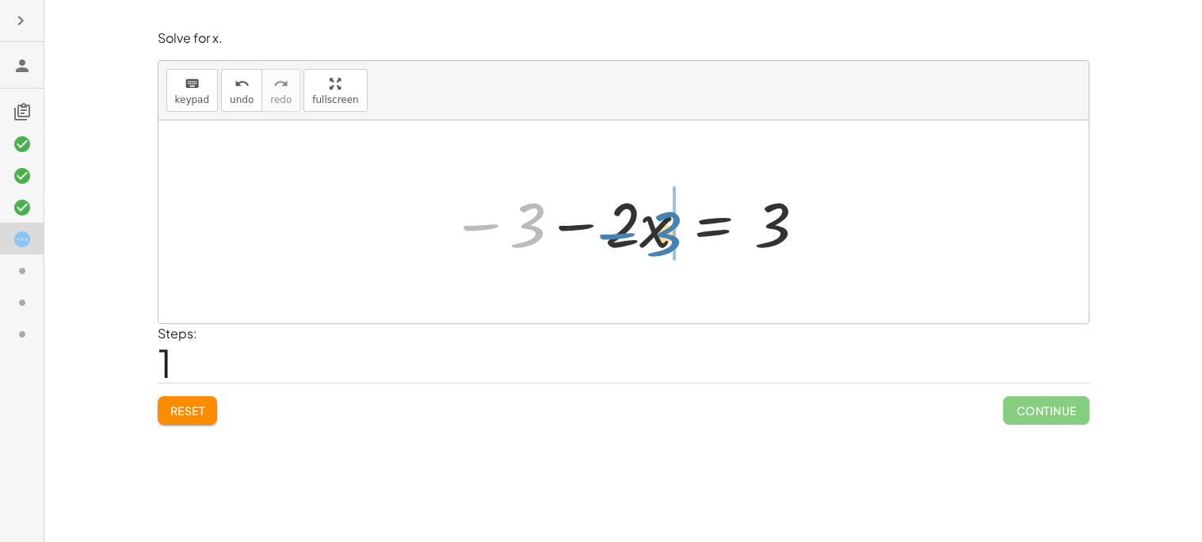
click at [685, 233] on div at bounding box center [629, 223] width 373 height 82
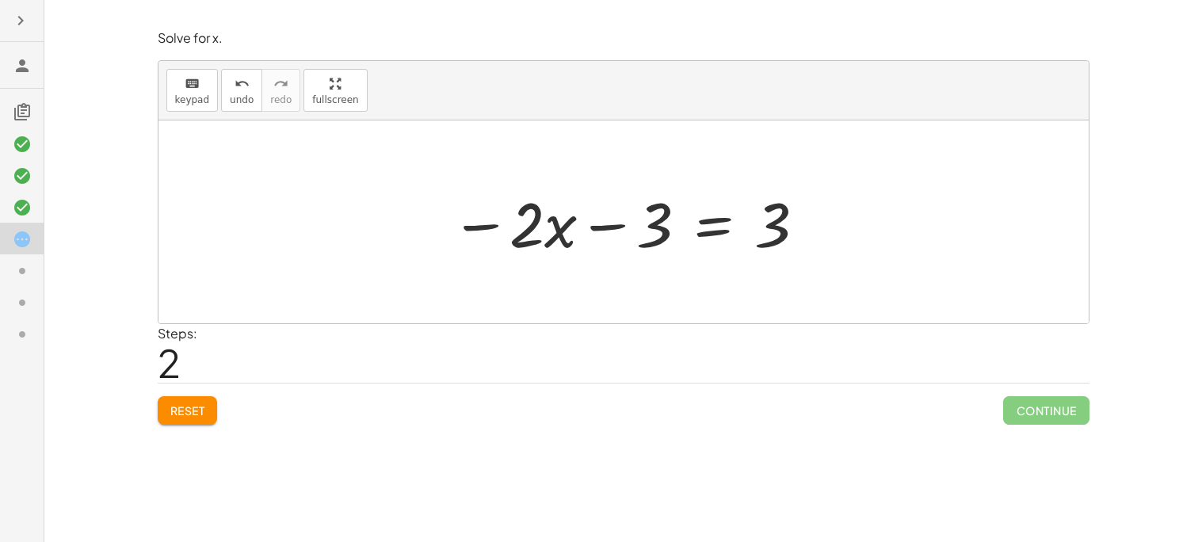
click at [629, 239] on div at bounding box center [629, 223] width 373 height 82
drag, startPoint x: 629, startPoint y: 239, endPoint x: 762, endPoint y: 196, distance: 139.1
click at [762, 196] on div at bounding box center [629, 223] width 373 height 82
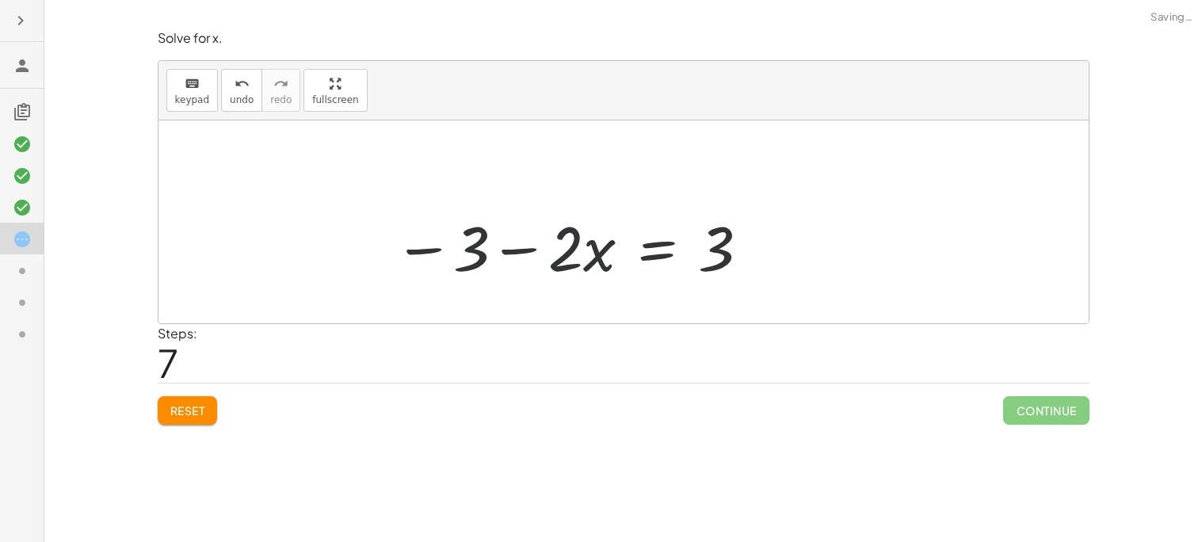
click at [612, 264] on div "− · 2 · x − 3 = 3 − 3 − · 2 · x = 3 − · 2 · x − 3 = 3 − 3 − · 2 · x = 3 − · 2 ·…" at bounding box center [623, 223] width 393 height 90
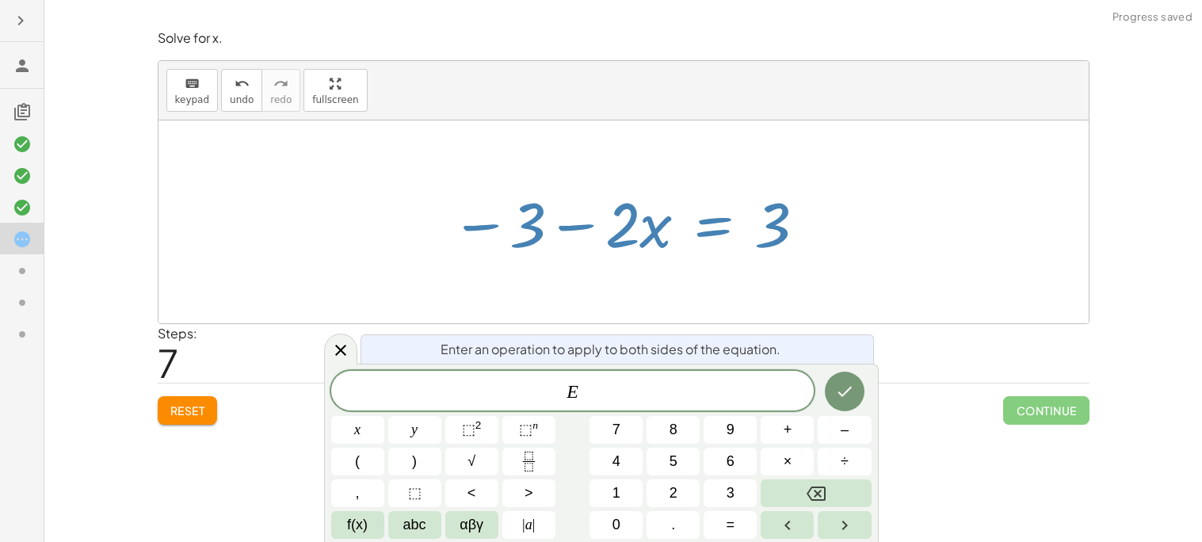
click at [825, 387] on button "Done" at bounding box center [845, 392] width 40 height 40
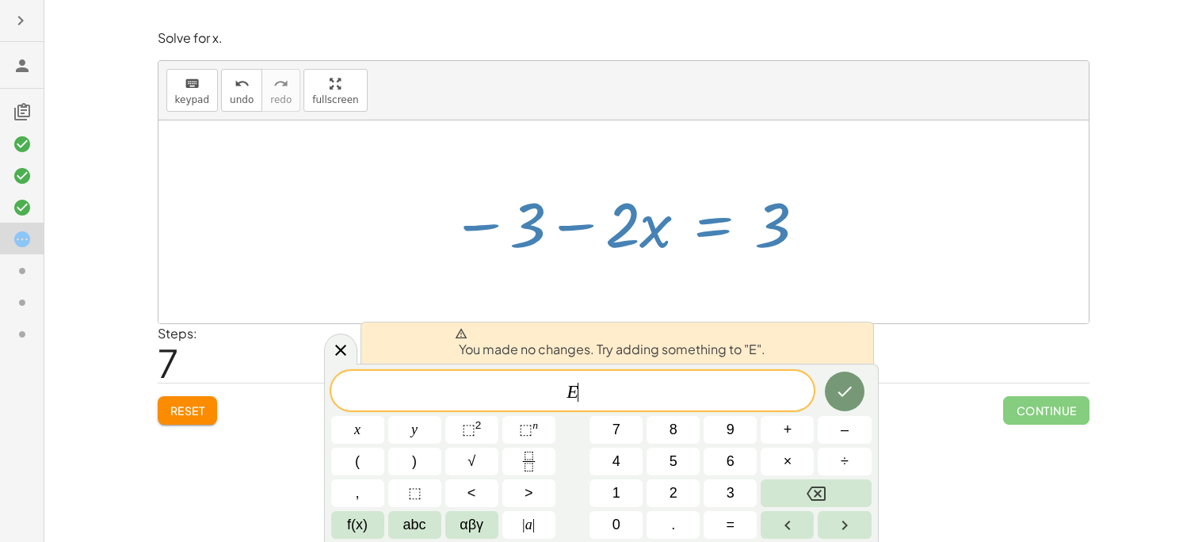
click at [854, 397] on button "Done" at bounding box center [845, 392] width 40 height 40
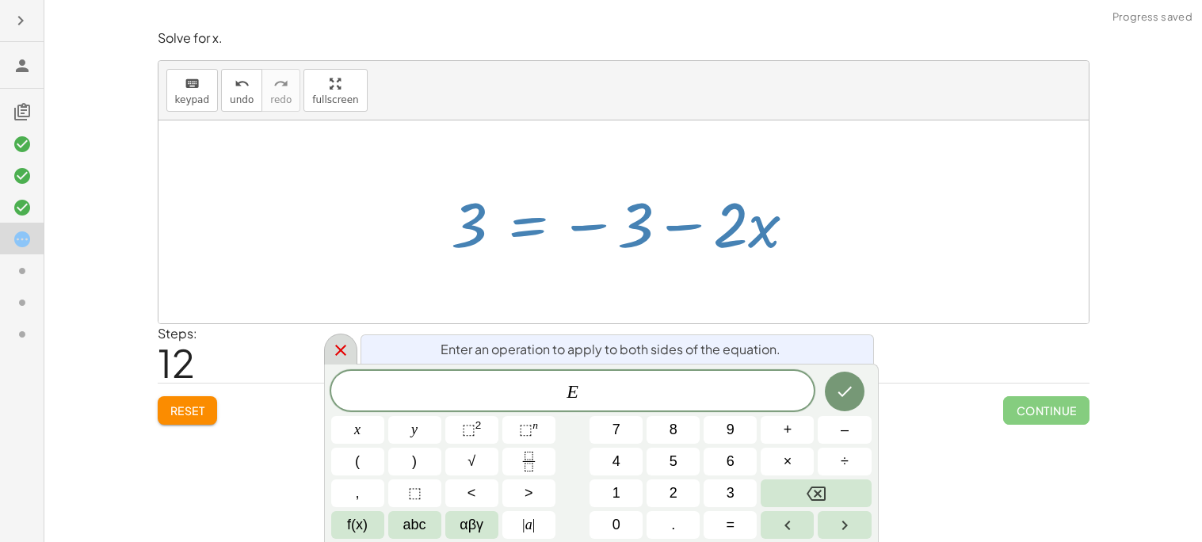
click at [343, 345] on icon at bounding box center [340, 350] width 19 height 19
click at [346, 357] on icon at bounding box center [340, 350] width 19 height 19
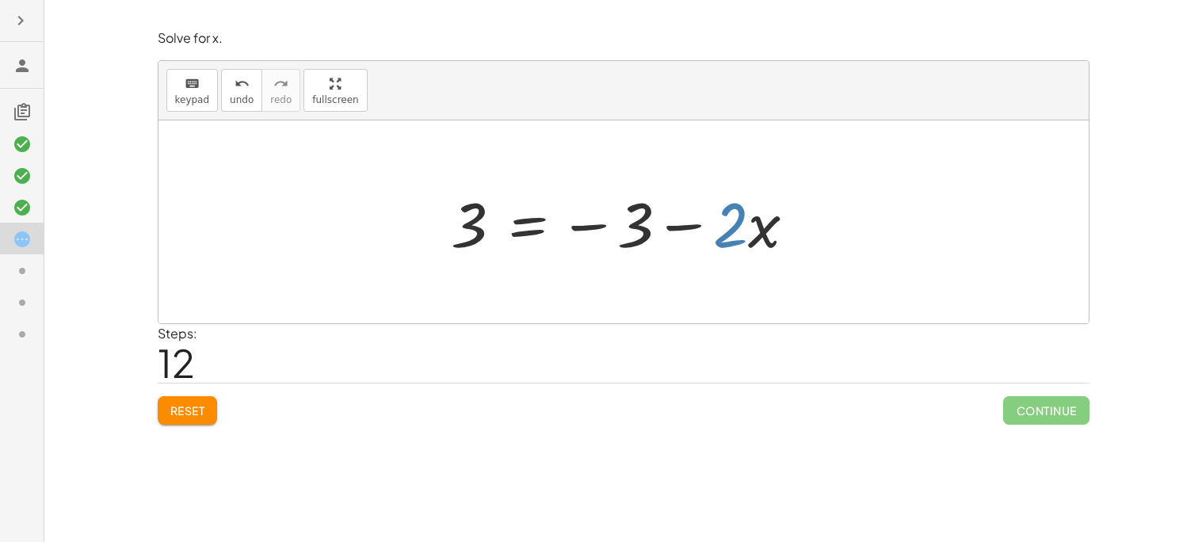
click at [476, 345] on div "Steps: 12" at bounding box center [624, 353] width 932 height 59
click at [196, 419] on button "Reset" at bounding box center [188, 410] width 60 height 29
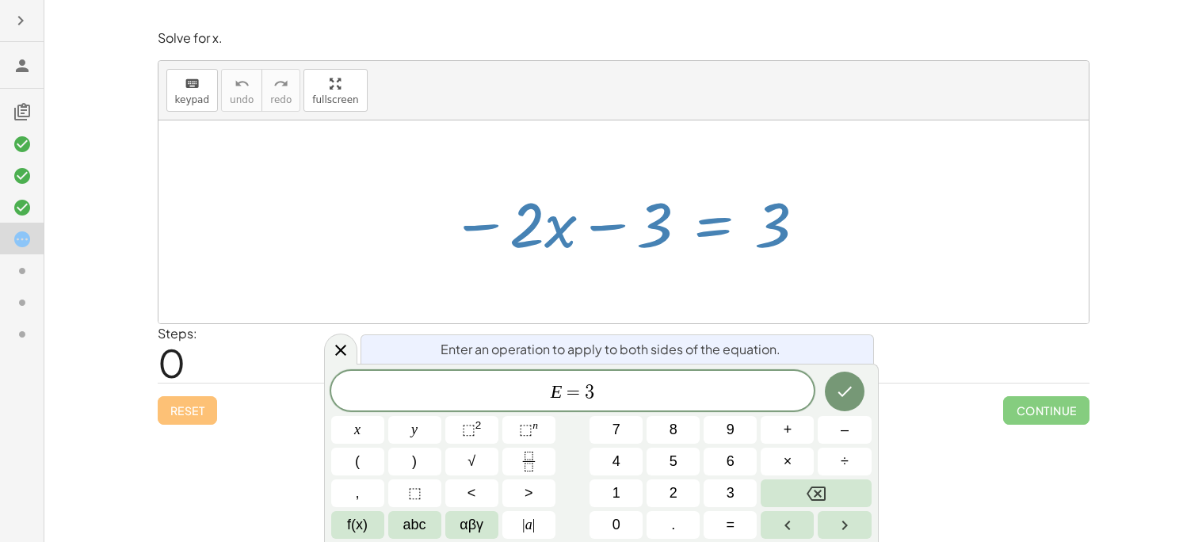
click at [848, 403] on button "Done" at bounding box center [845, 392] width 40 height 40
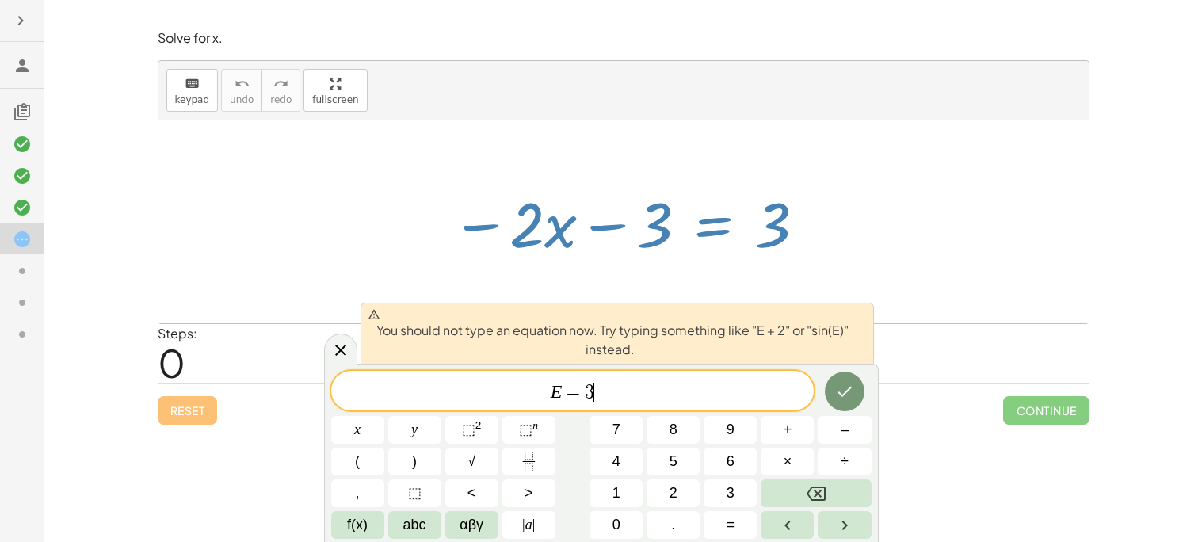
click at [582, 396] on span "=" at bounding box center [574, 392] width 23 height 19
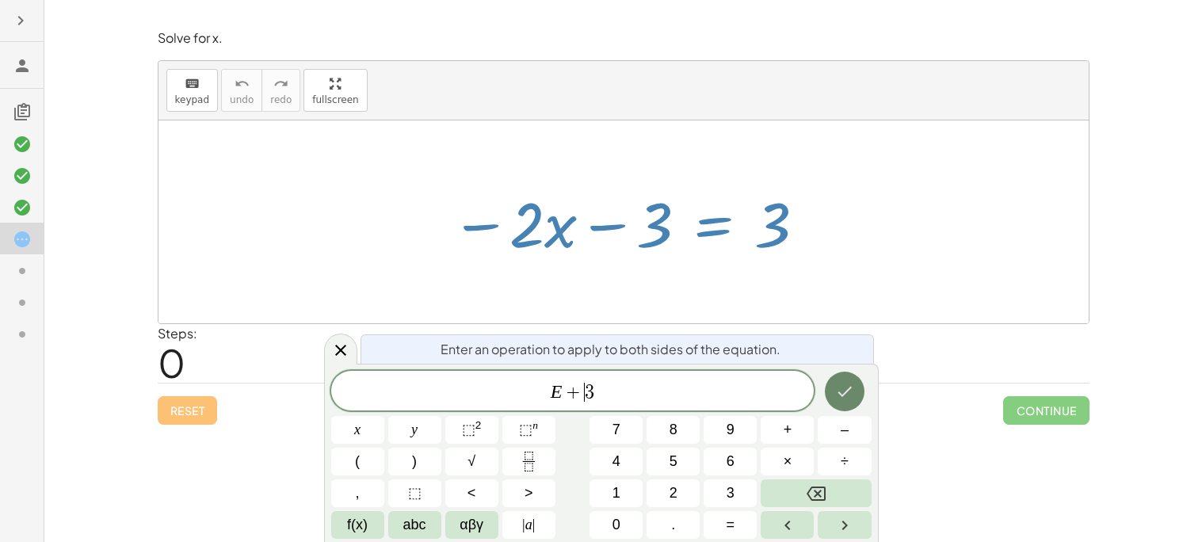
click at [854, 383] on icon "Done" at bounding box center [844, 391] width 19 height 19
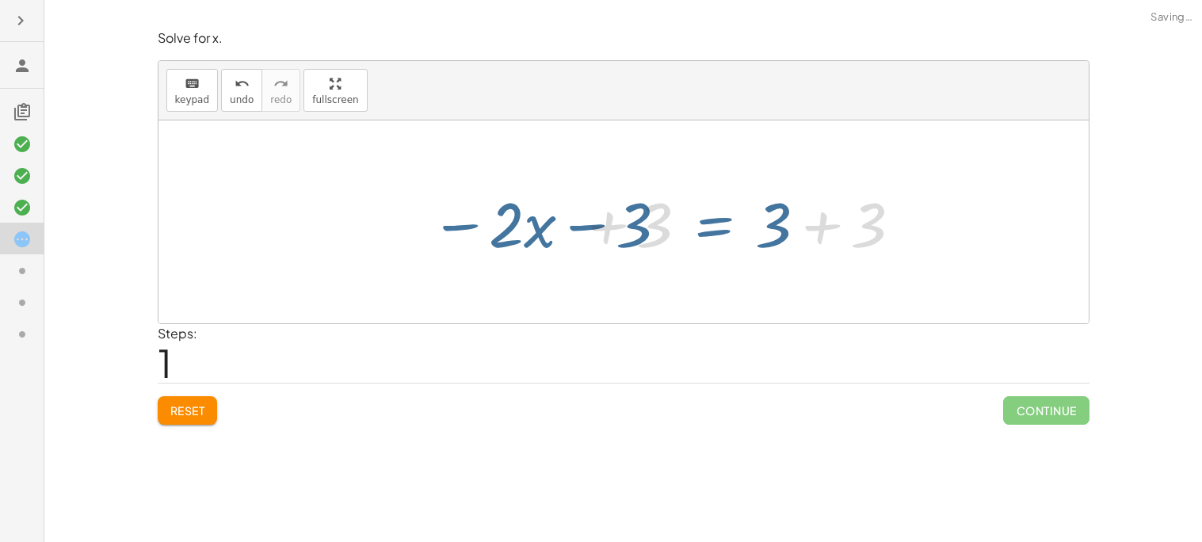
click at [854, 383] on div "Reset Continue" at bounding box center [624, 404] width 932 height 42
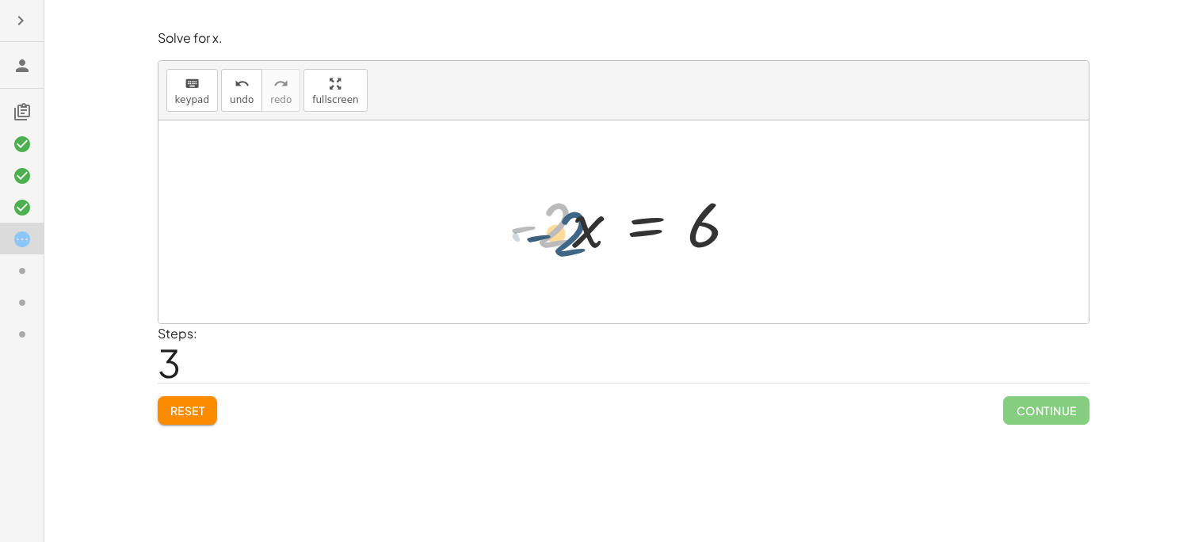
drag, startPoint x: 563, startPoint y: 238, endPoint x: 564, endPoint y: 228, distance: 9.6
click at [564, 228] on div at bounding box center [630, 223] width 258 height 82
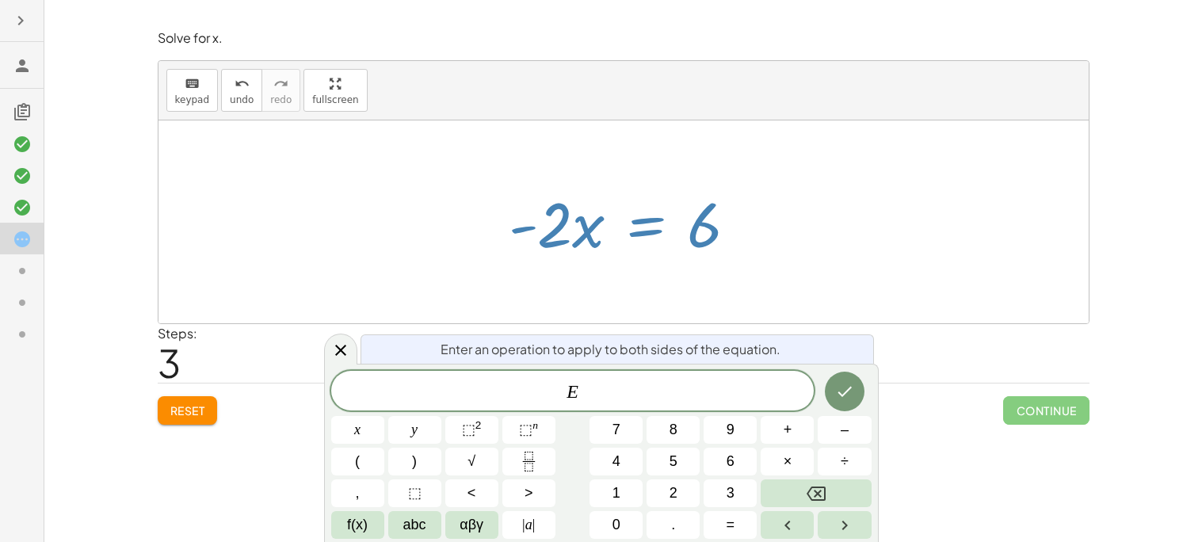
click at [530, 456] on icon "Fraction" at bounding box center [529, 462] width 20 height 20
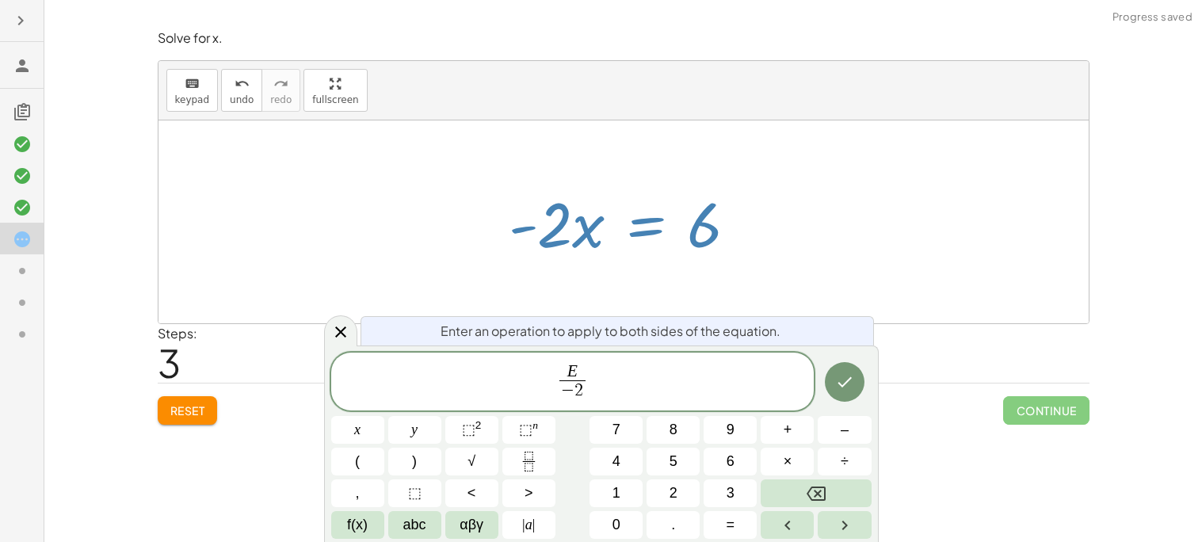
click at [839, 373] on icon "Done" at bounding box center [844, 382] width 19 height 19
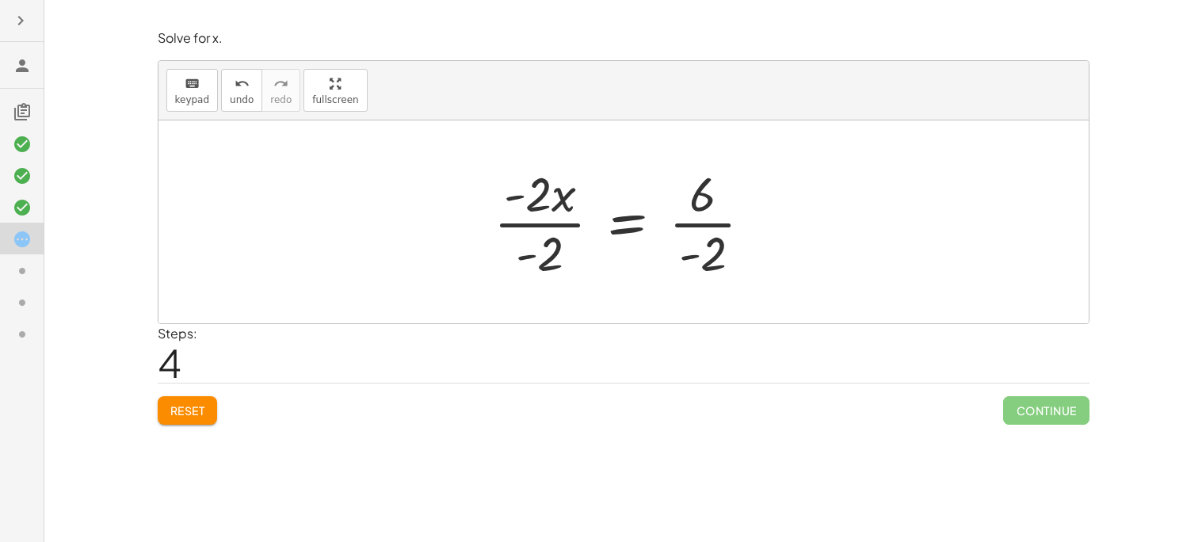
click at [703, 254] on div at bounding box center [630, 222] width 288 height 122
click at [518, 226] on div at bounding box center [629, 222] width 285 height 122
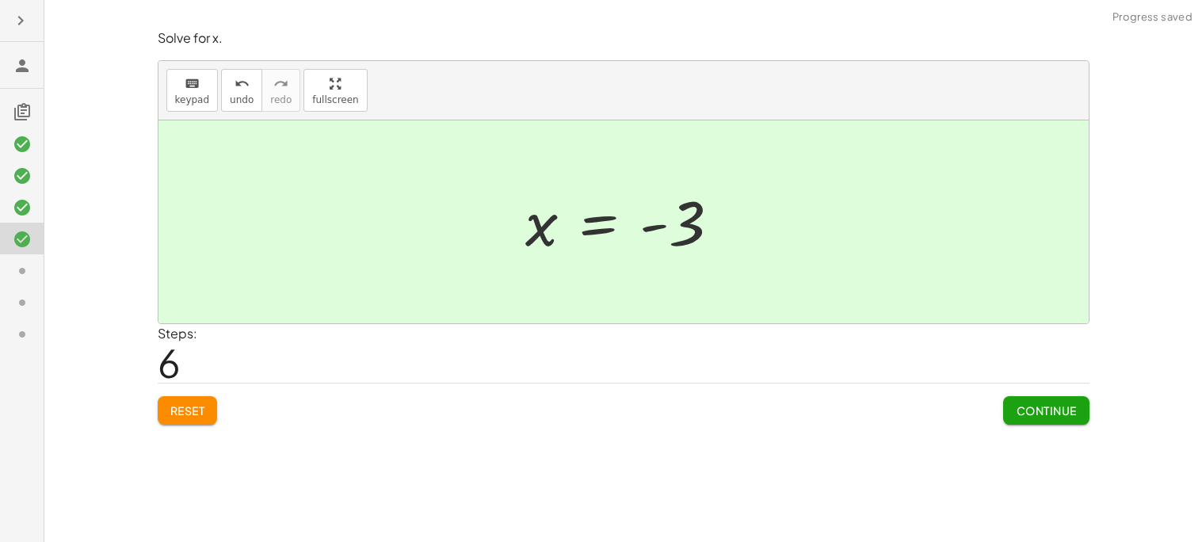
click at [1030, 424] on button "Continue" at bounding box center [1047, 410] width 86 height 29
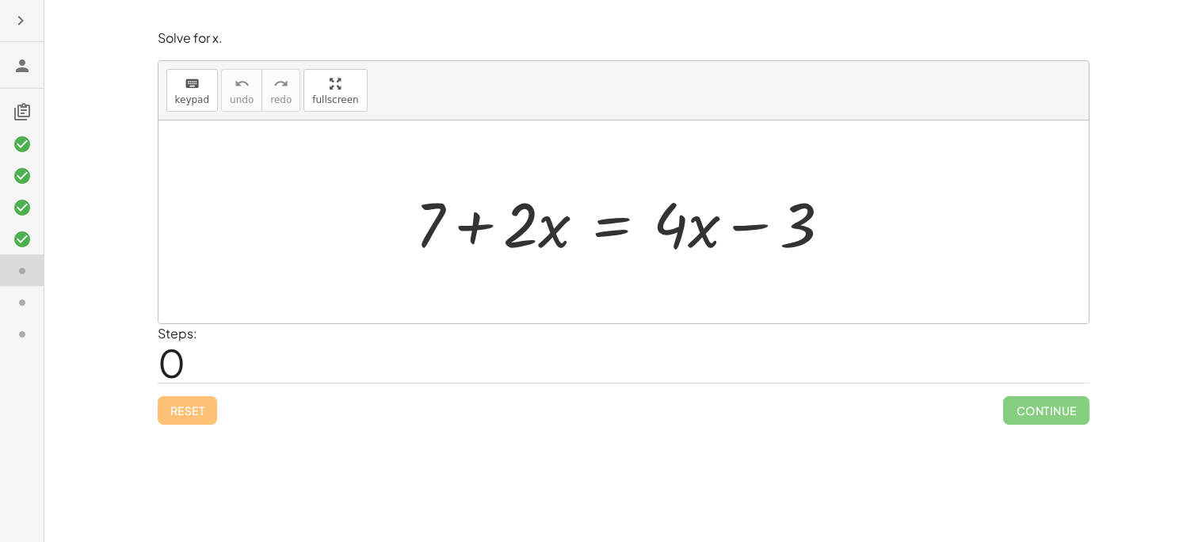
click at [617, 227] on div at bounding box center [629, 223] width 445 height 82
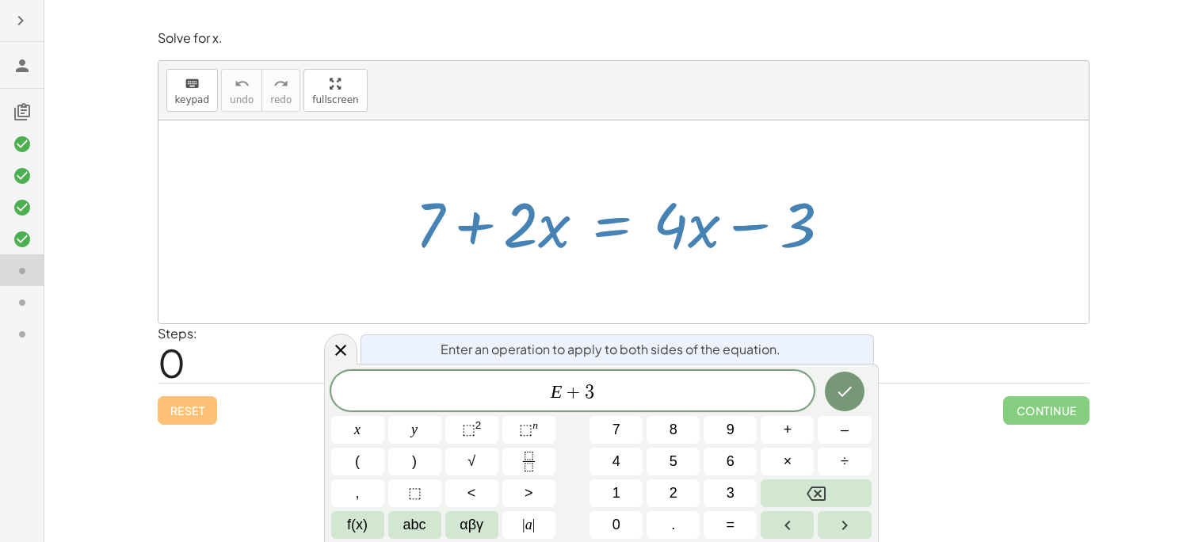
click at [837, 375] on button "Done" at bounding box center [845, 392] width 40 height 40
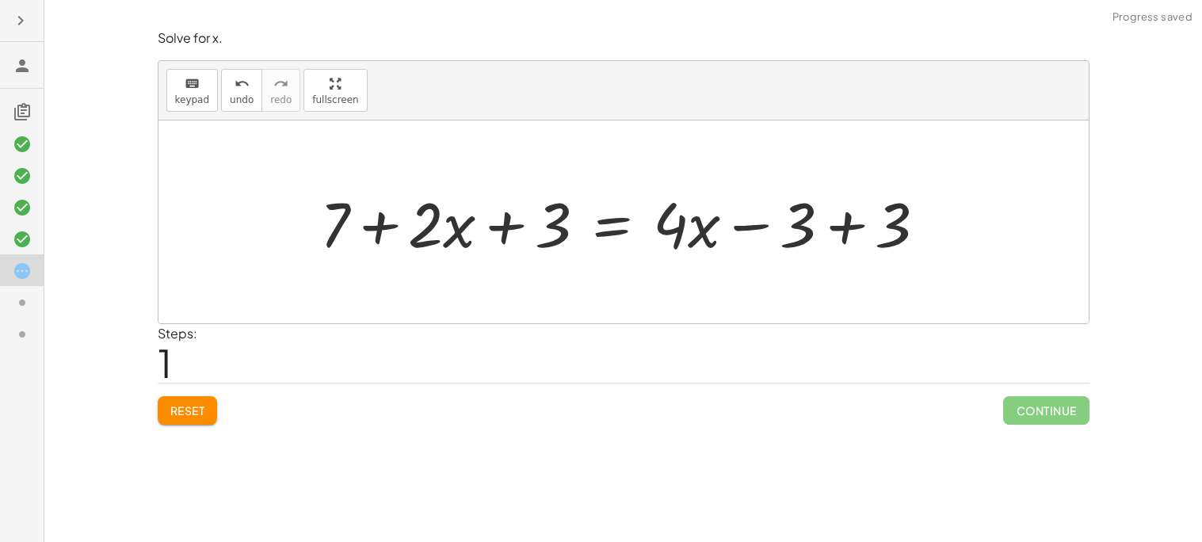
click at [854, 212] on div at bounding box center [630, 223] width 636 height 82
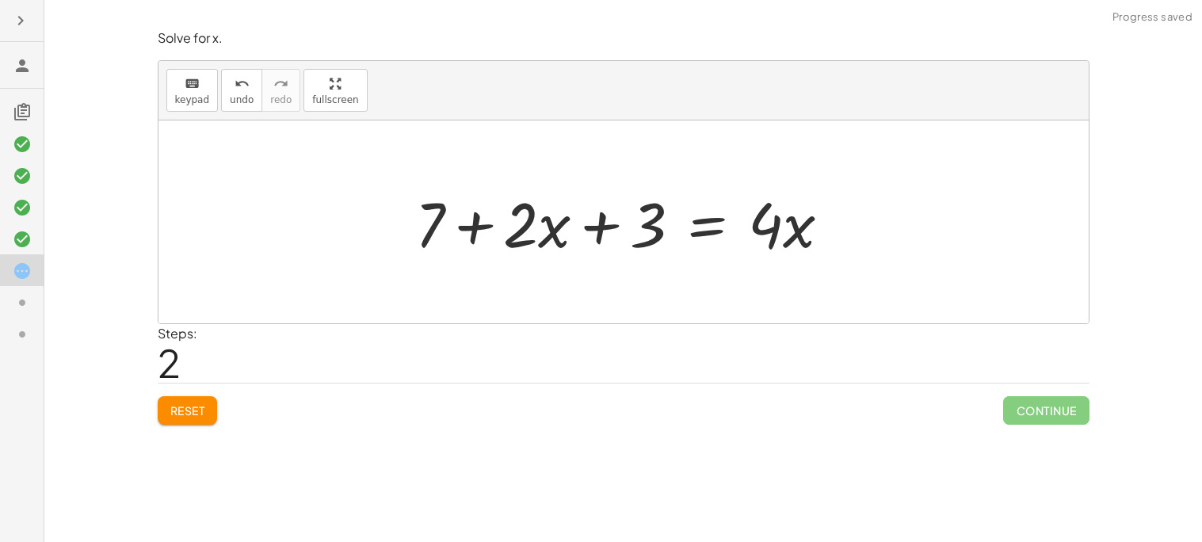
click at [615, 235] on div at bounding box center [629, 223] width 445 height 82
click at [605, 230] on div at bounding box center [629, 223] width 445 height 82
click at [483, 220] on div at bounding box center [629, 223] width 445 height 82
drag, startPoint x: 422, startPoint y: 235, endPoint x: 642, endPoint y: 239, distance: 220.4
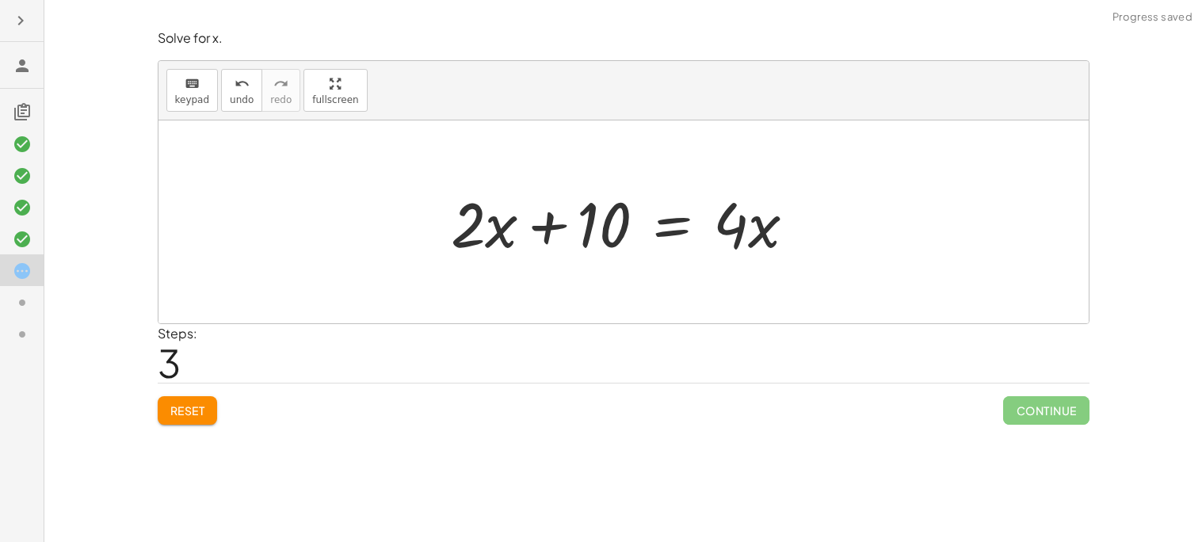
click at [539, 231] on div at bounding box center [629, 223] width 373 height 82
drag, startPoint x: 597, startPoint y: 228, endPoint x: 609, endPoint y: 231, distance: 12.3
click at [609, 231] on div at bounding box center [629, 223] width 373 height 82
click at [650, 222] on div at bounding box center [629, 223] width 373 height 82
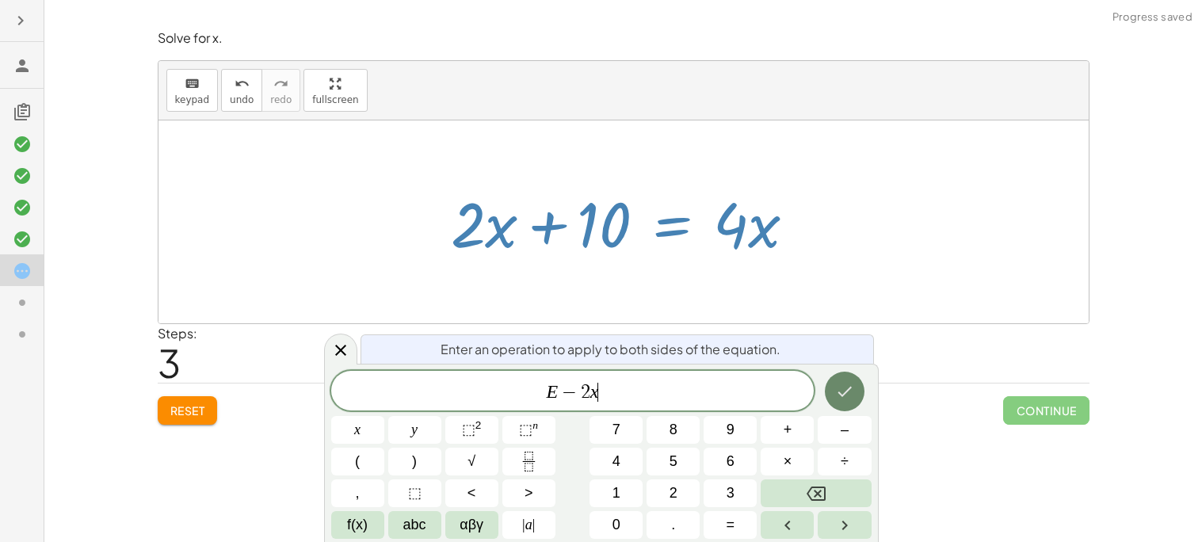
click at [836, 392] on icon "Done" at bounding box center [844, 391] width 19 height 19
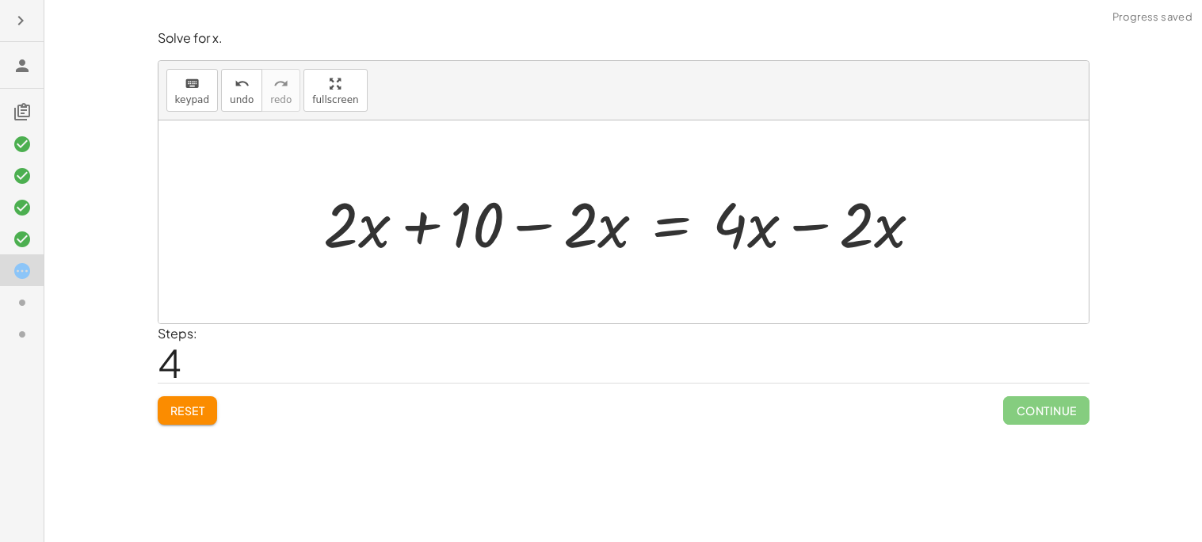
click at [833, 240] on div at bounding box center [629, 223] width 627 height 82
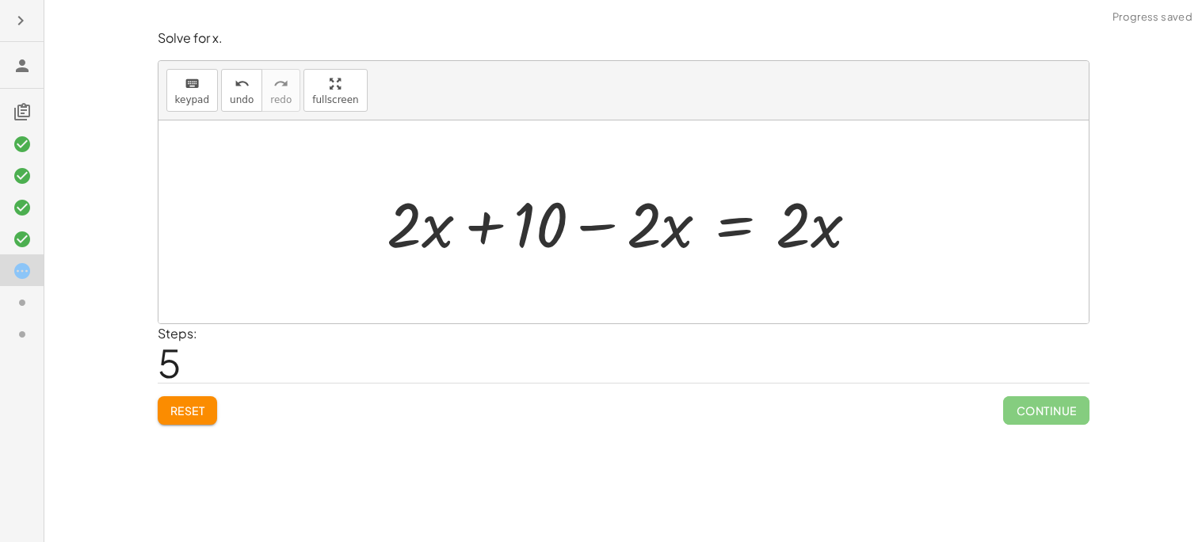
click at [624, 233] on div at bounding box center [630, 223] width 500 height 82
click at [602, 227] on div at bounding box center [630, 223] width 500 height 82
click at [497, 231] on div at bounding box center [630, 223] width 500 height 82
drag, startPoint x: 396, startPoint y: 235, endPoint x: 650, endPoint y: 246, distance: 254.7
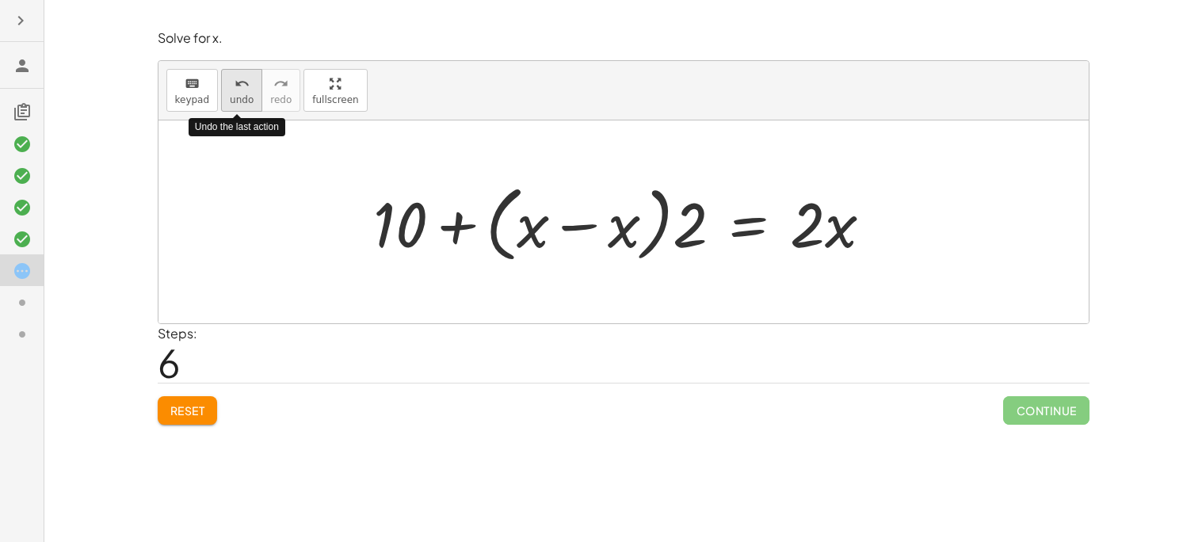
click at [245, 90] on div "undo" at bounding box center [242, 83] width 24 height 19
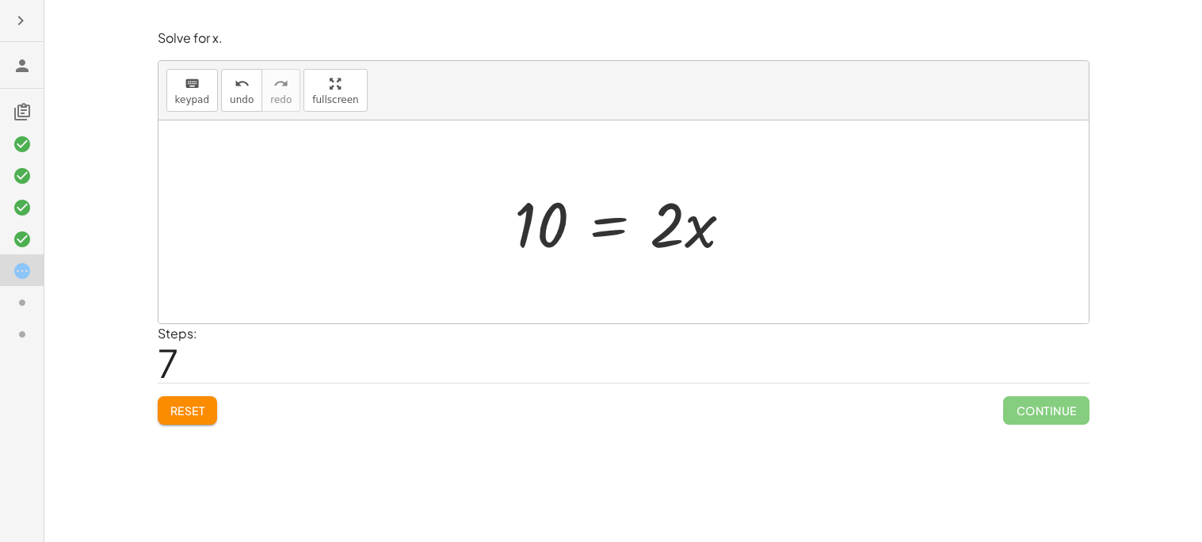
click at [605, 226] on div at bounding box center [630, 223] width 247 height 82
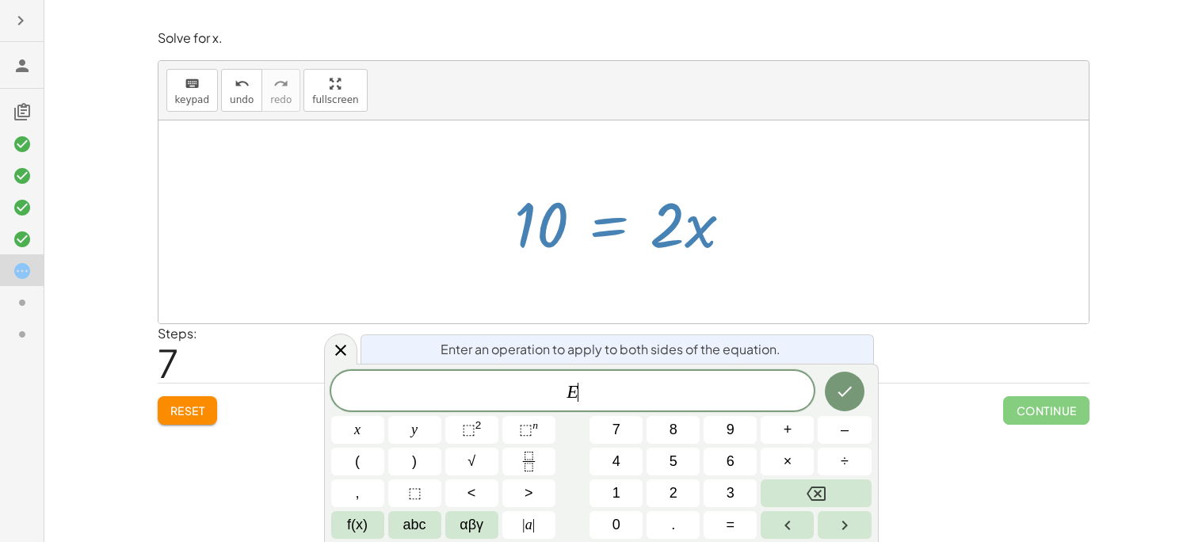
click at [530, 465] on icon "Fraction" at bounding box center [529, 462] width 20 height 20
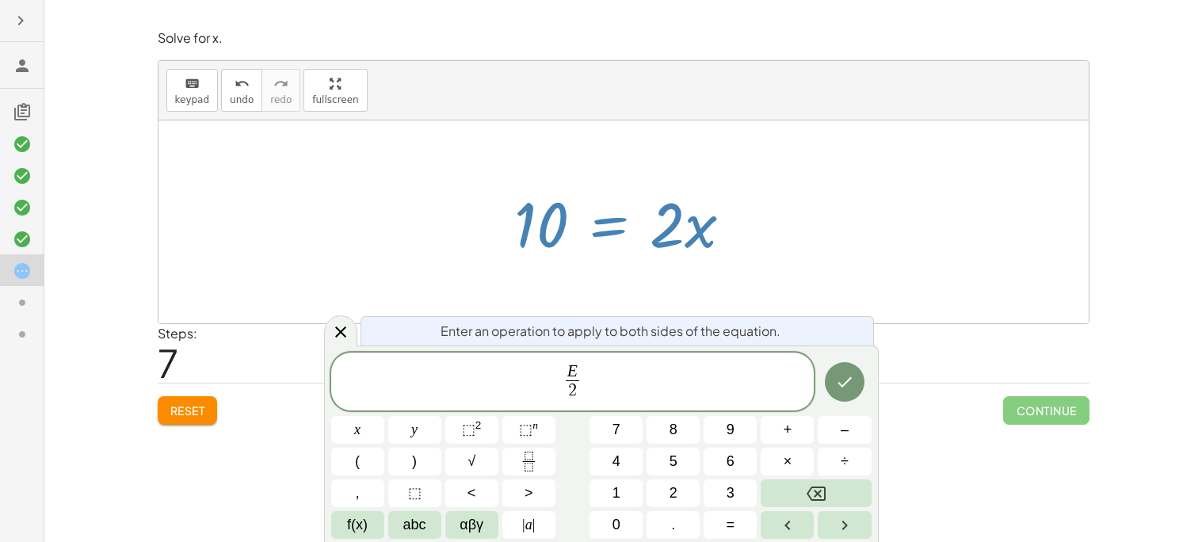
click at [828, 388] on button "Done" at bounding box center [845, 382] width 40 height 40
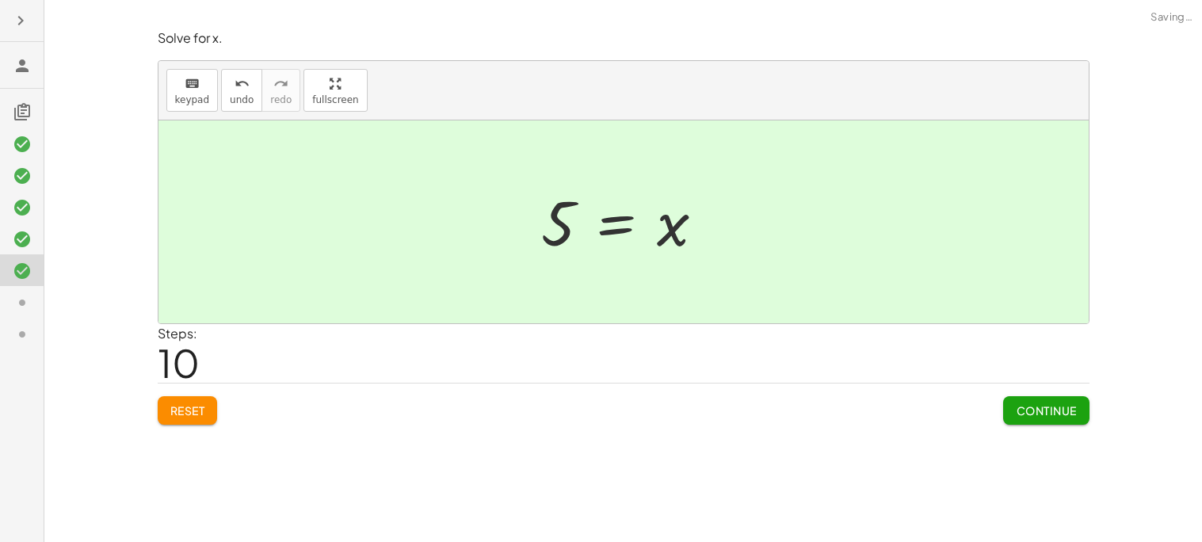
click at [1061, 420] on button "Continue" at bounding box center [1047, 410] width 86 height 29
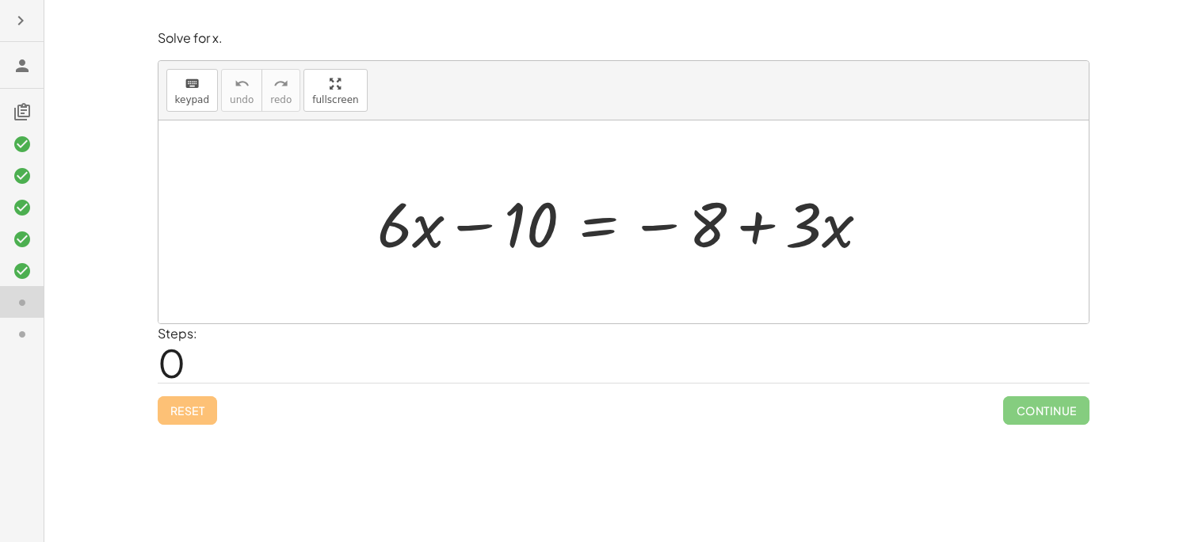
click at [467, 218] on div at bounding box center [630, 223] width 522 height 82
click at [471, 223] on div at bounding box center [630, 223] width 522 height 82
click at [649, 224] on div at bounding box center [630, 223] width 522 height 82
click at [652, 228] on div at bounding box center [630, 223] width 522 height 82
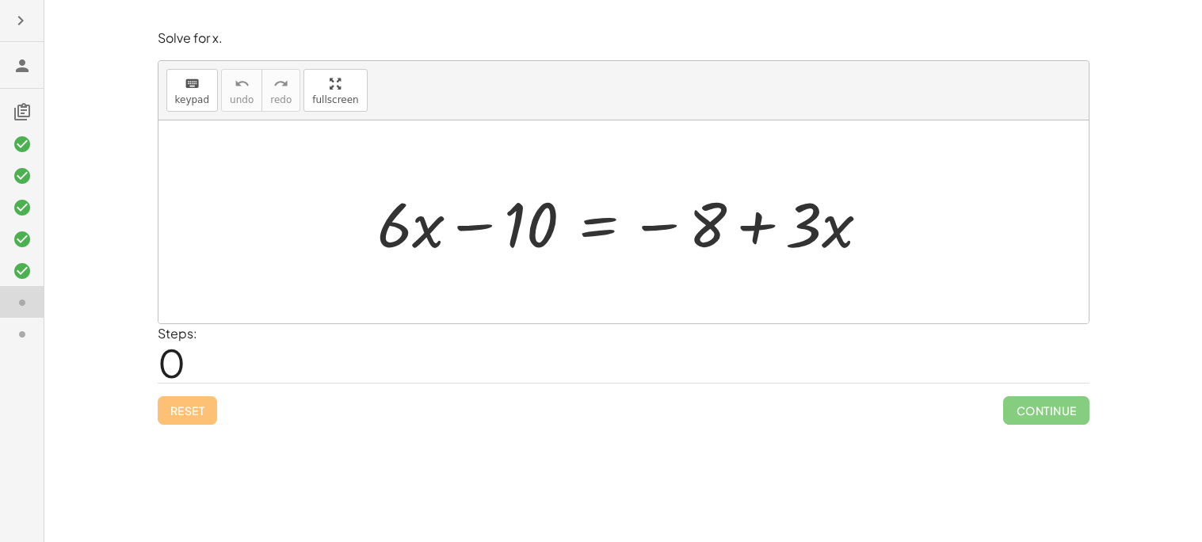
click at [652, 228] on div at bounding box center [630, 223] width 522 height 82
click at [534, 233] on div at bounding box center [630, 223] width 522 height 82
click at [598, 224] on div at bounding box center [630, 223] width 522 height 82
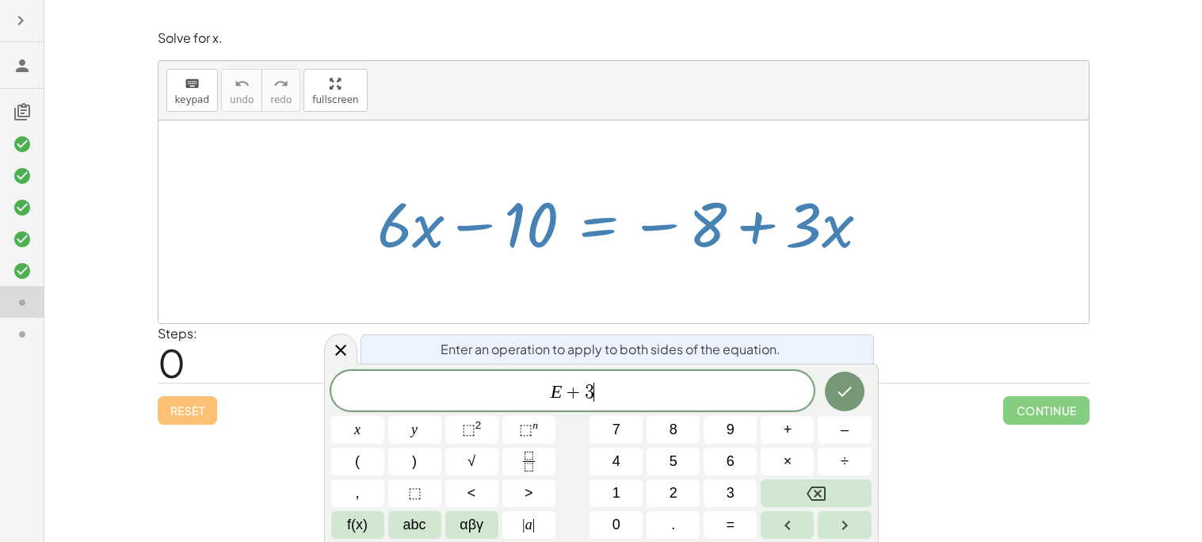
click at [844, 392] on icon "Done" at bounding box center [844, 391] width 19 height 19
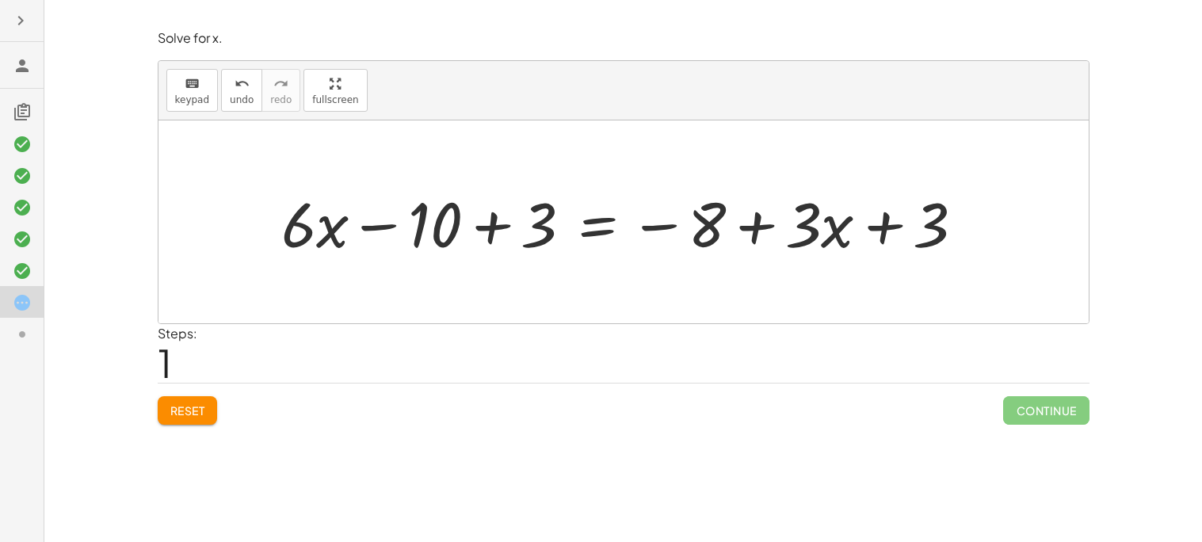
click at [488, 230] on div at bounding box center [629, 223] width 712 height 82
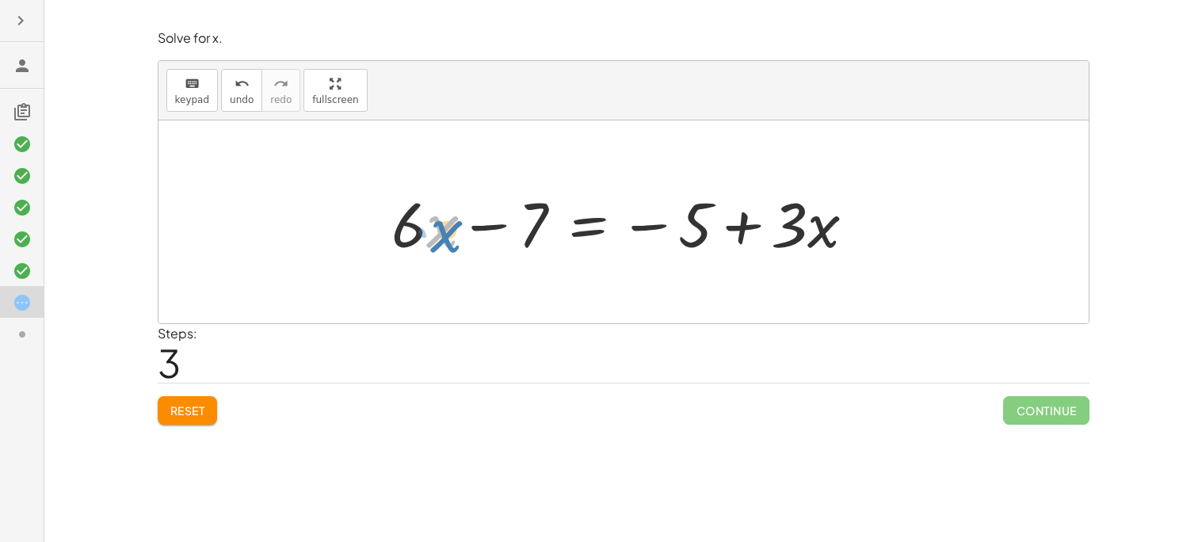
click at [447, 235] on div at bounding box center [630, 223] width 493 height 82
click at [600, 224] on div at bounding box center [630, 223] width 493 height 82
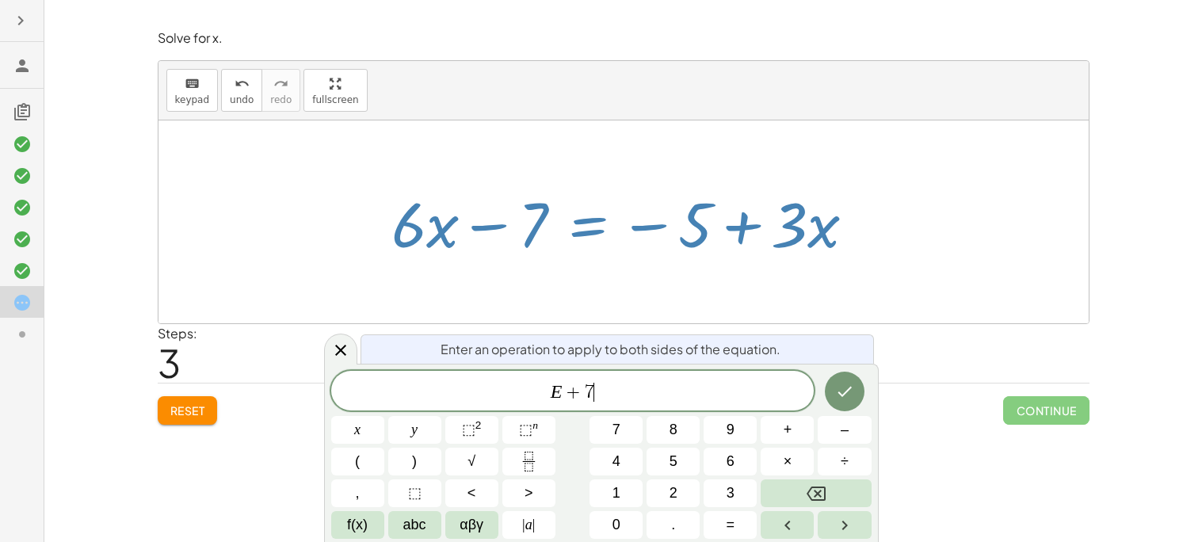
click at [859, 392] on button "Done" at bounding box center [845, 392] width 40 height 40
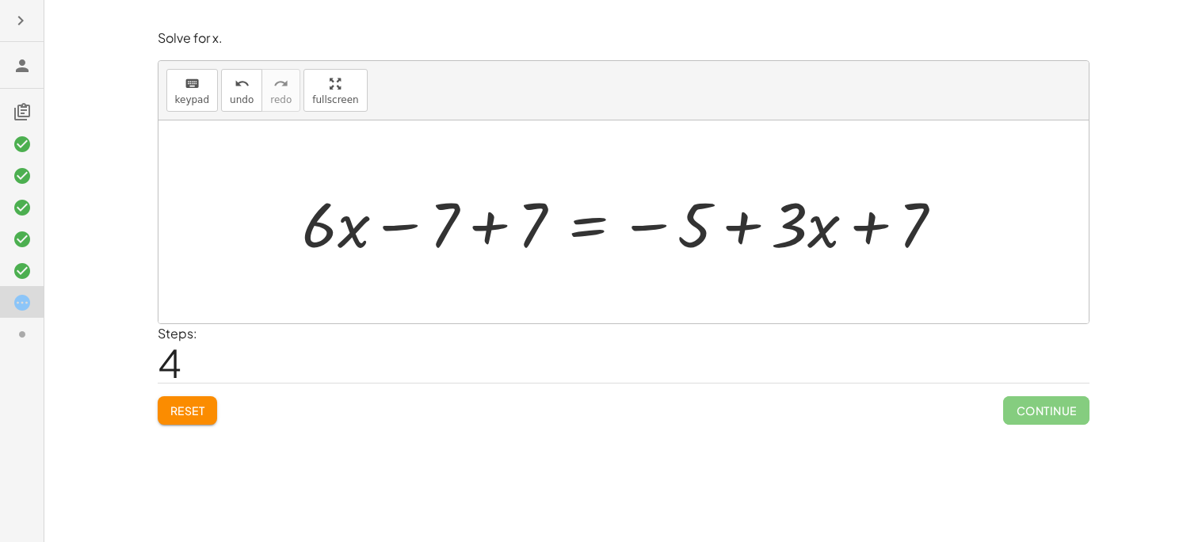
click at [521, 245] on div at bounding box center [630, 223] width 670 height 82
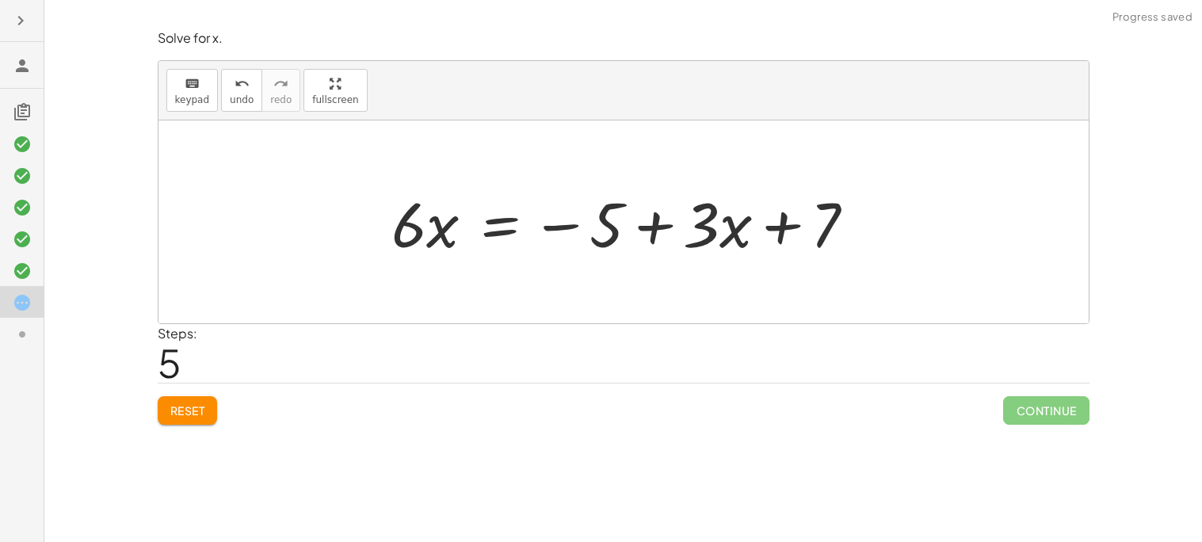
click at [788, 227] on div at bounding box center [630, 223] width 493 height 82
drag, startPoint x: 826, startPoint y: 232, endPoint x: 618, endPoint y: 230, distance: 207.7
click at [618, 230] on div at bounding box center [630, 223] width 493 height 82
click at [609, 227] on div at bounding box center [630, 223] width 493 height 82
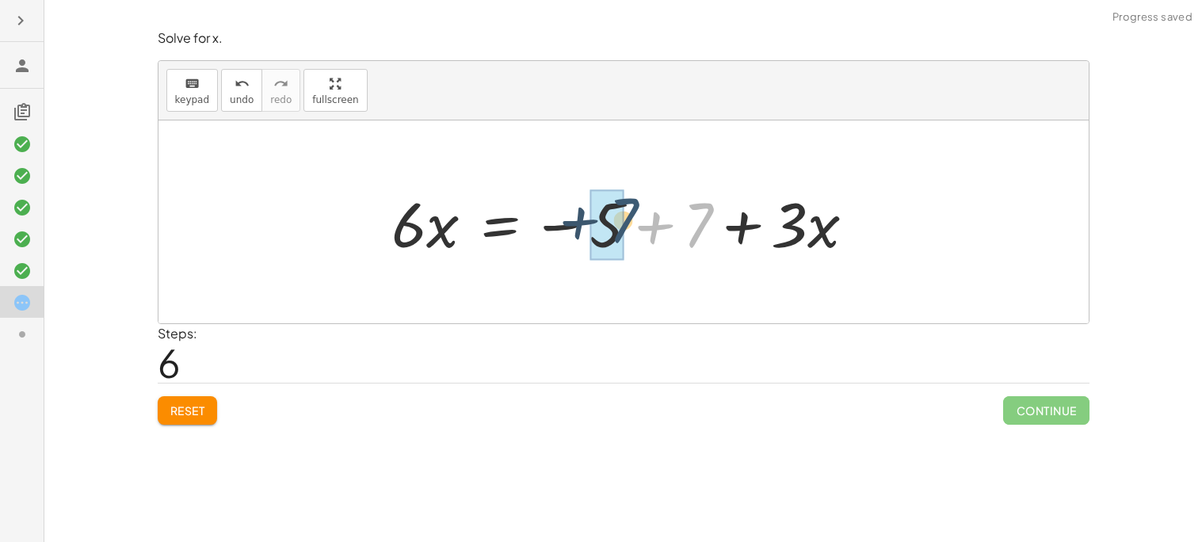
drag, startPoint x: 698, startPoint y: 233, endPoint x: 602, endPoint y: 230, distance: 96.0
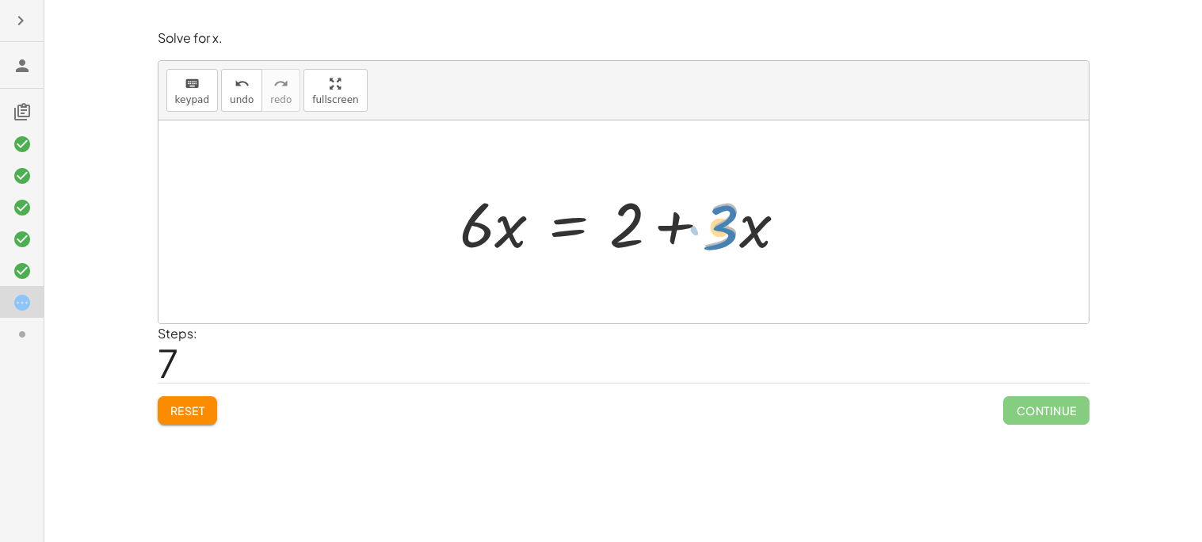
click at [719, 235] on div at bounding box center [630, 223] width 357 height 82
click at [757, 220] on div at bounding box center [630, 223] width 357 height 82
drag, startPoint x: 763, startPoint y: 223, endPoint x: 755, endPoint y: 260, distance: 38.1
click at [755, 260] on div at bounding box center [630, 223] width 357 height 82
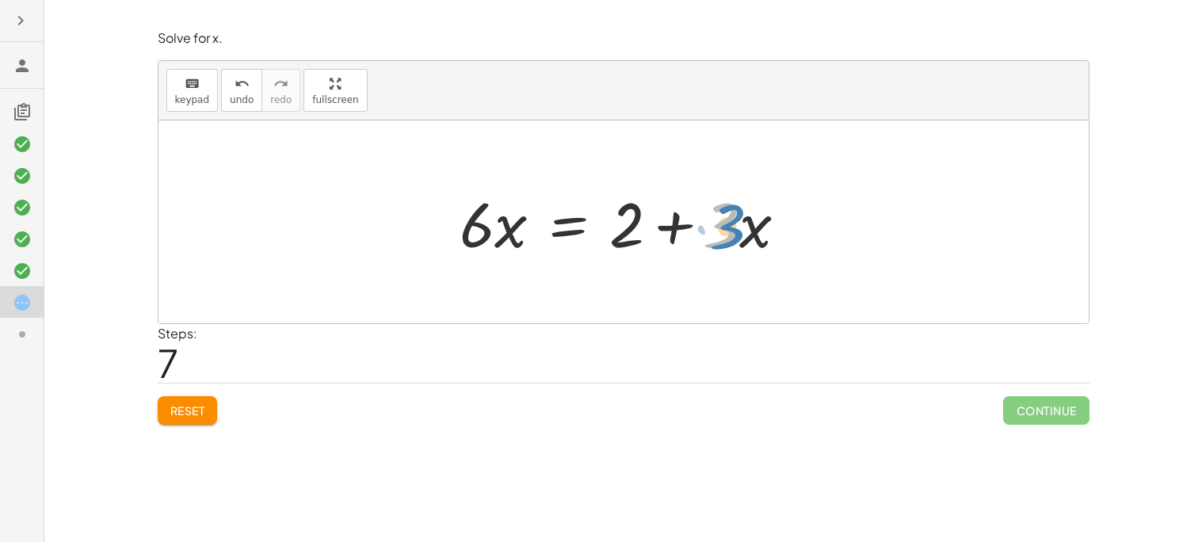
click at [730, 231] on div at bounding box center [630, 223] width 357 height 82
click at [568, 224] on div at bounding box center [630, 223] width 357 height 82
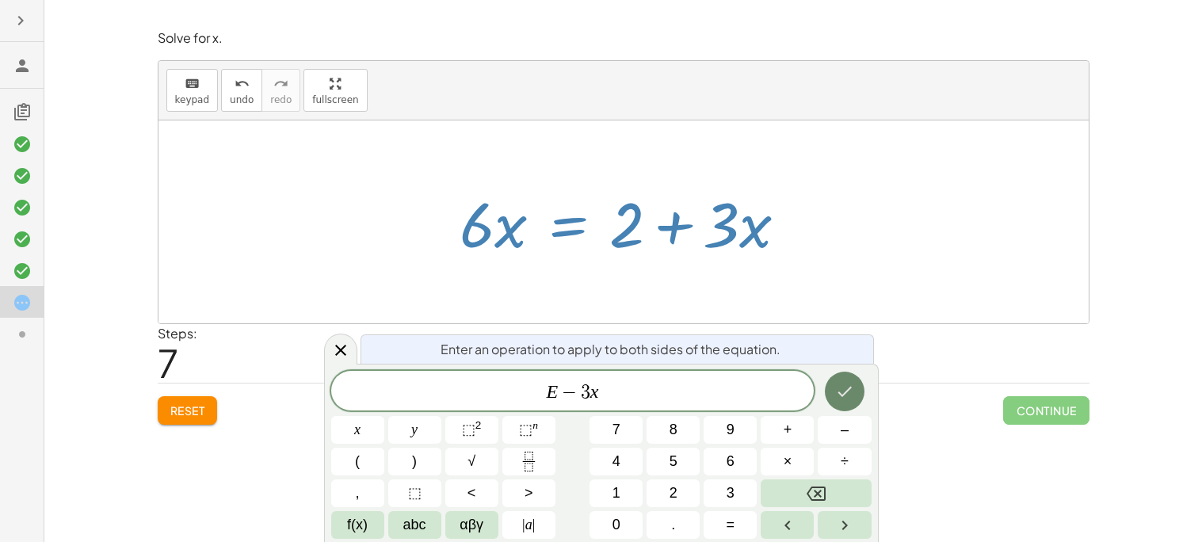
click at [846, 395] on icon "Done" at bounding box center [844, 391] width 19 height 19
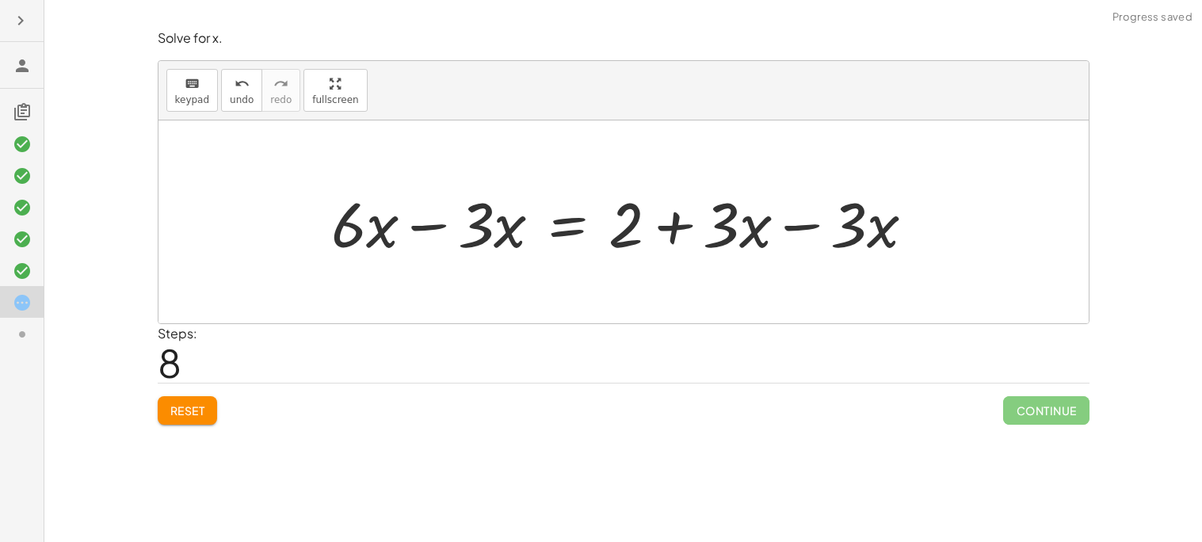
click at [430, 232] on div at bounding box center [629, 223] width 613 height 82
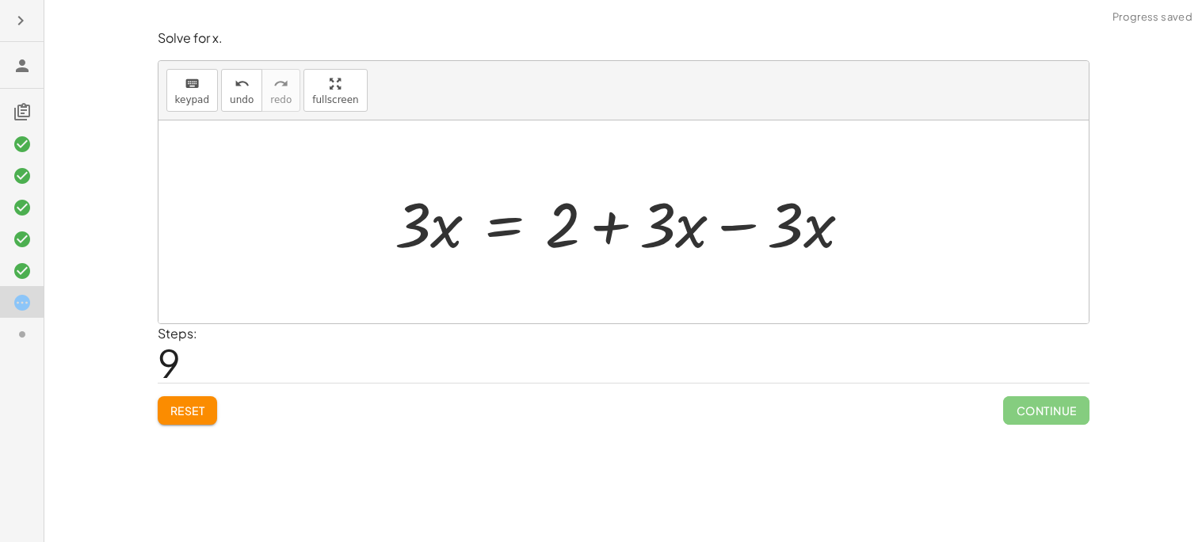
click at [751, 226] on div at bounding box center [629, 223] width 485 height 82
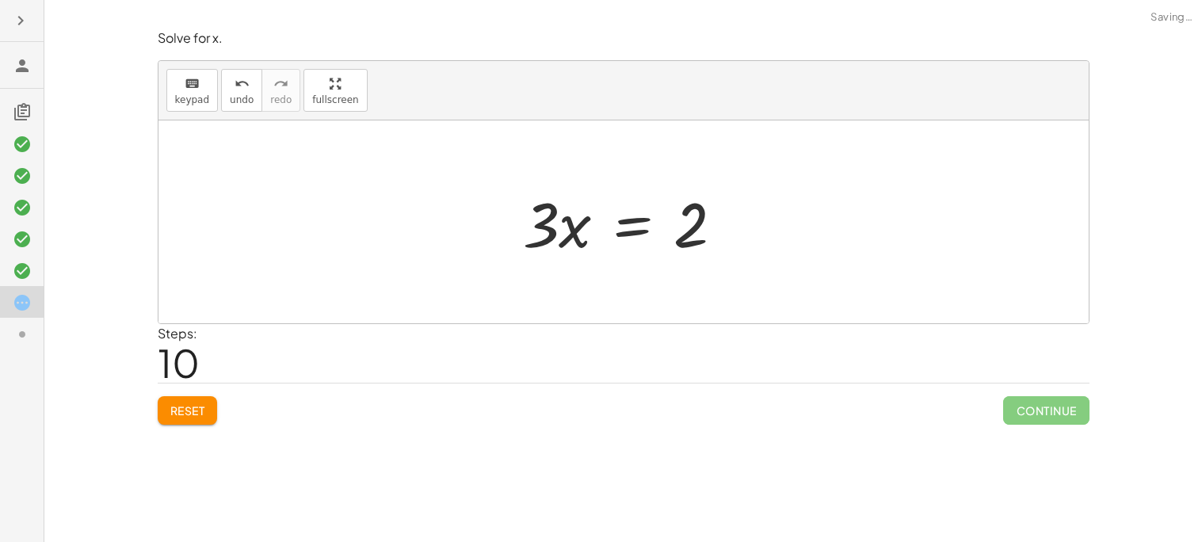
click at [645, 228] on div at bounding box center [630, 223] width 230 height 82
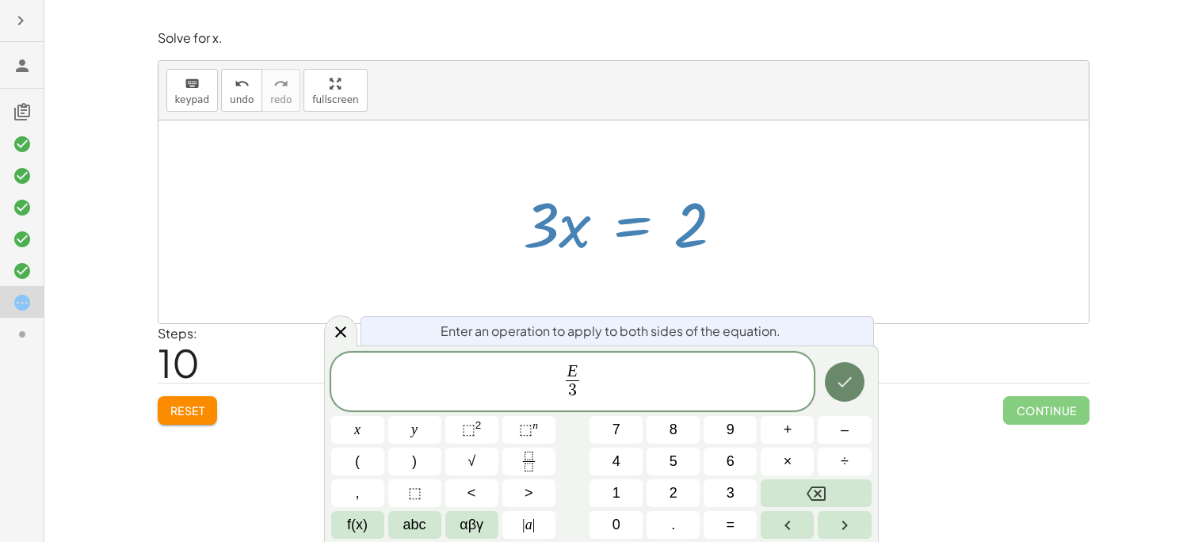
click at [854, 380] on icon "Done" at bounding box center [844, 382] width 19 height 19
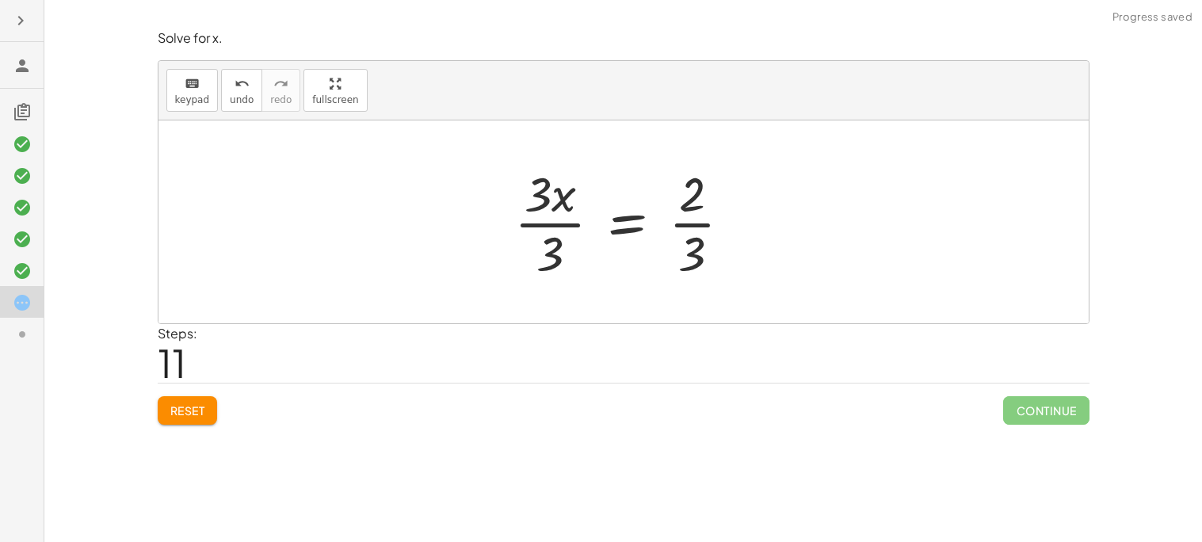
click at [689, 227] on div at bounding box center [630, 222] width 246 height 122
click at [686, 226] on div at bounding box center [630, 222] width 246 height 122
click at [555, 220] on div at bounding box center [630, 222] width 246 height 122
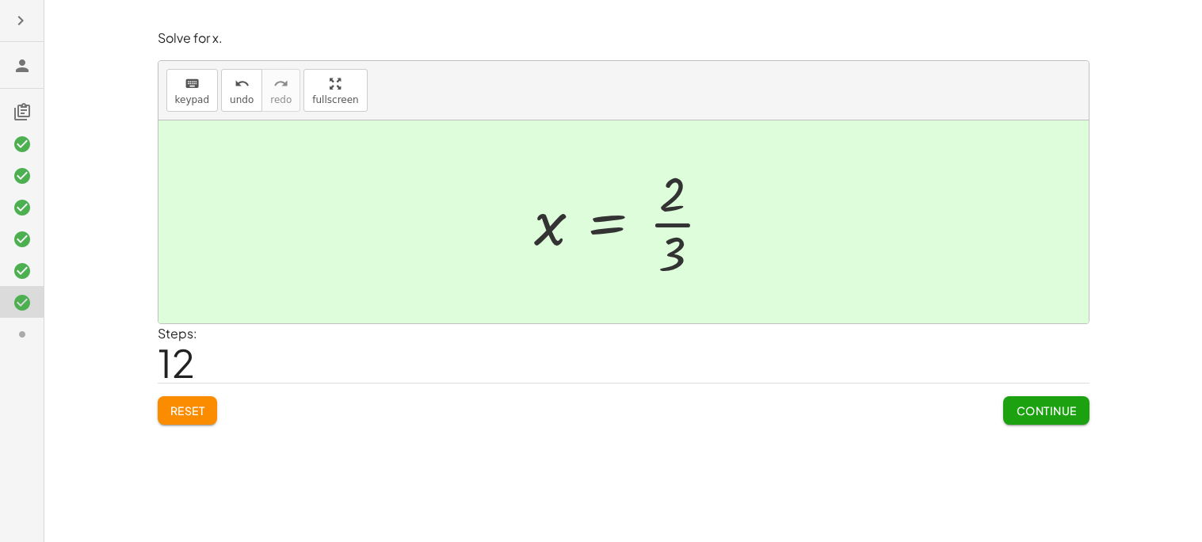
click at [1024, 407] on span "Continue" at bounding box center [1046, 410] width 60 height 14
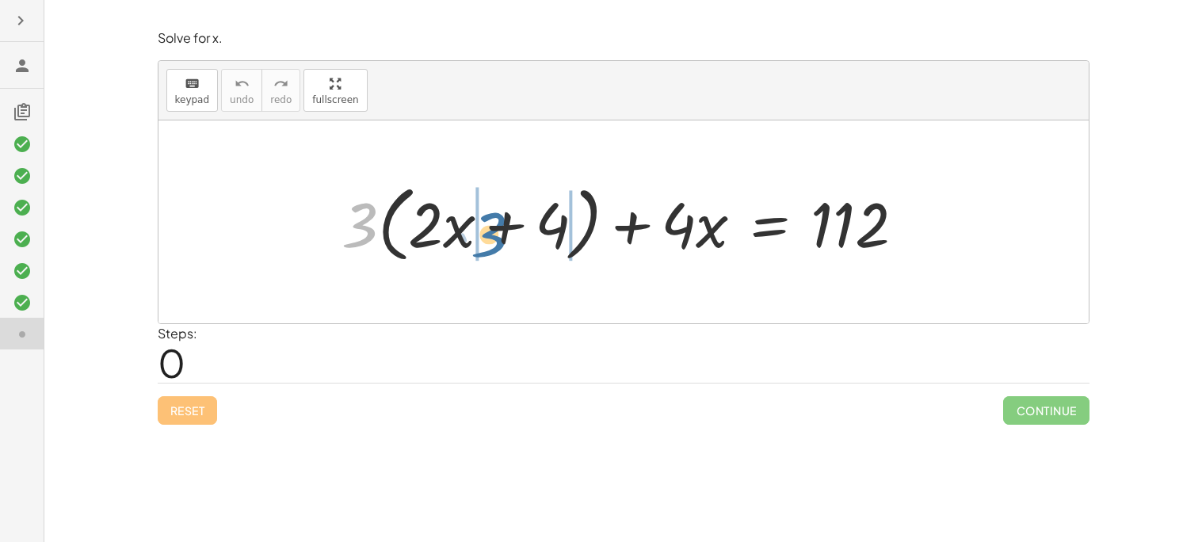
drag, startPoint x: 367, startPoint y: 210, endPoint x: 507, endPoint y: 221, distance: 140.0
click at [507, 221] on div at bounding box center [630, 222] width 592 height 91
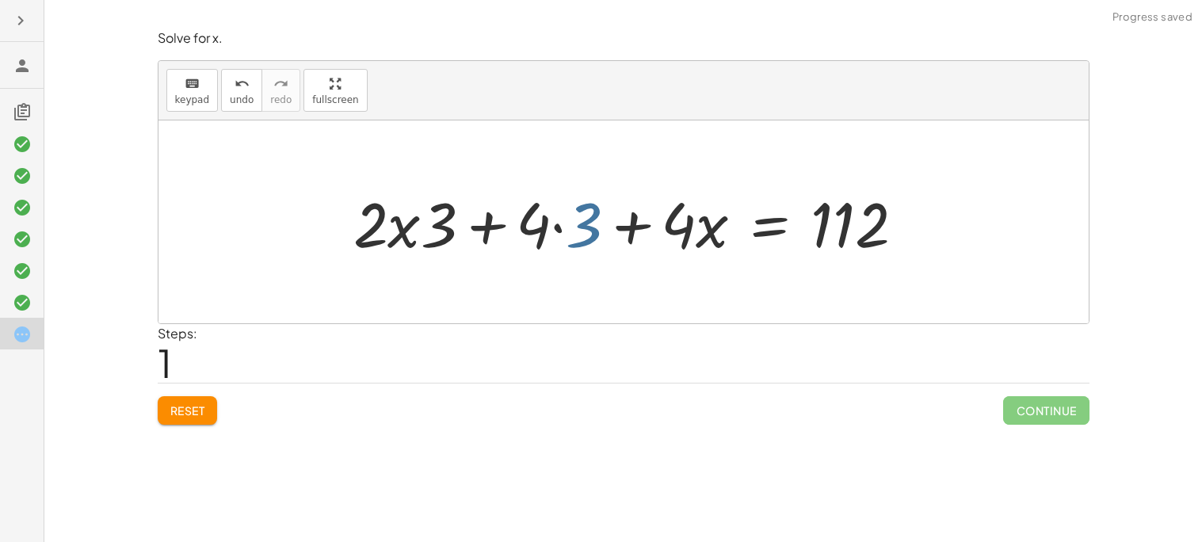
click at [574, 235] on div at bounding box center [636, 223] width 580 height 82
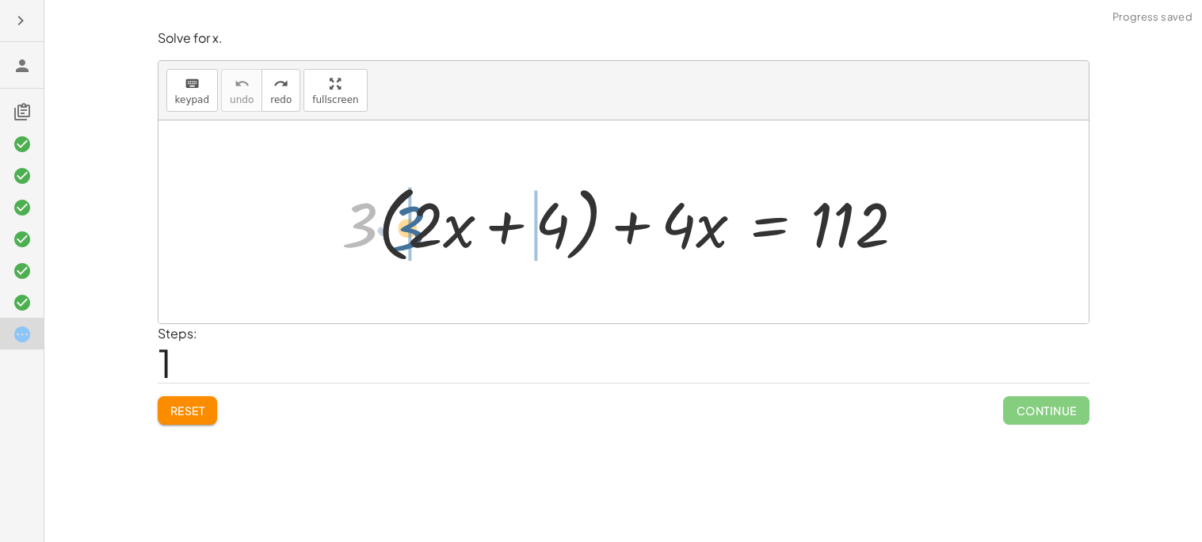
drag, startPoint x: 368, startPoint y: 235, endPoint x: 420, endPoint y: 238, distance: 52.4
click at [420, 238] on div at bounding box center [630, 222] width 592 height 91
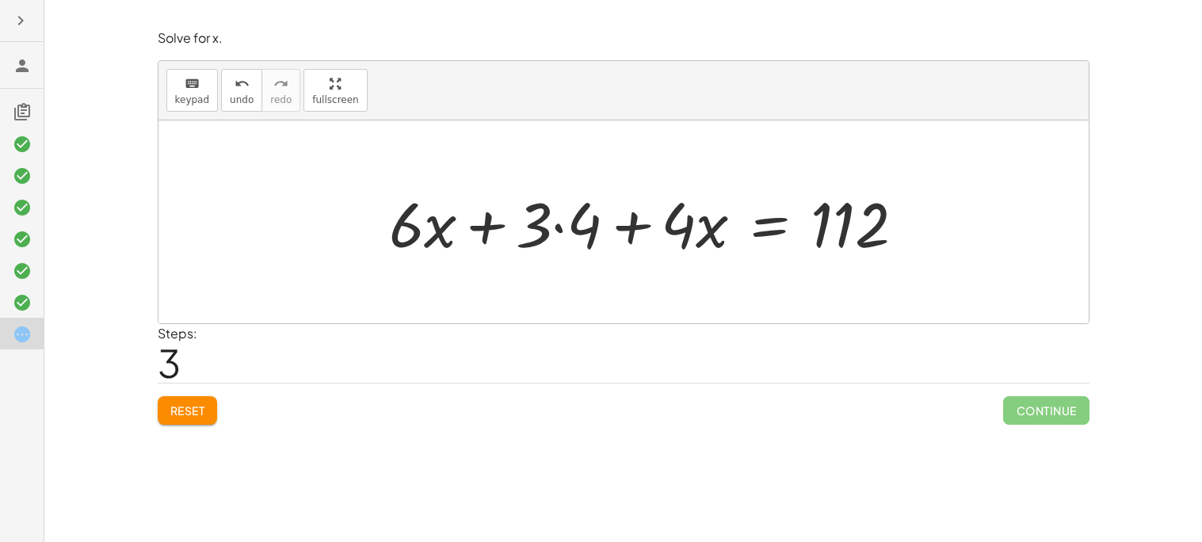
click at [560, 226] on div at bounding box center [653, 223] width 545 height 82
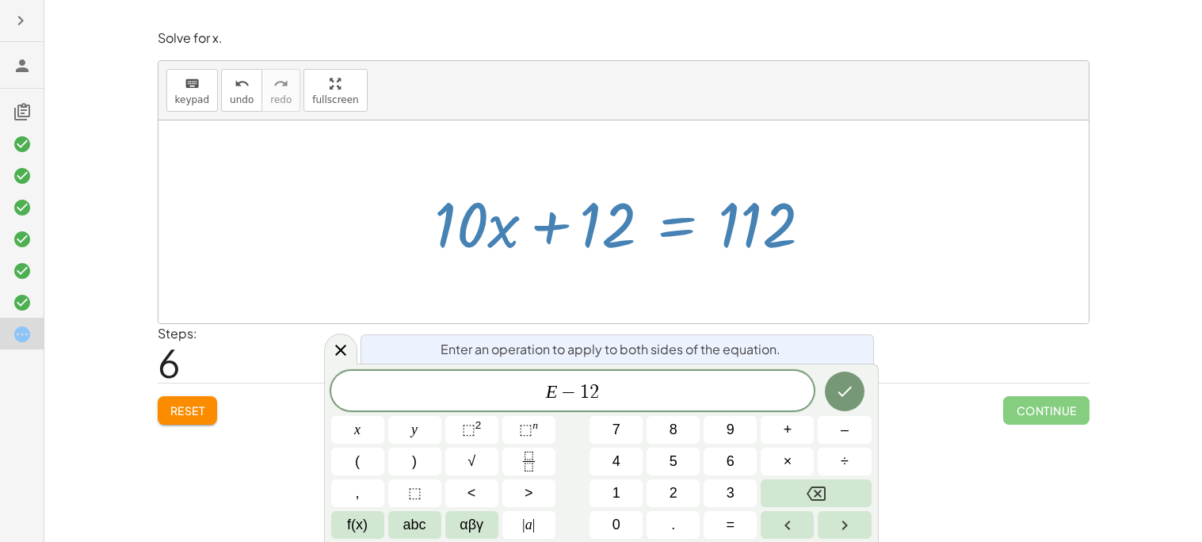
click at [850, 387] on icon "Done" at bounding box center [845, 392] width 14 height 10
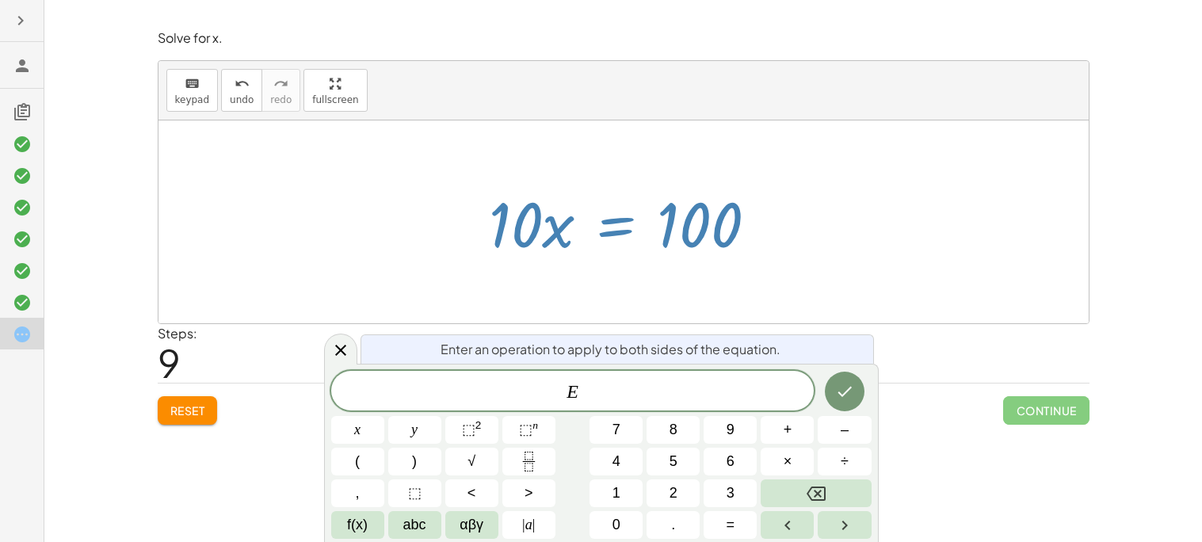
click at [544, 474] on button "Fraction" at bounding box center [529, 462] width 53 height 28
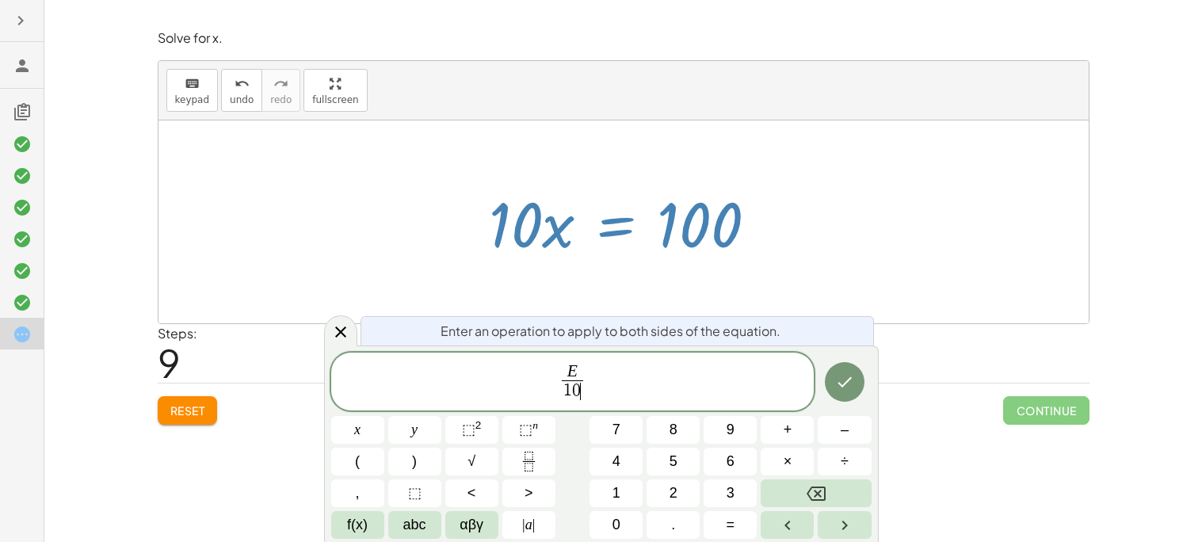
click at [854, 389] on icon "Done" at bounding box center [844, 382] width 19 height 19
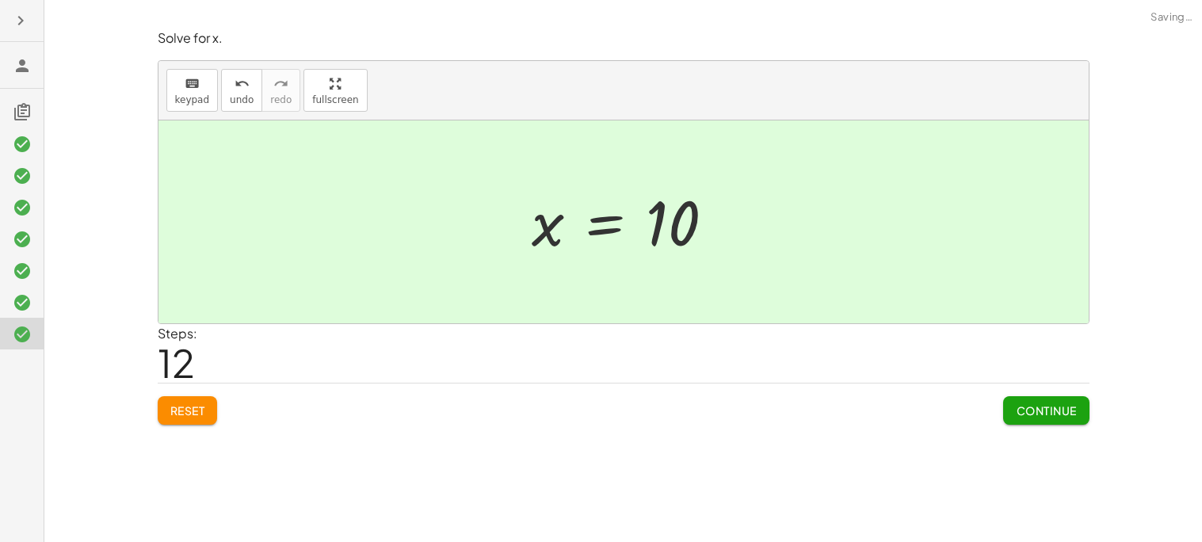
click at [1064, 421] on button "Continue" at bounding box center [1047, 410] width 86 height 29
